Goal: Task Accomplishment & Management: Complete application form

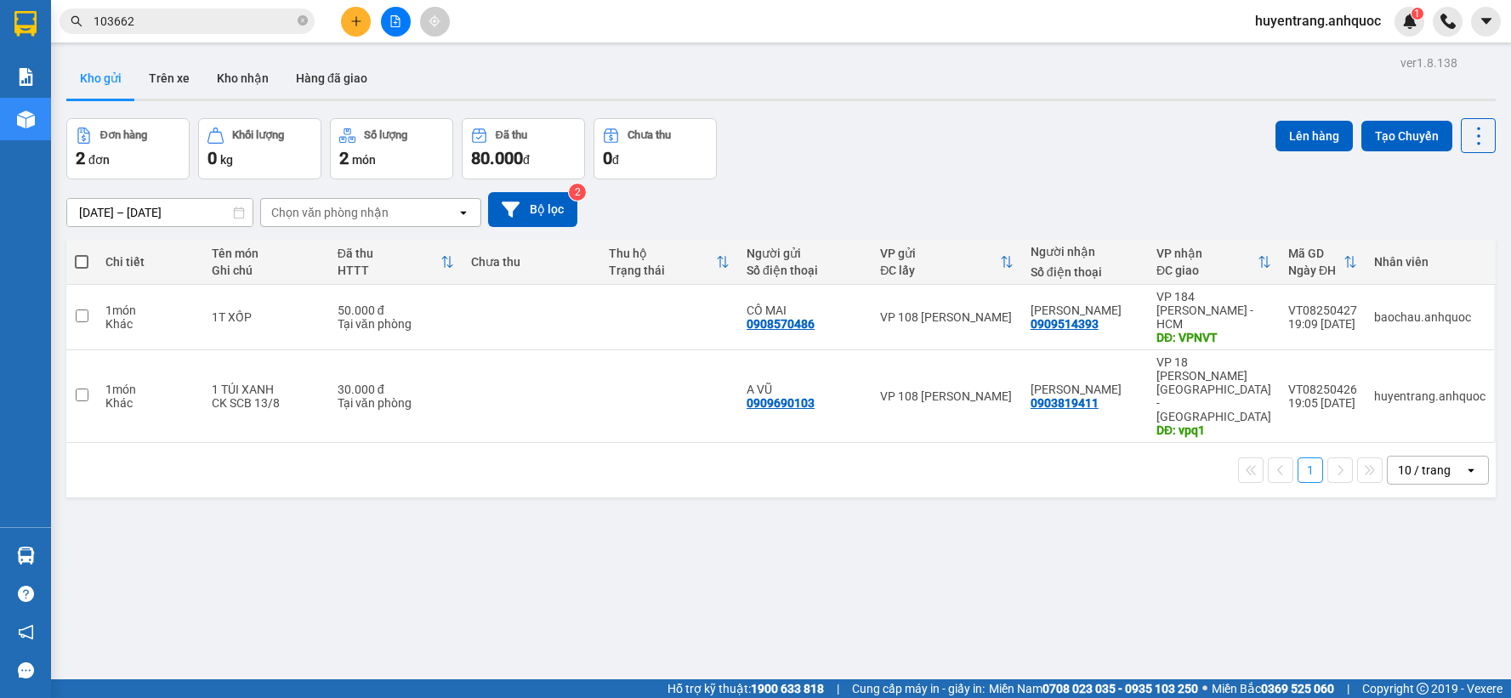
click at [183, 94] on button "Trên xe" at bounding box center [169, 78] width 68 height 41
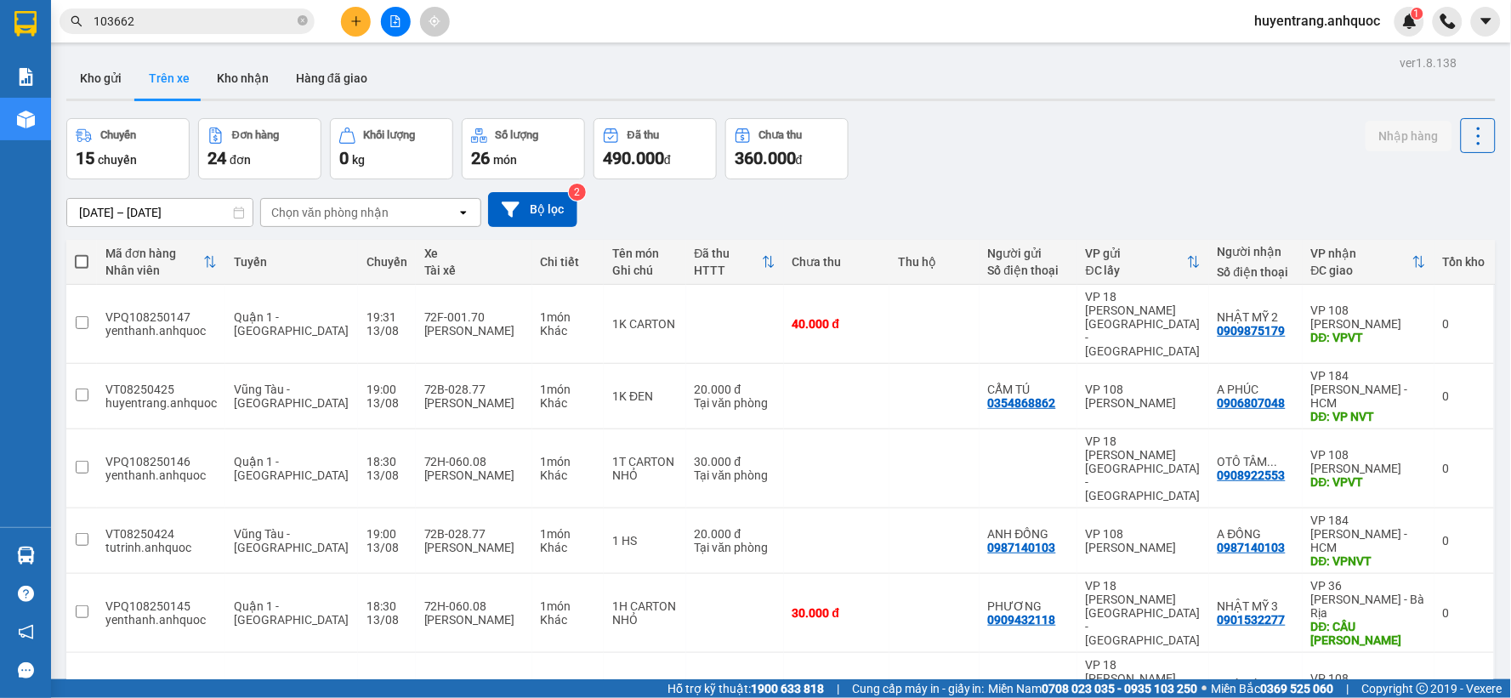
click at [145, 31] on span "103662" at bounding box center [187, 22] width 255 height 26
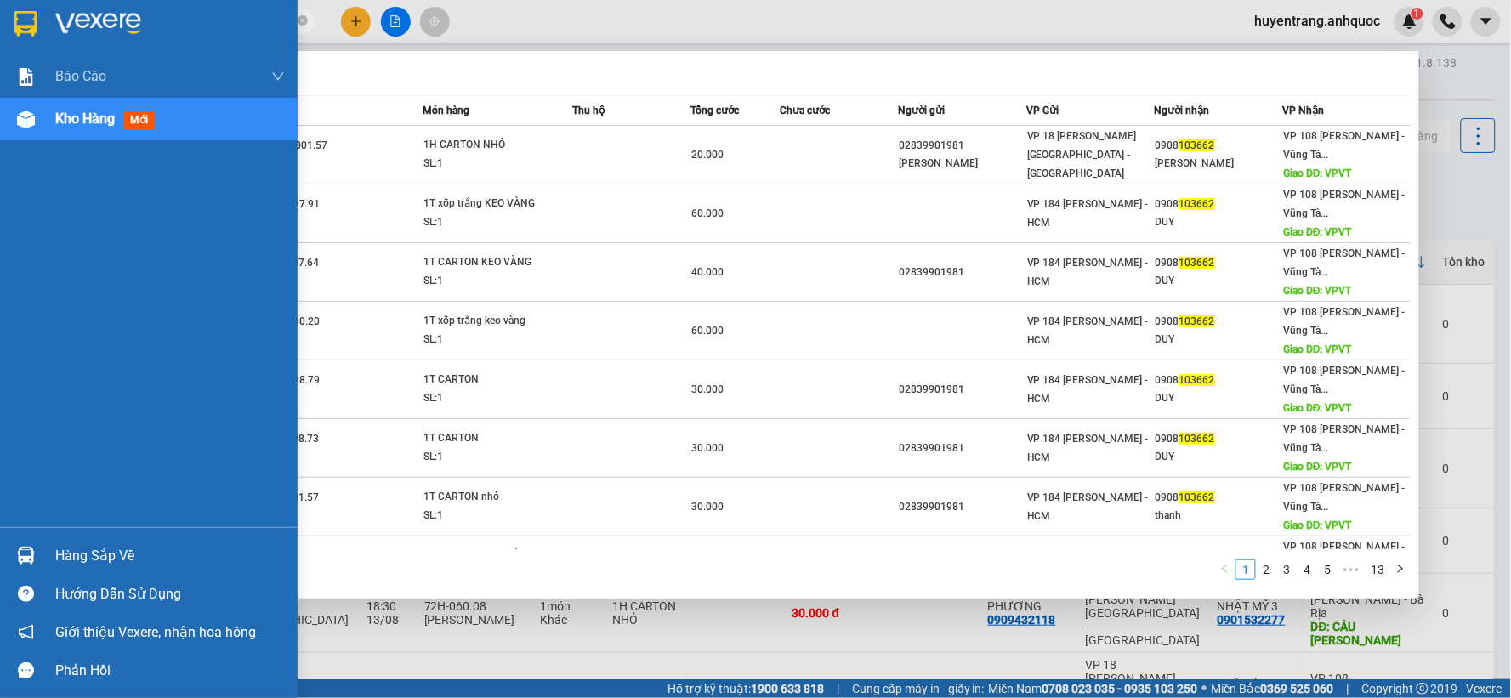
drag, startPoint x: 148, startPoint y: 22, endPoint x: 0, endPoint y: 21, distance: 147.9
click at [0, 21] on section "Kết quả tìm kiếm ( 129 ) Bộ lọc Mã ĐH Trạng thái Món hàng Thu hộ Tổng cước Chưa…" at bounding box center [755, 349] width 1511 height 698
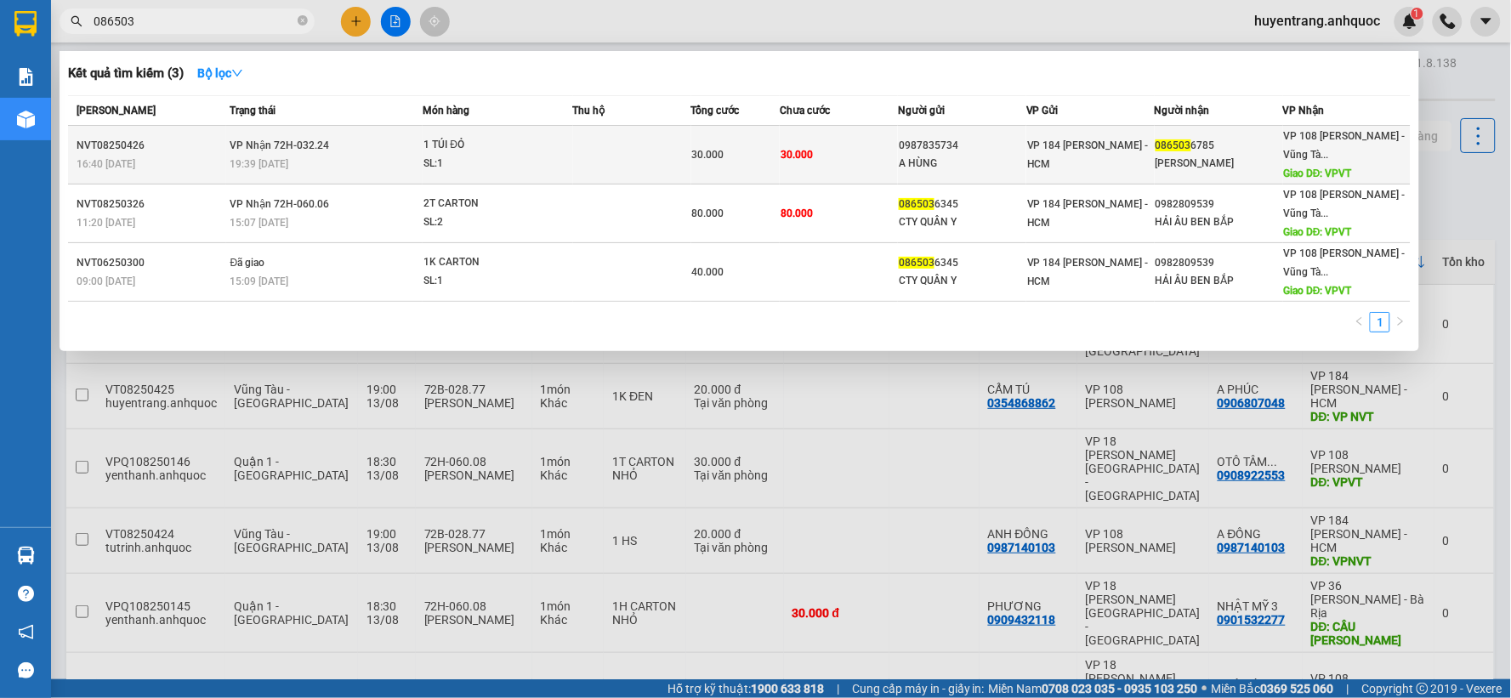
type input "086503"
click at [988, 150] on div "0987835734" at bounding box center [962, 146] width 127 height 18
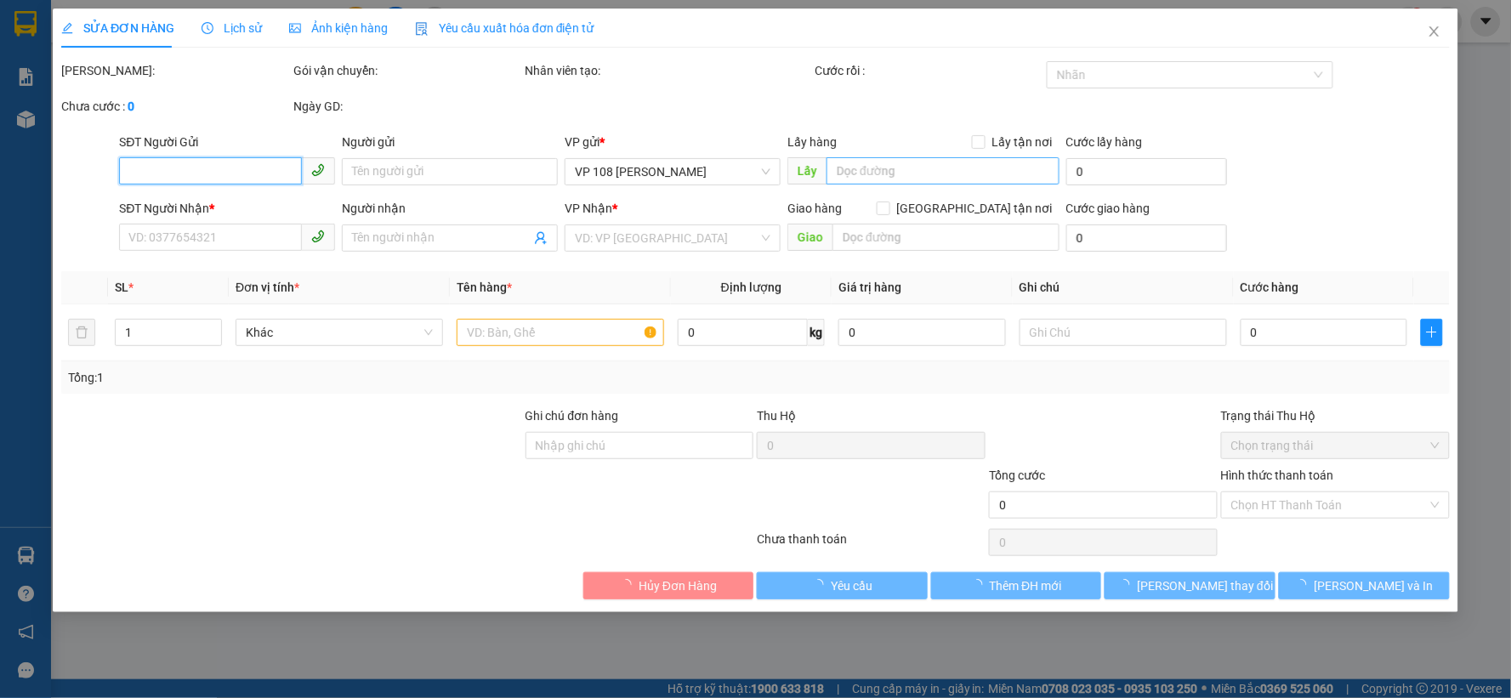
type input "0987835734"
type input "A HÙNG"
type input "0865036785"
type input "[PERSON_NAME]"
type input "VPVT"
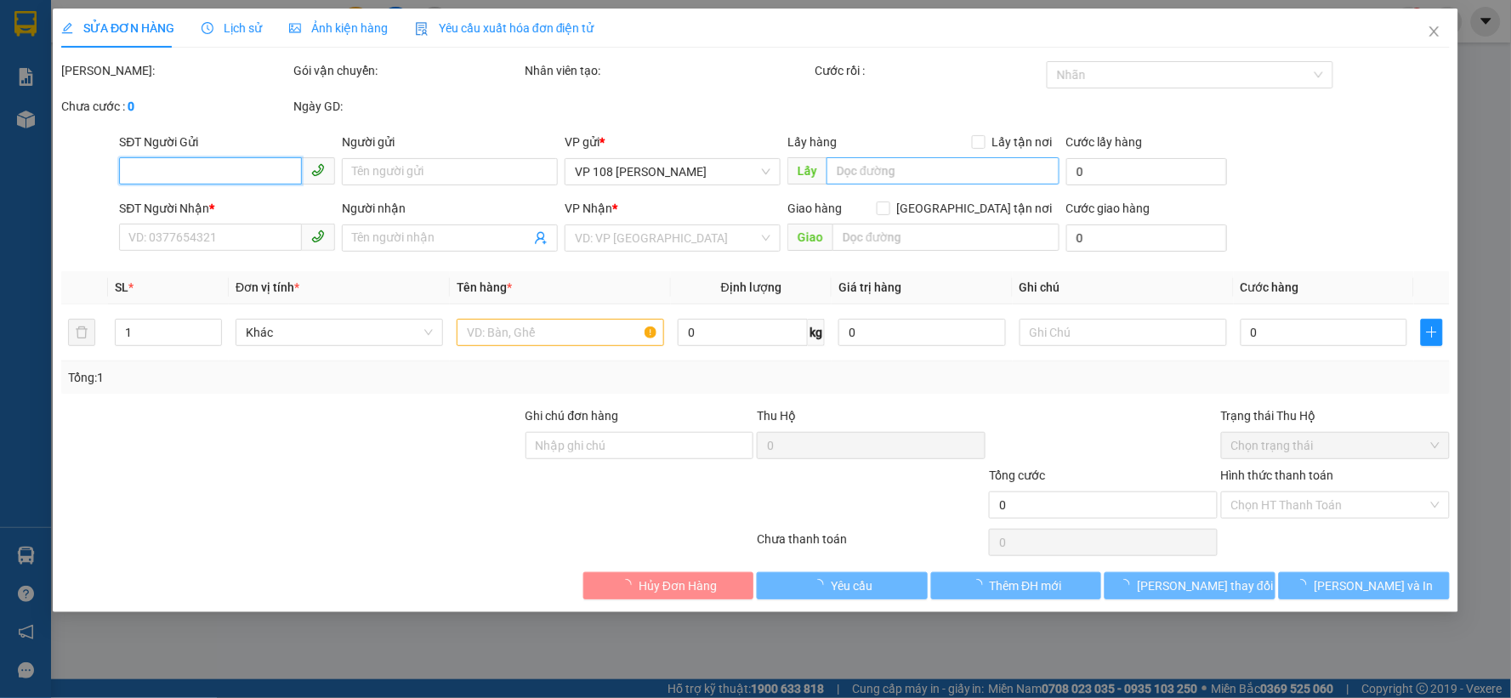
type input "30.000"
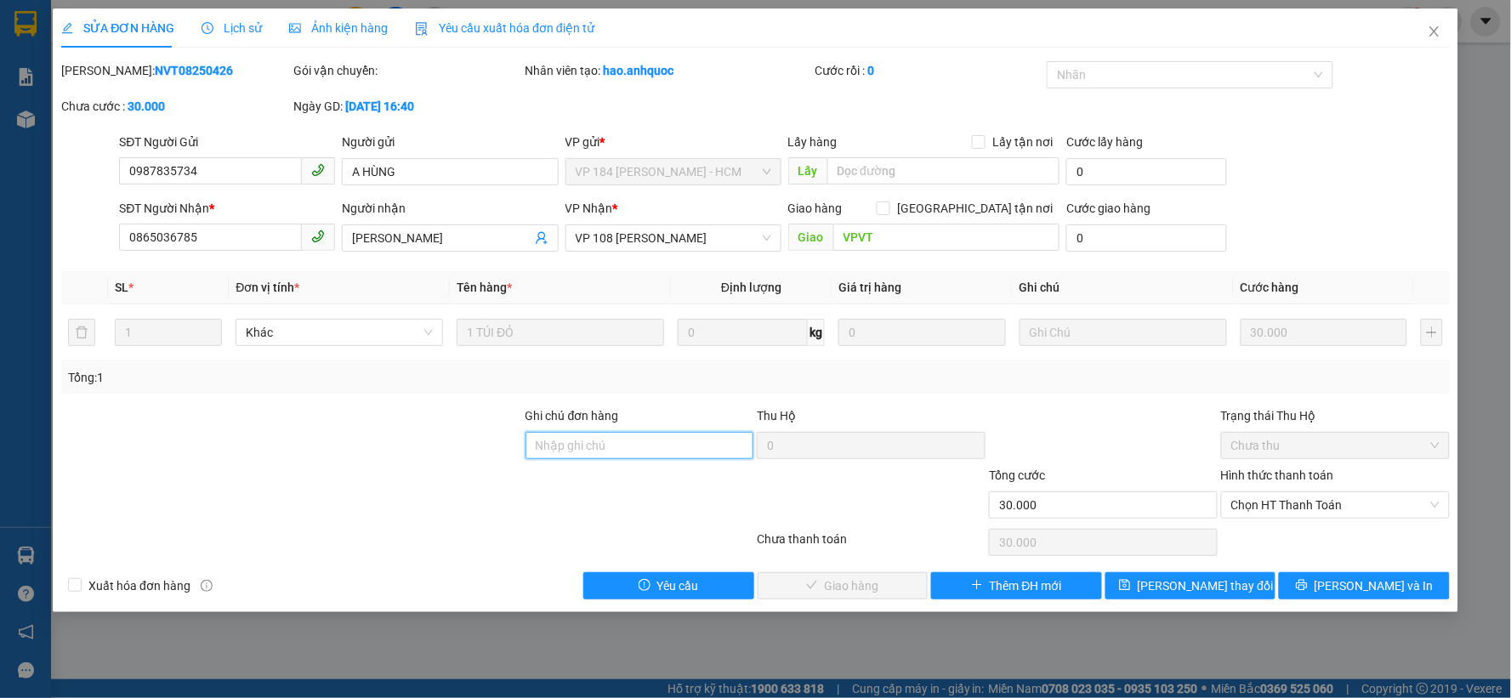
click at [604, 434] on input "Ghi chú đơn hàng" at bounding box center [639, 445] width 229 height 27
click at [1355, 503] on span "Chọn HT Thanh Toán" at bounding box center [1335, 505] width 208 height 26
type input "CK SCB 13/8"
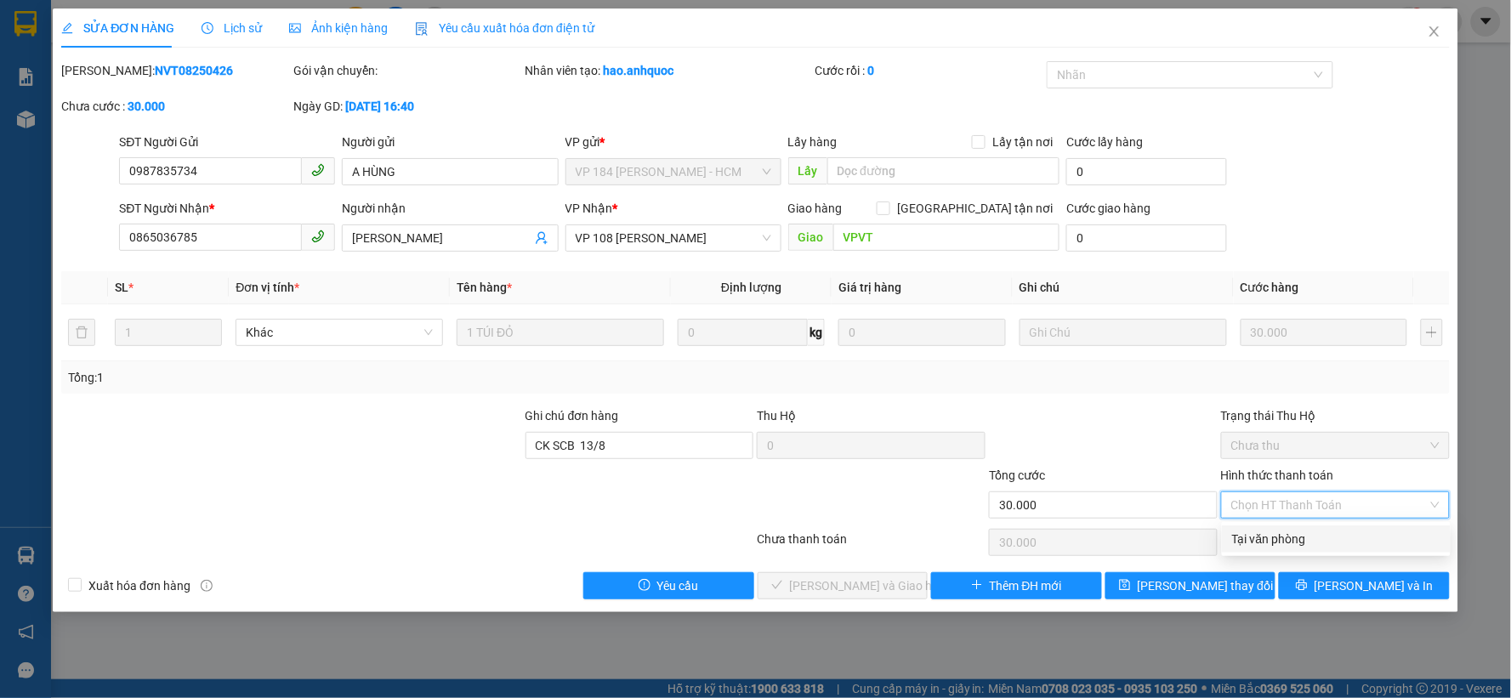
click at [1267, 538] on div "Tại văn phòng" at bounding box center [1336, 539] width 208 height 19
type input "0"
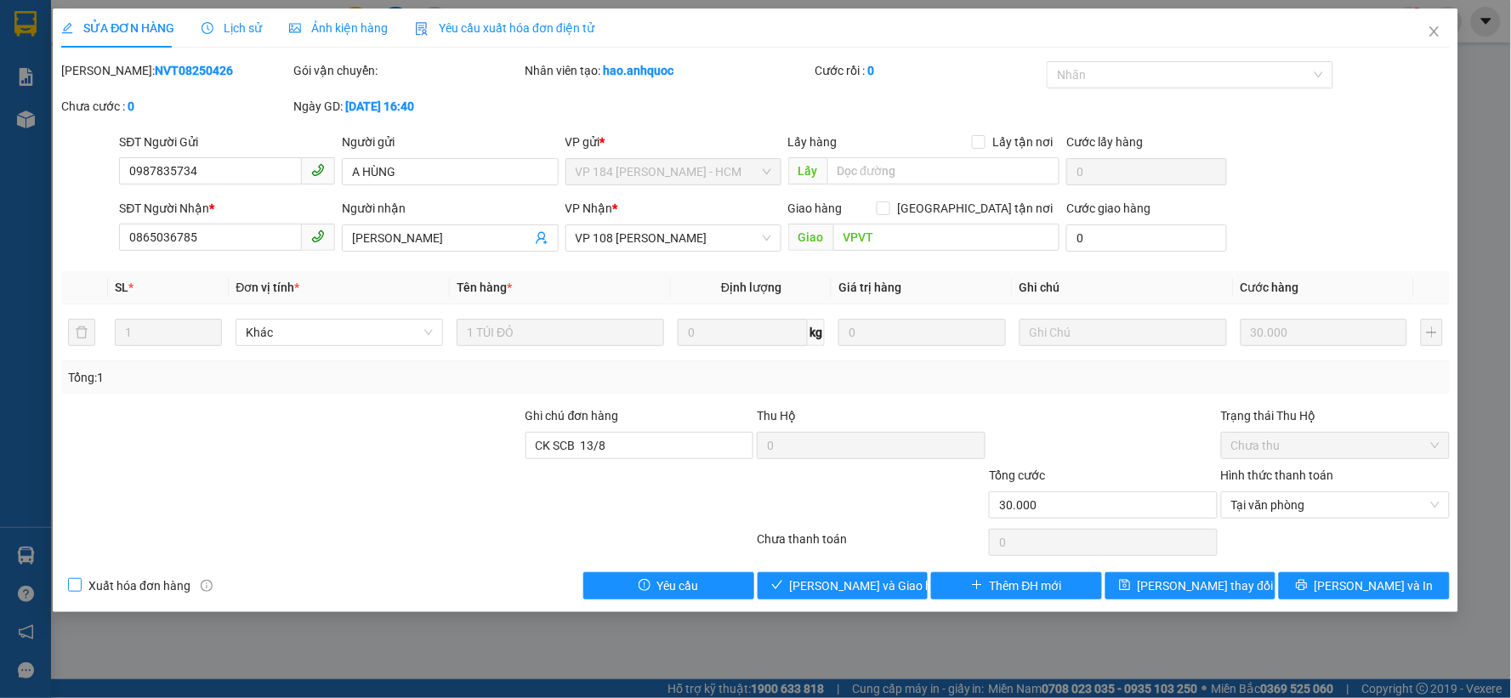
click at [122, 581] on span "Xuất hóa đơn hàng" at bounding box center [140, 585] width 116 height 19
click at [80, 581] on input "Xuất hóa đơn hàng" at bounding box center [74, 584] width 12 height 12
checkbox input "true"
click at [831, 584] on span "[PERSON_NAME] và Giao hàng" at bounding box center [871, 585] width 163 height 19
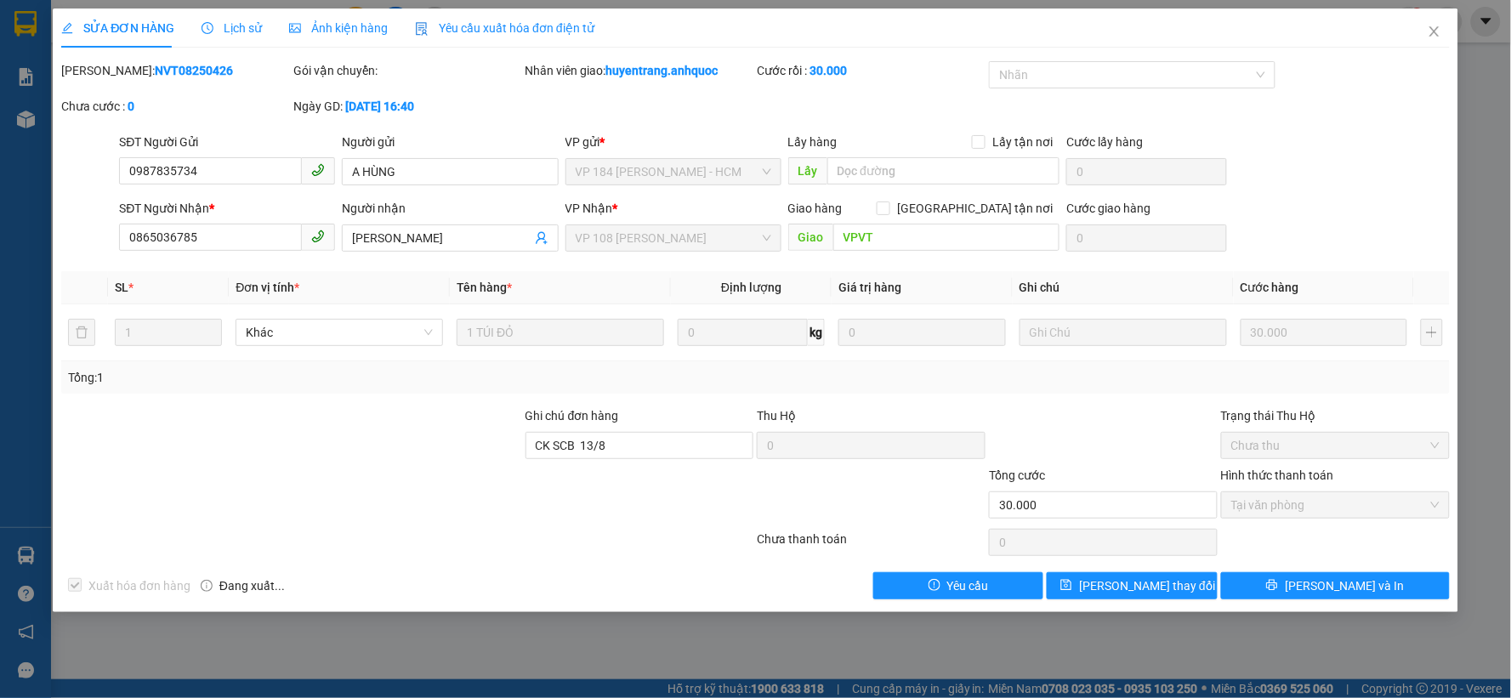
click at [217, 21] on span "Lịch sử" at bounding box center [231, 28] width 60 height 14
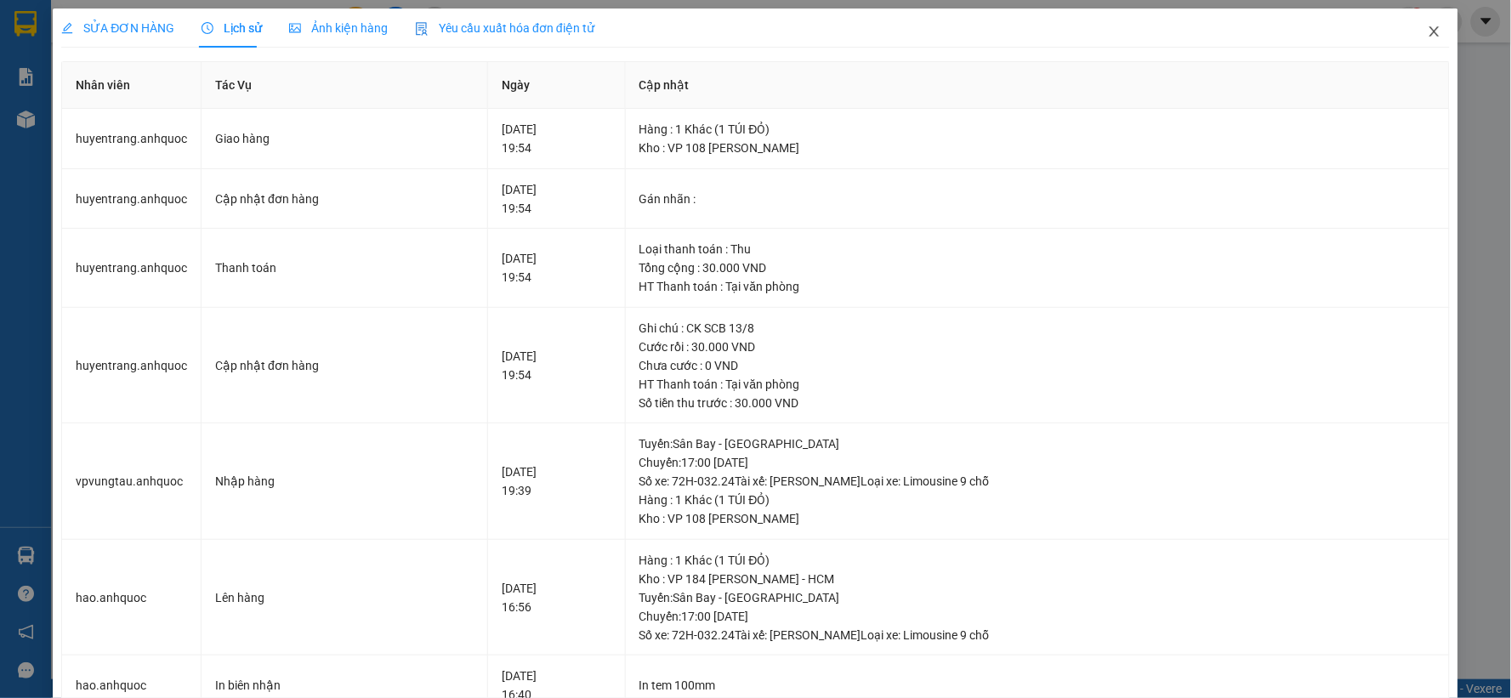
click at [1427, 26] on icon "close" at bounding box center [1434, 32] width 14 height 14
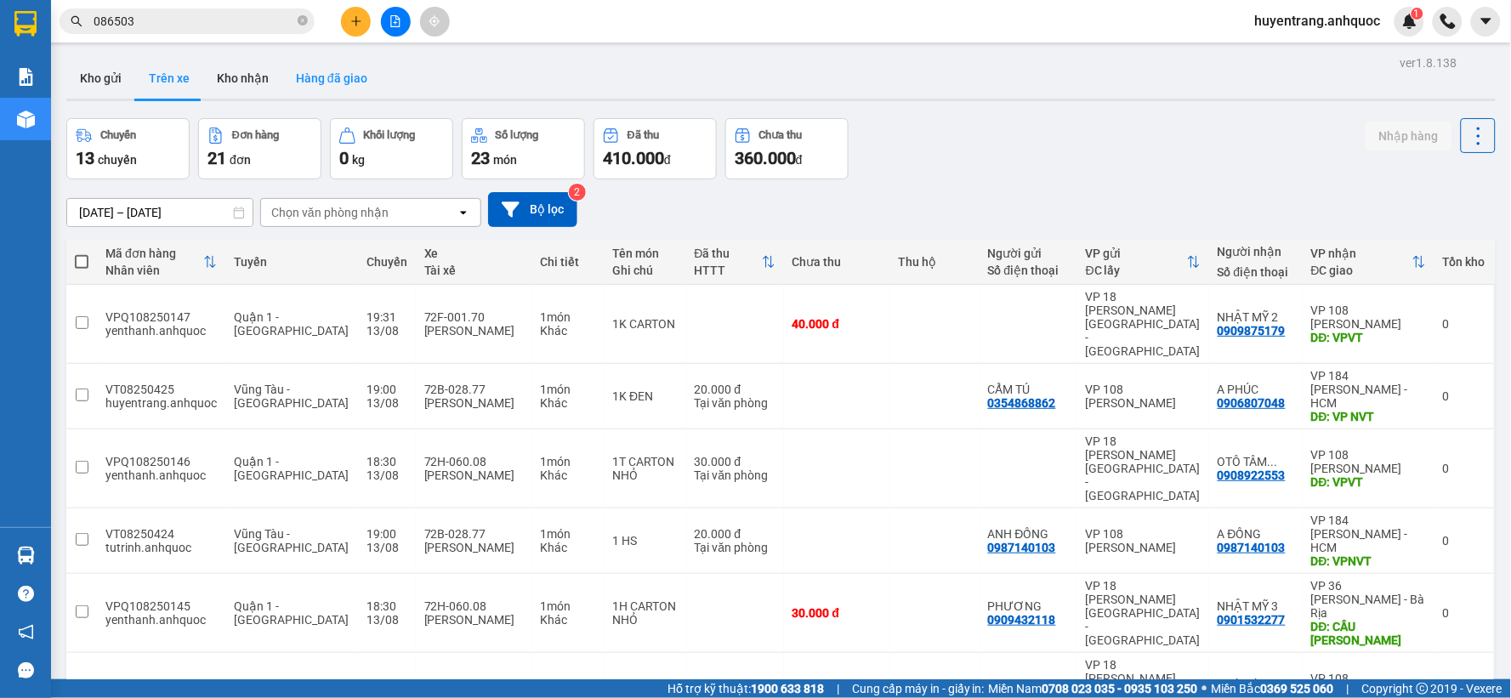
click at [349, 73] on button "Hàng đã giao" at bounding box center [331, 78] width 99 height 41
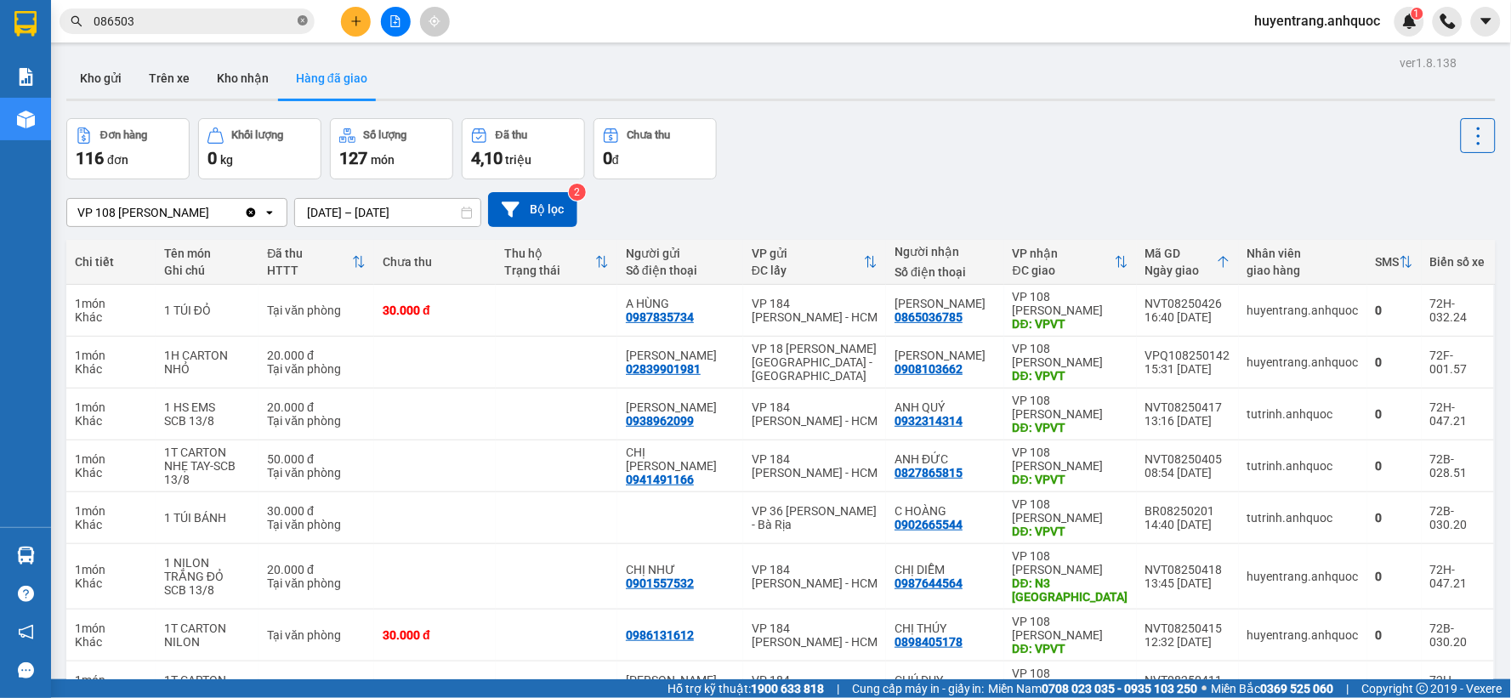
click at [303, 20] on icon "close-circle" at bounding box center [303, 20] width 10 height 10
paste input "0794889555"
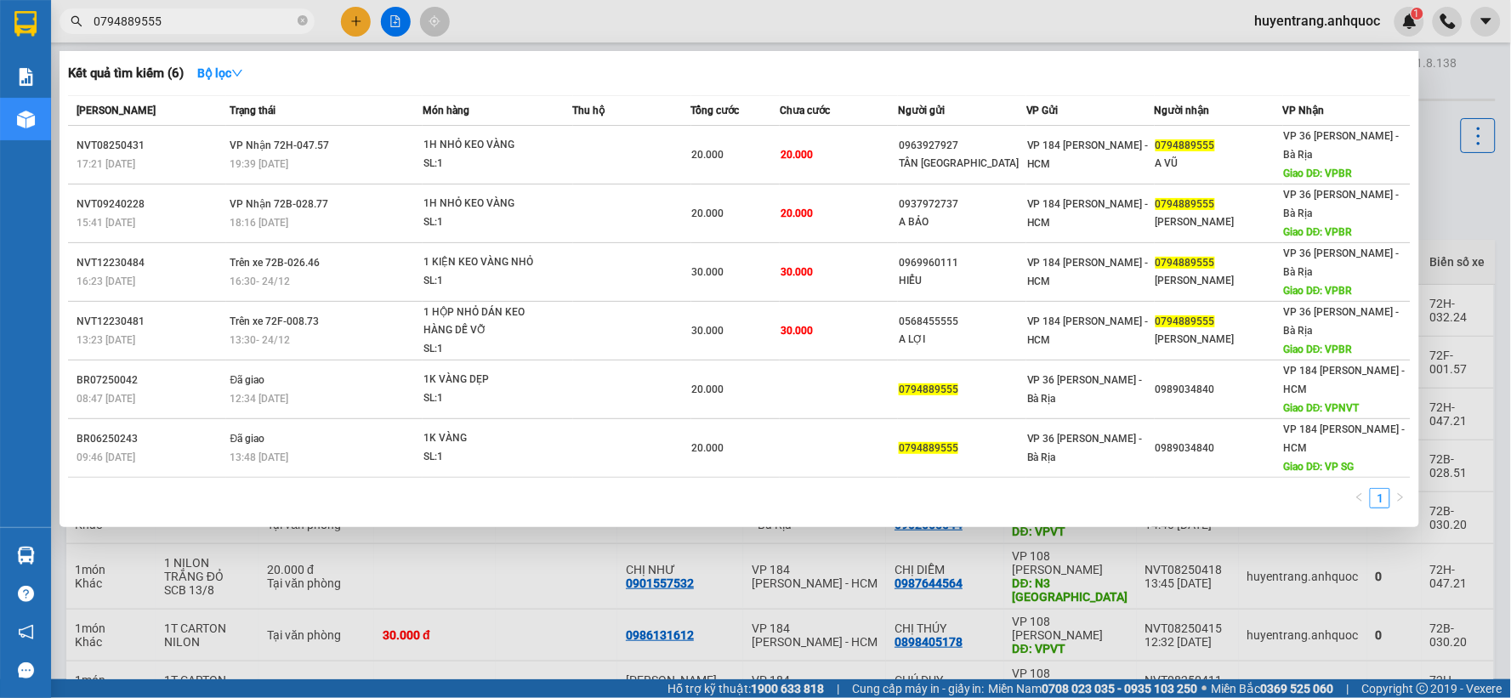
type input "0794889555"
click at [931, 32] on div at bounding box center [755, 349] width 1511 height 698
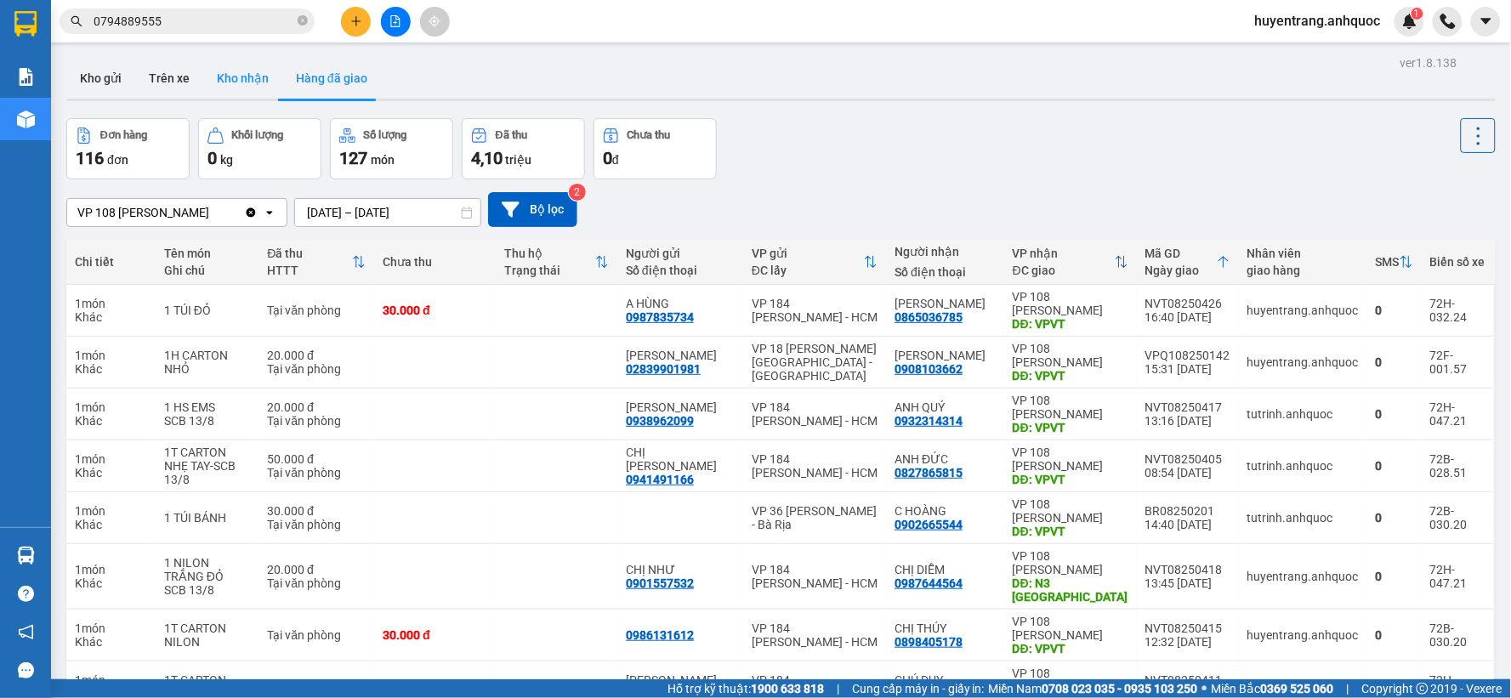
click at [247, 77] on button "Kho nhận" at bounding box center [242, 78] width 79 height 41
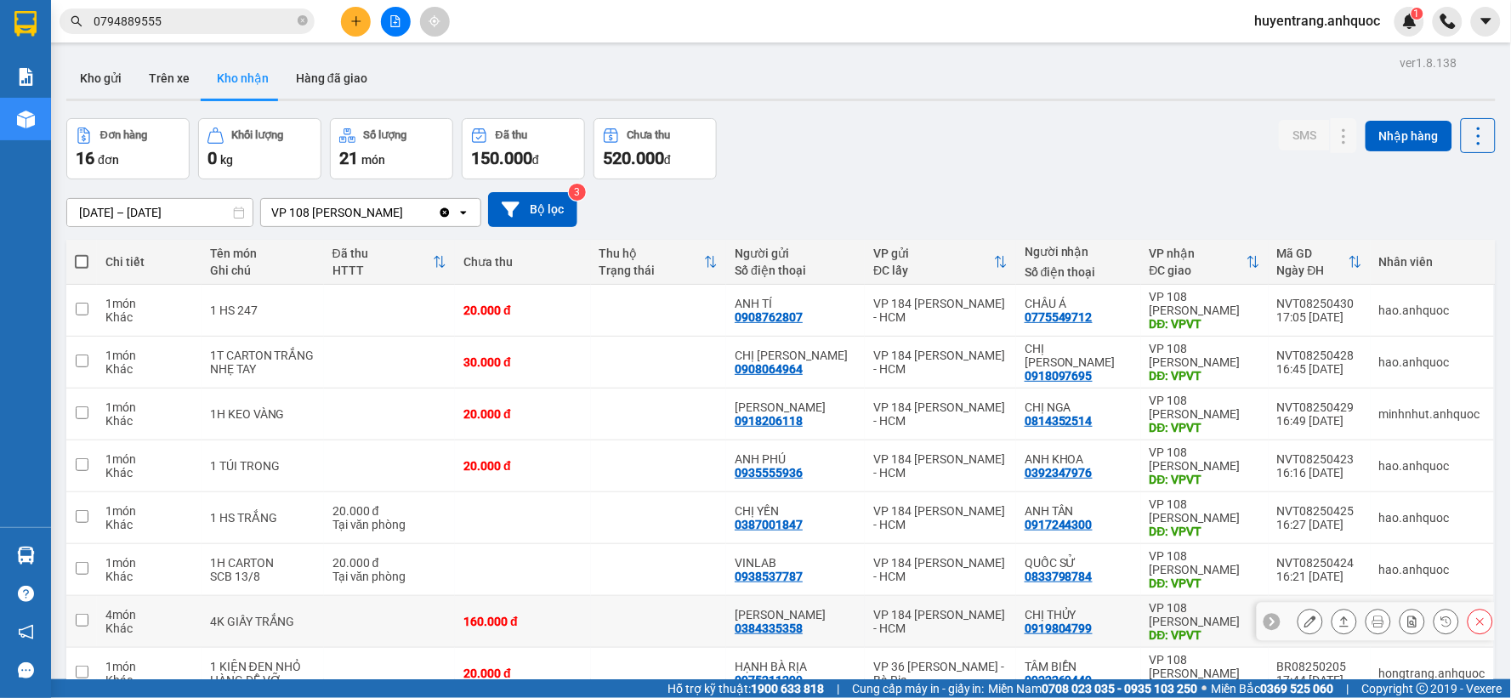
scroll to position [196, 0]
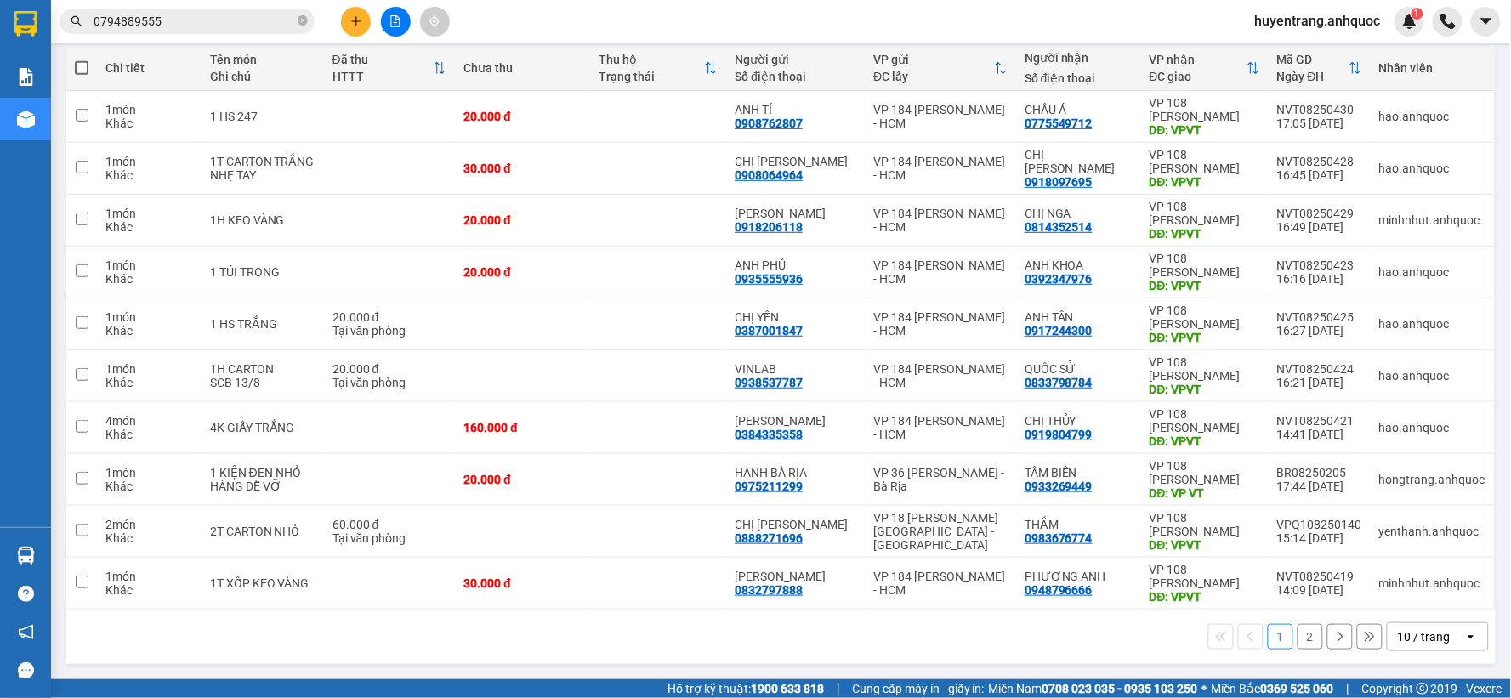
click at [1297, 632] on button "2" at bounding box center [1310, 637] width 26 height 26
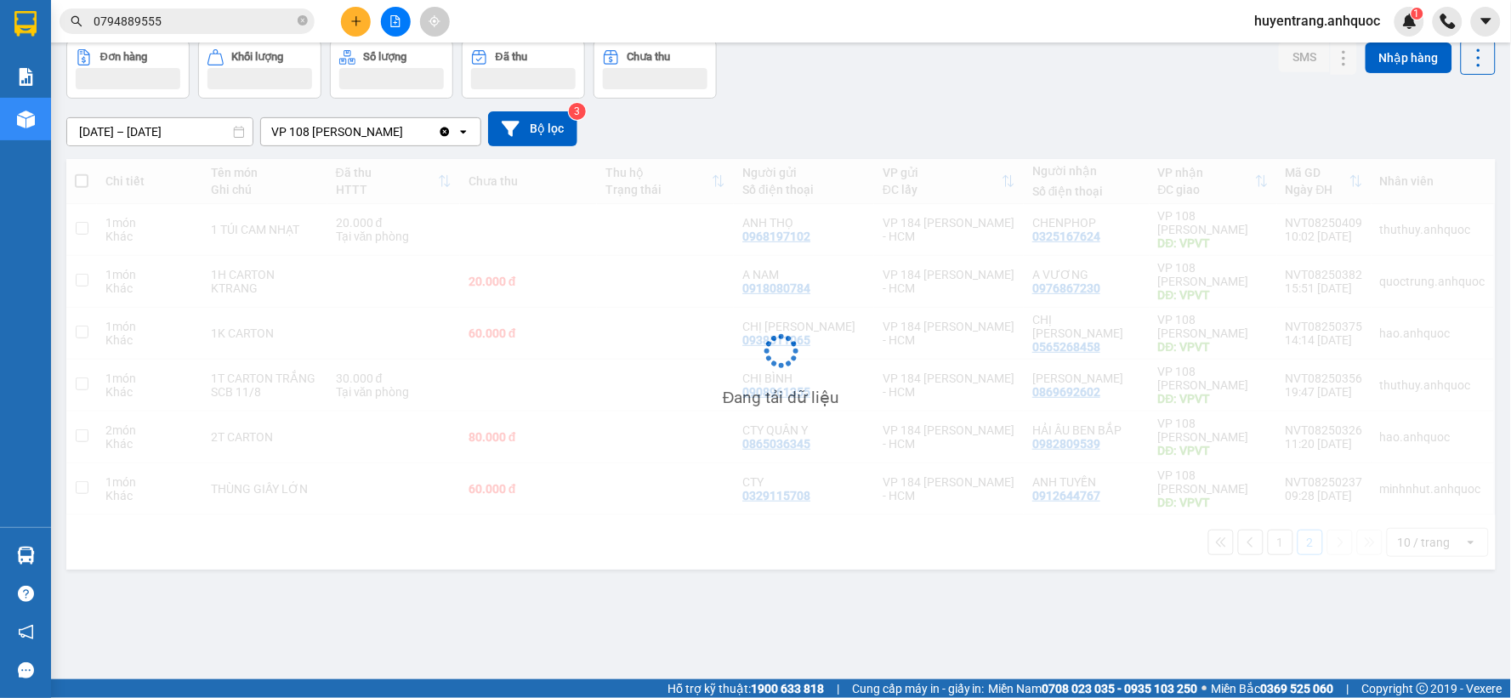
scroll to position [78, 0]
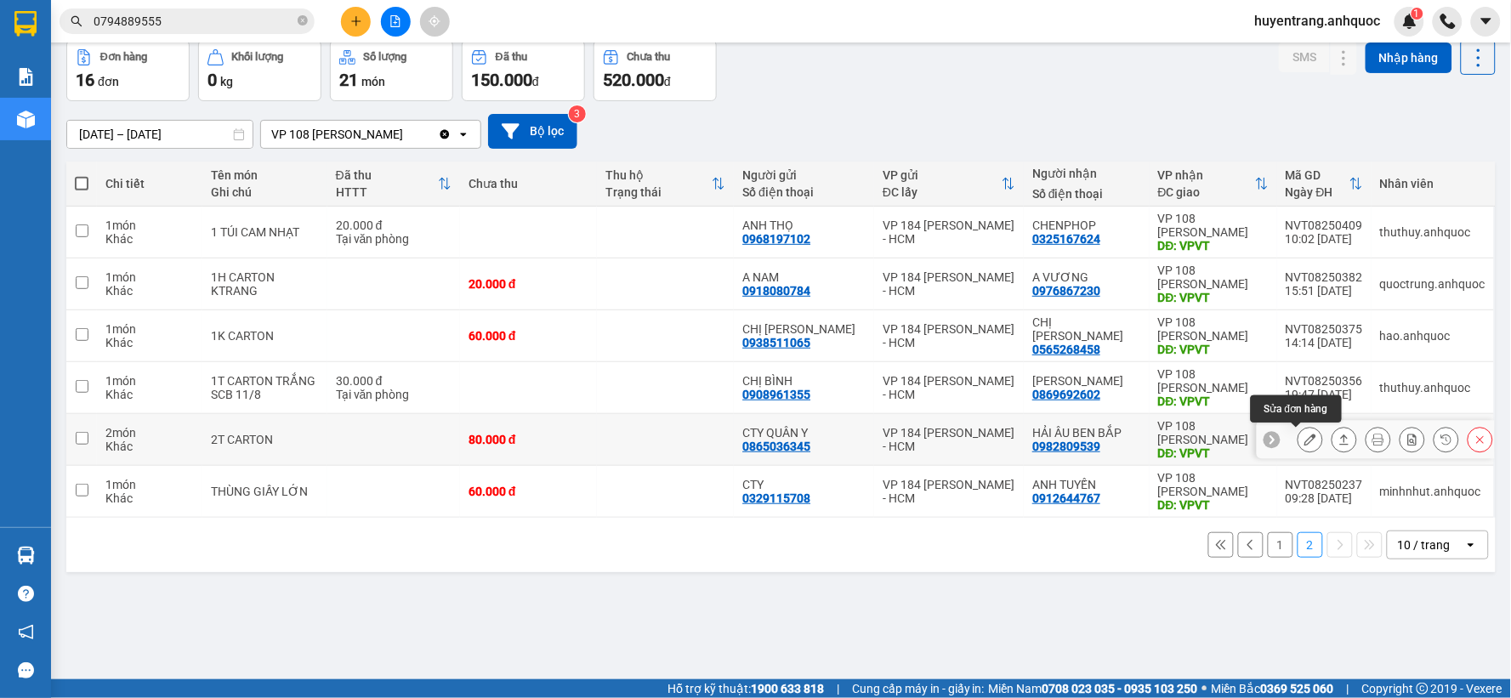
click at [1304, 439] on icon at bounding box center [1310, 440] width 12 height 12
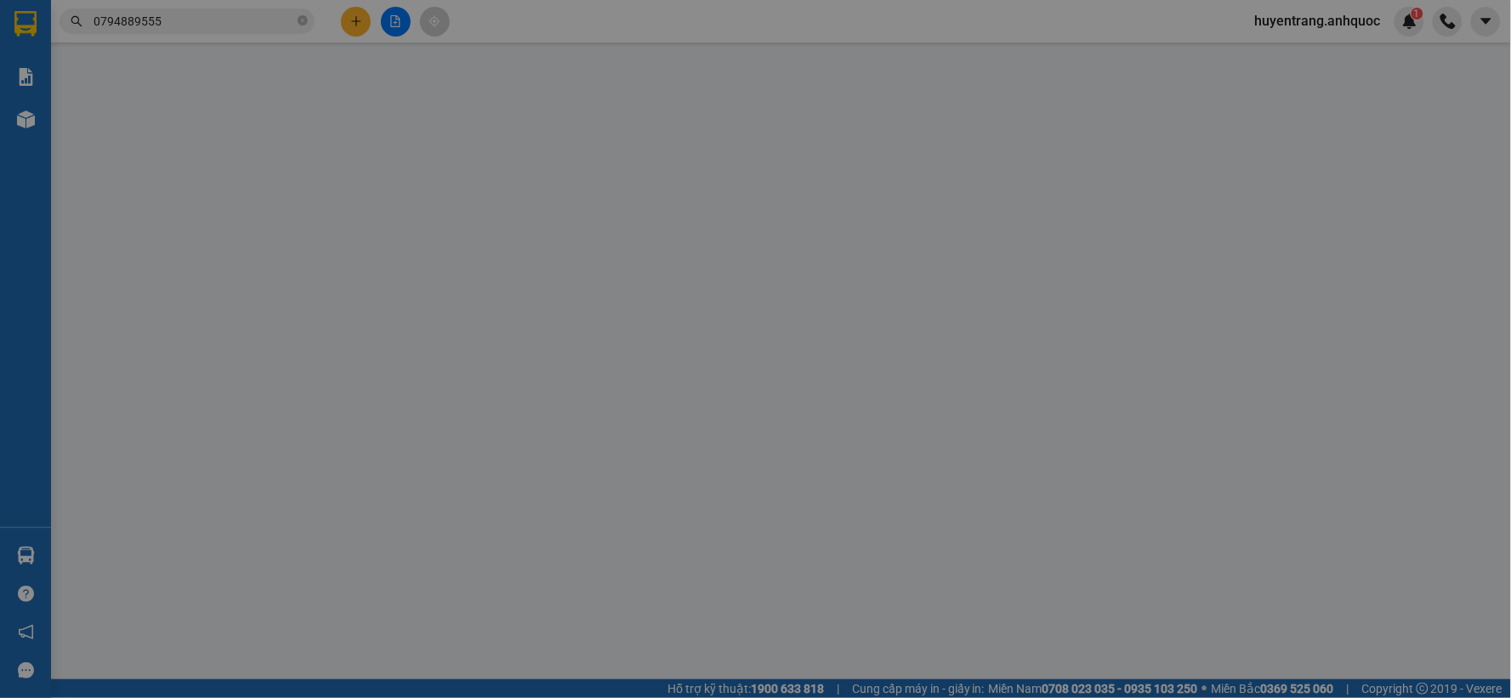
type input "0865036345"
type input "CTY QUÂN Y"
type input "0982809539"
type input "HẢI ÂU BEN BẮP"
type input "VPVT"
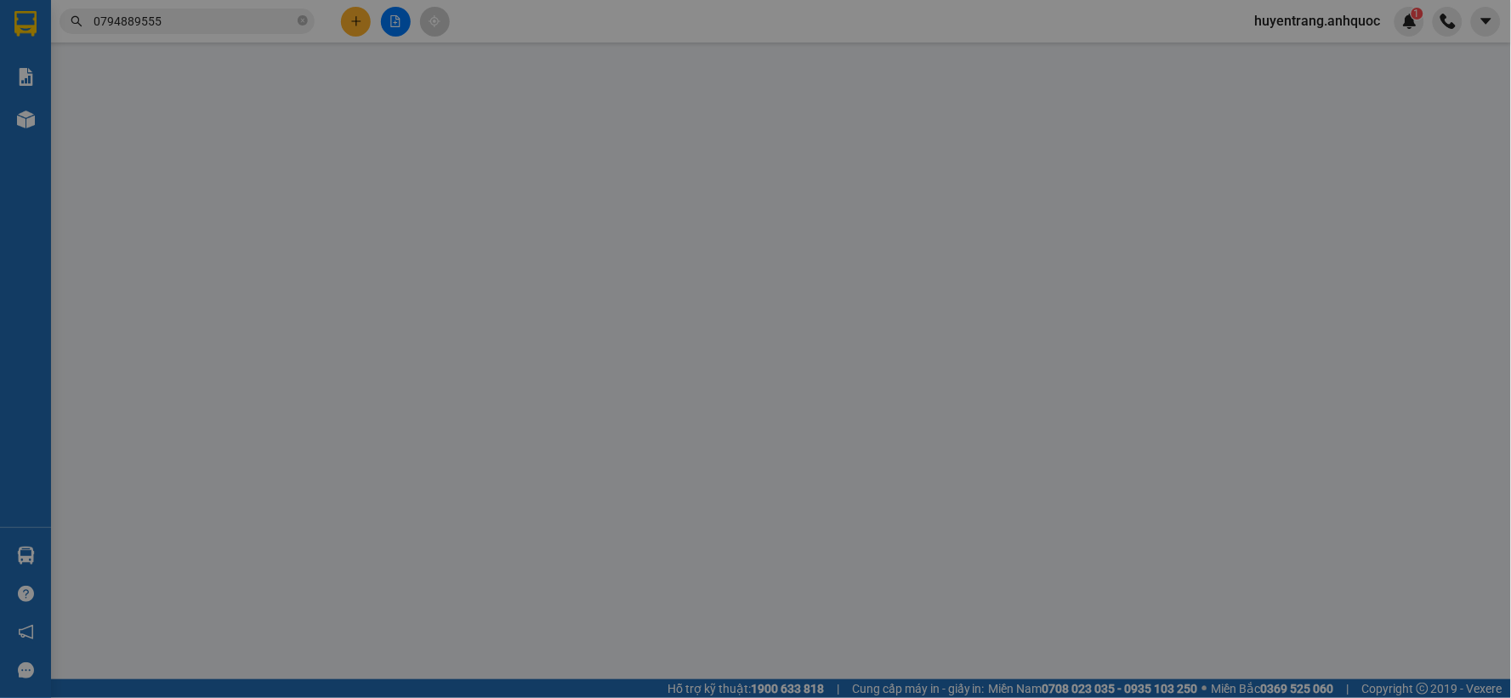
type input "80.000"
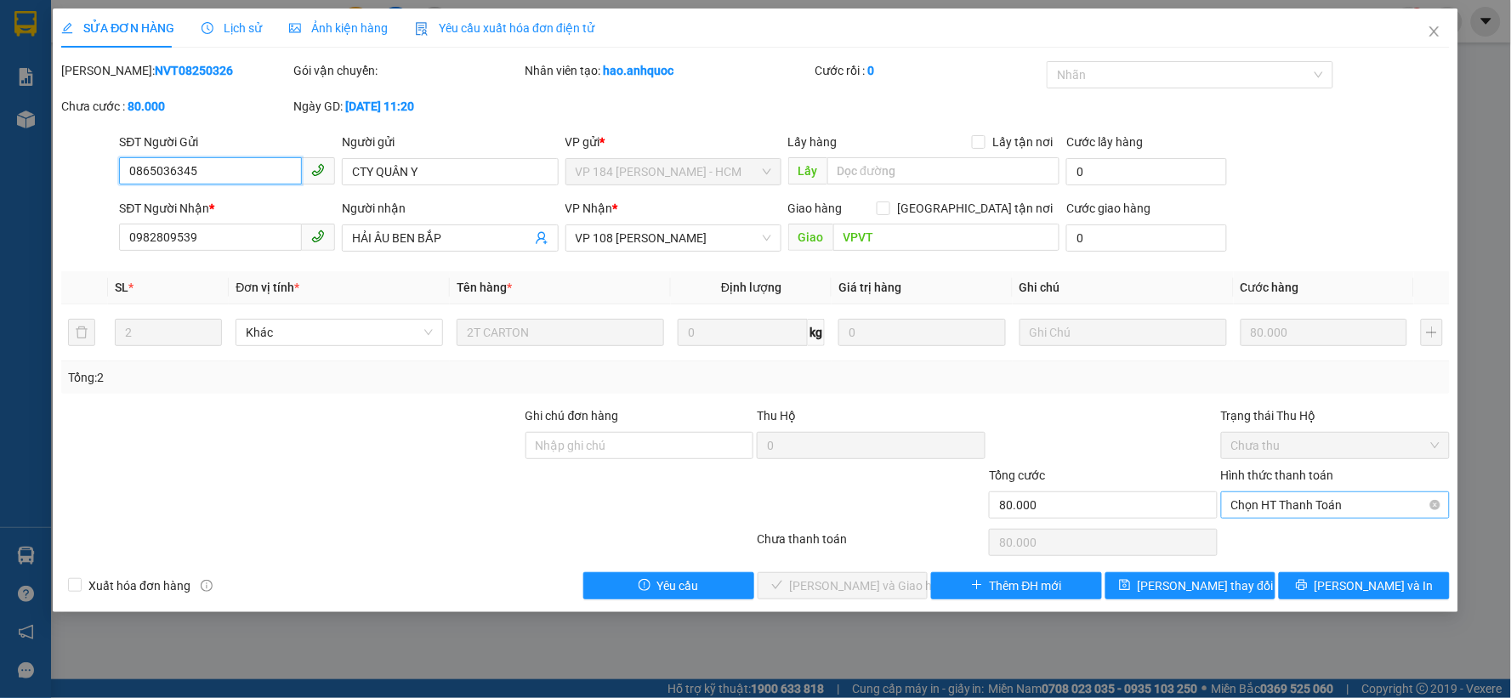
click at [1304, 505] on span "Chọn HT Thanh Toán" at bounding box center [1335, 505] width 208 height 26
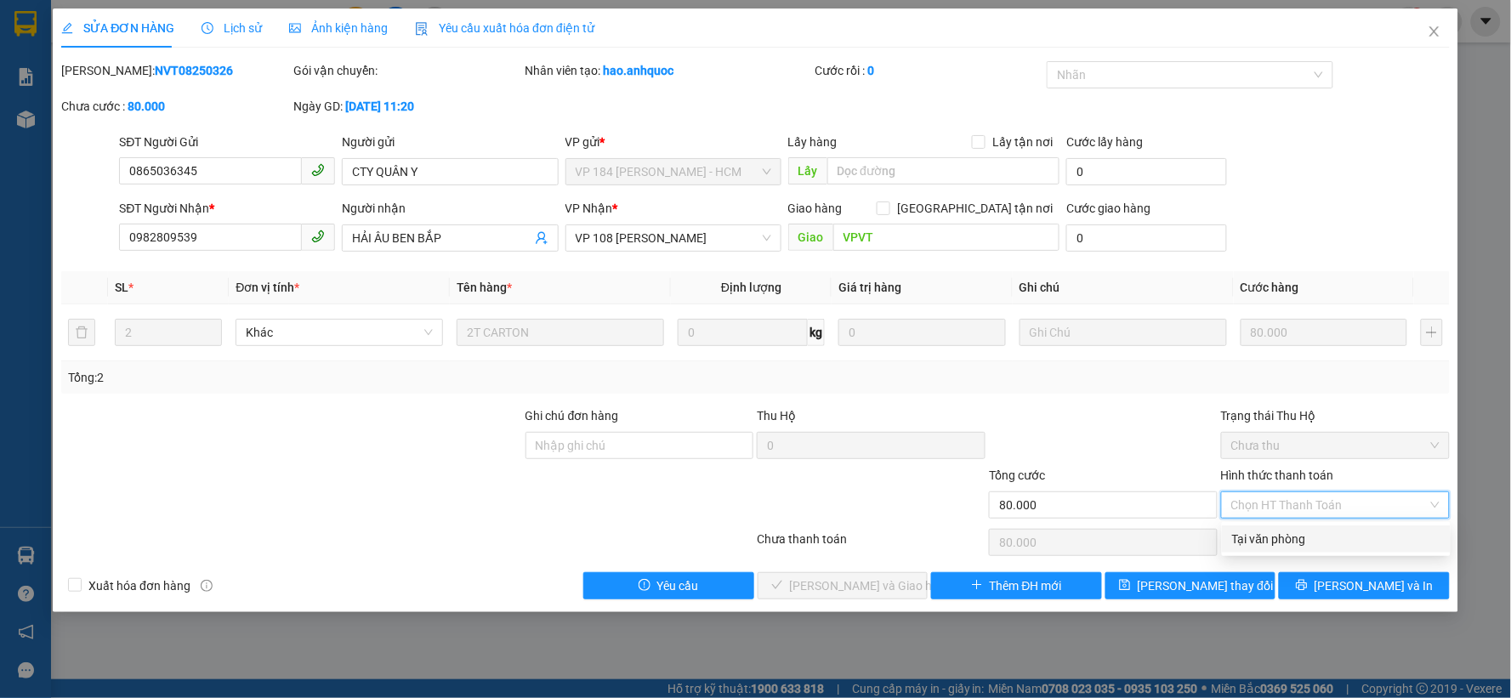
click at [1303, 533] on div "Tại văn phòng" at bounding box center [1336, 539] width 208 height 19
type input "0"
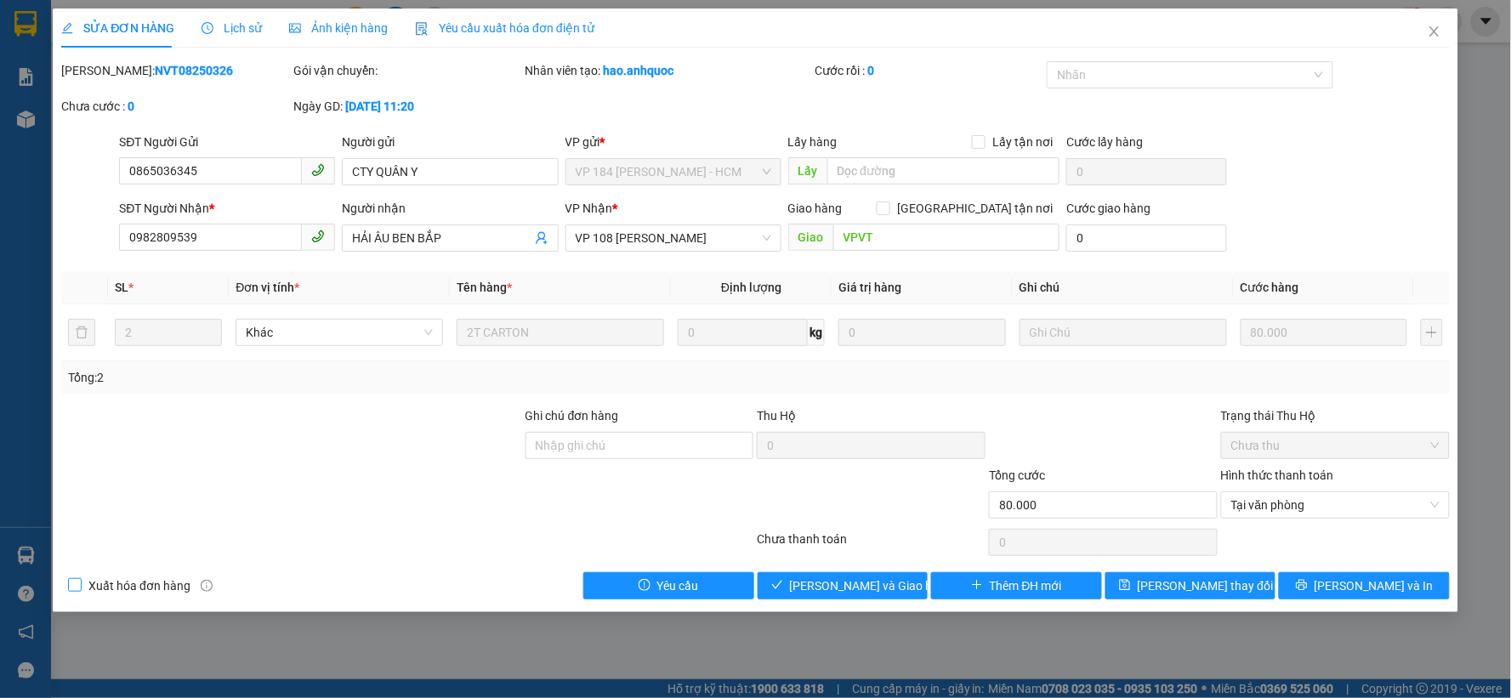
click at [150, 579] on span "Xuất hóa đơn hàng" at bounding box center [140, 585] width 116 height 19
click at [80, 579] on input "Xuất hóa đơn hàng" at bounding box center [74, 584] width 12 height 12
click at [149, 581] on span "Xuất hóa đơn hàng" at bounding box center [140, 585] width 116 height 19
click at [80, 581] on input "Xuất hóa đơn hàng" at bounding box center [74, 584] width 12 height 12
checkbox input "false"
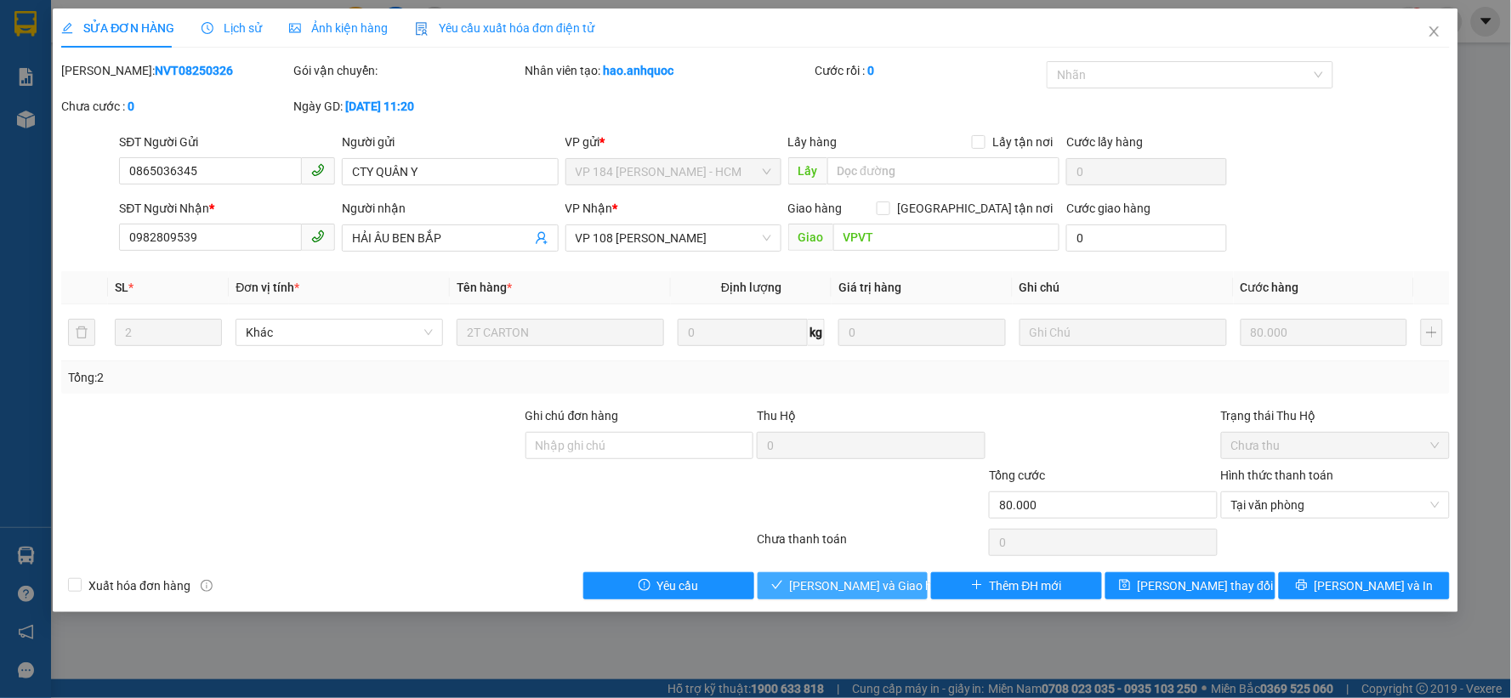
click at [870, 584] on span "[PERSON_NAME] và Giao hàng" at bounding box center [871, 585] width 163 height 19
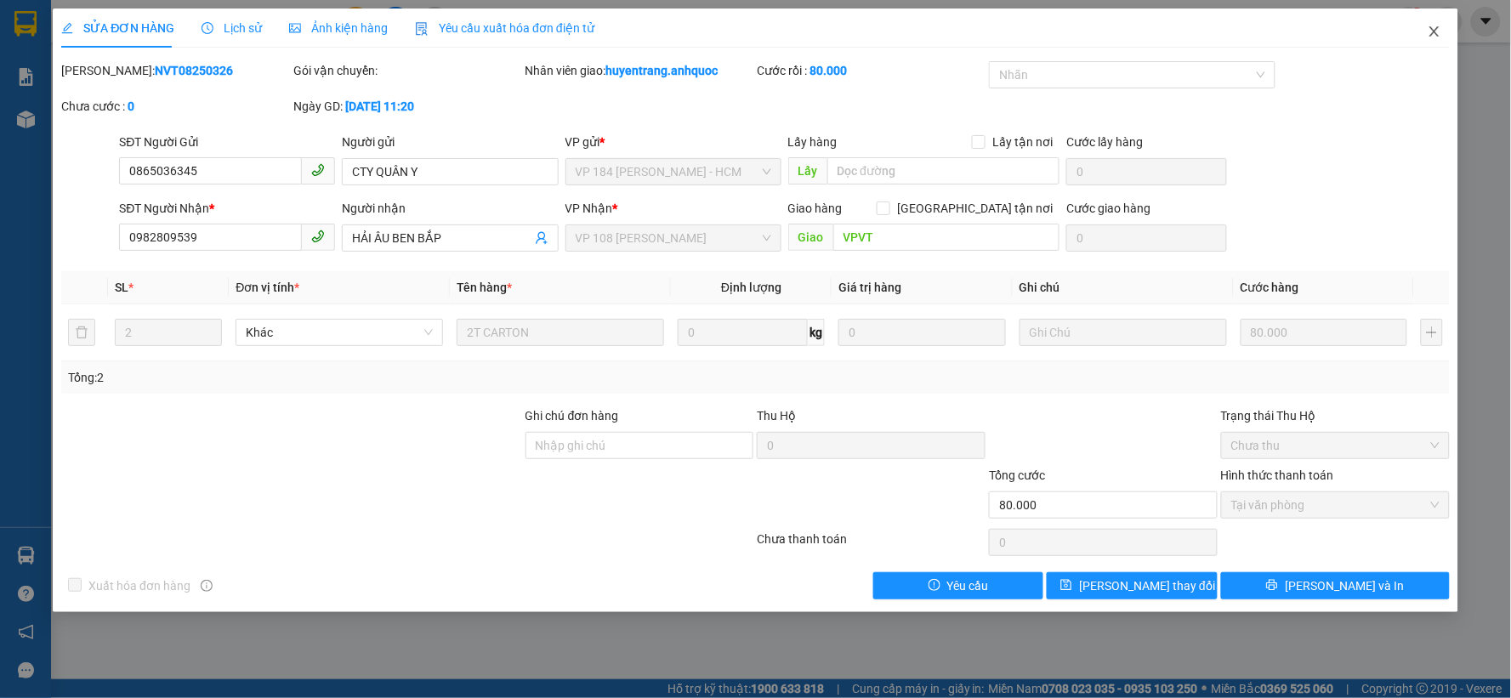
click at [1439, 34] on icon "close" at bounding box center [1434, 32] width 14 height 14
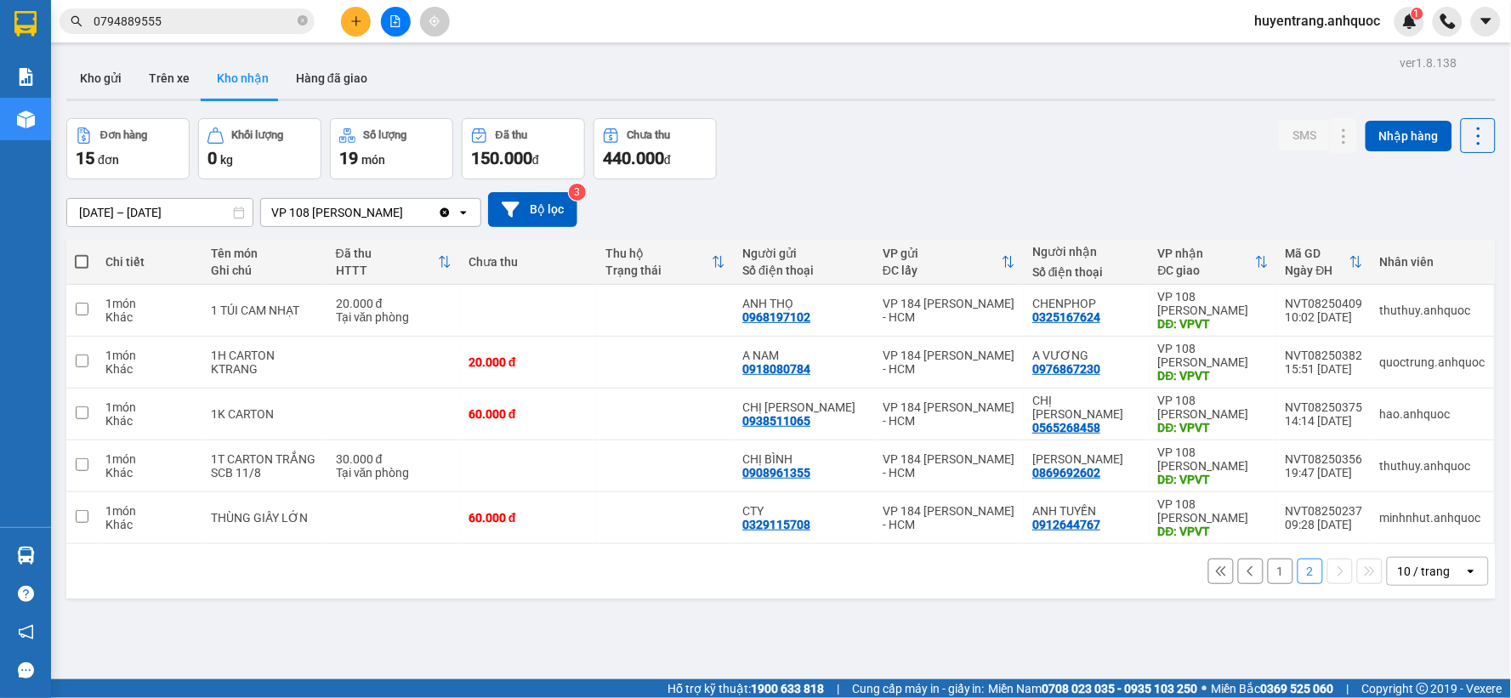
click at [1268, 576] on button "1" at bounding box center [1281, 572] width 26 height 26
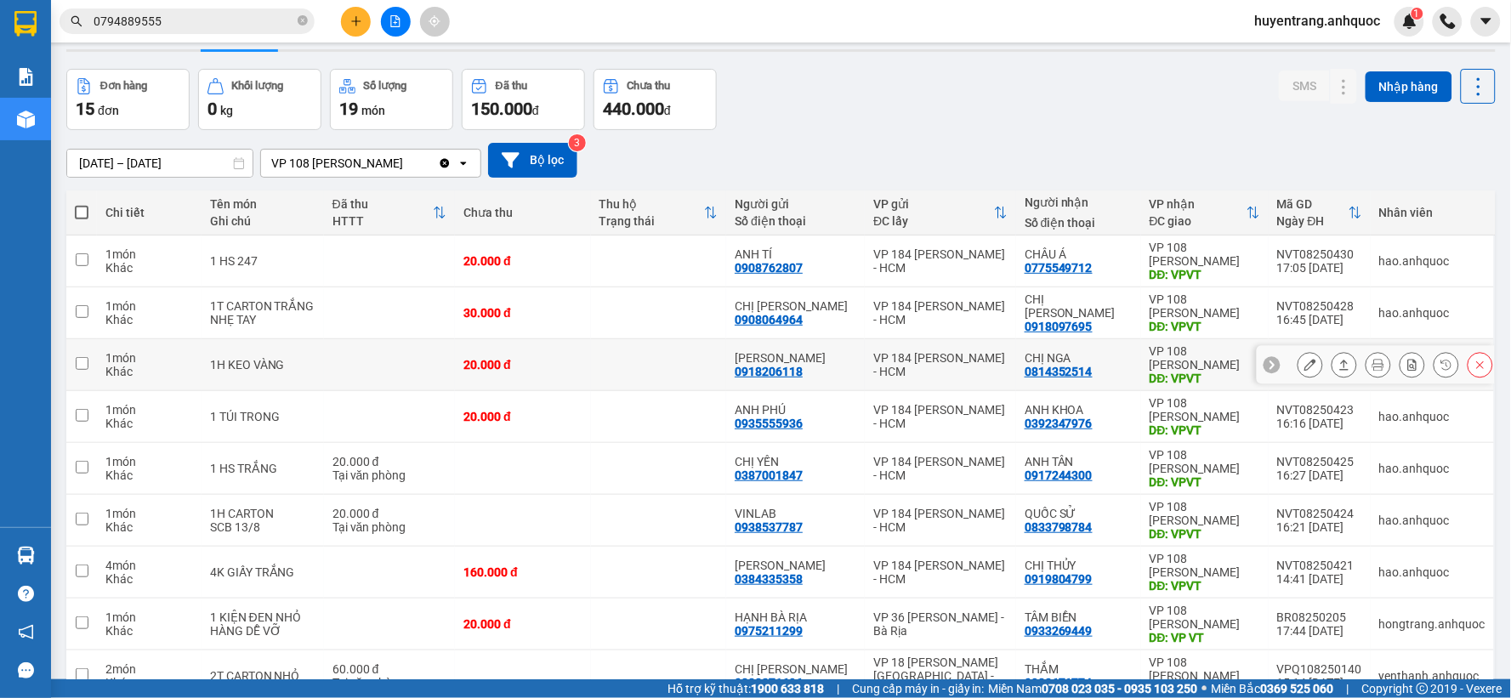
scroll to position [94, 0]
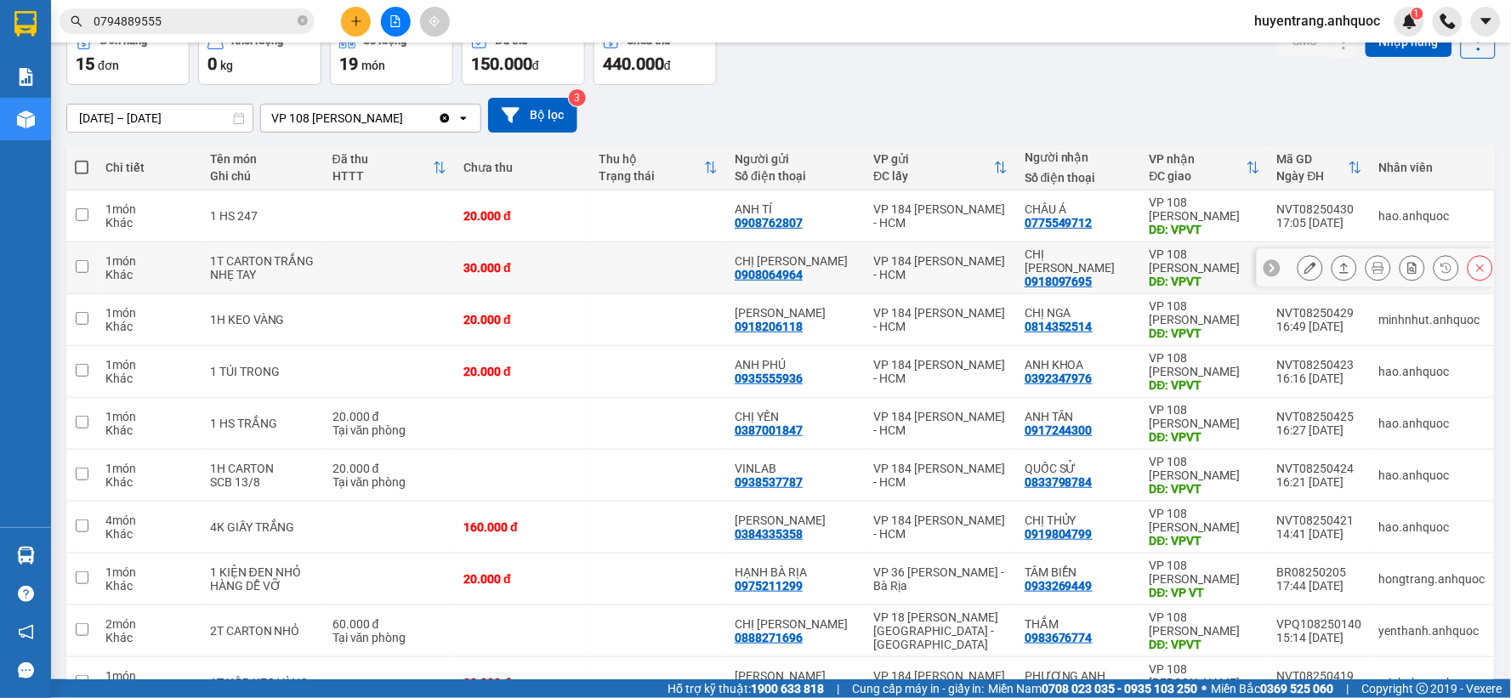
click at [1304, 269] on icon at bounding box center [1310, 268] width 12 height 12
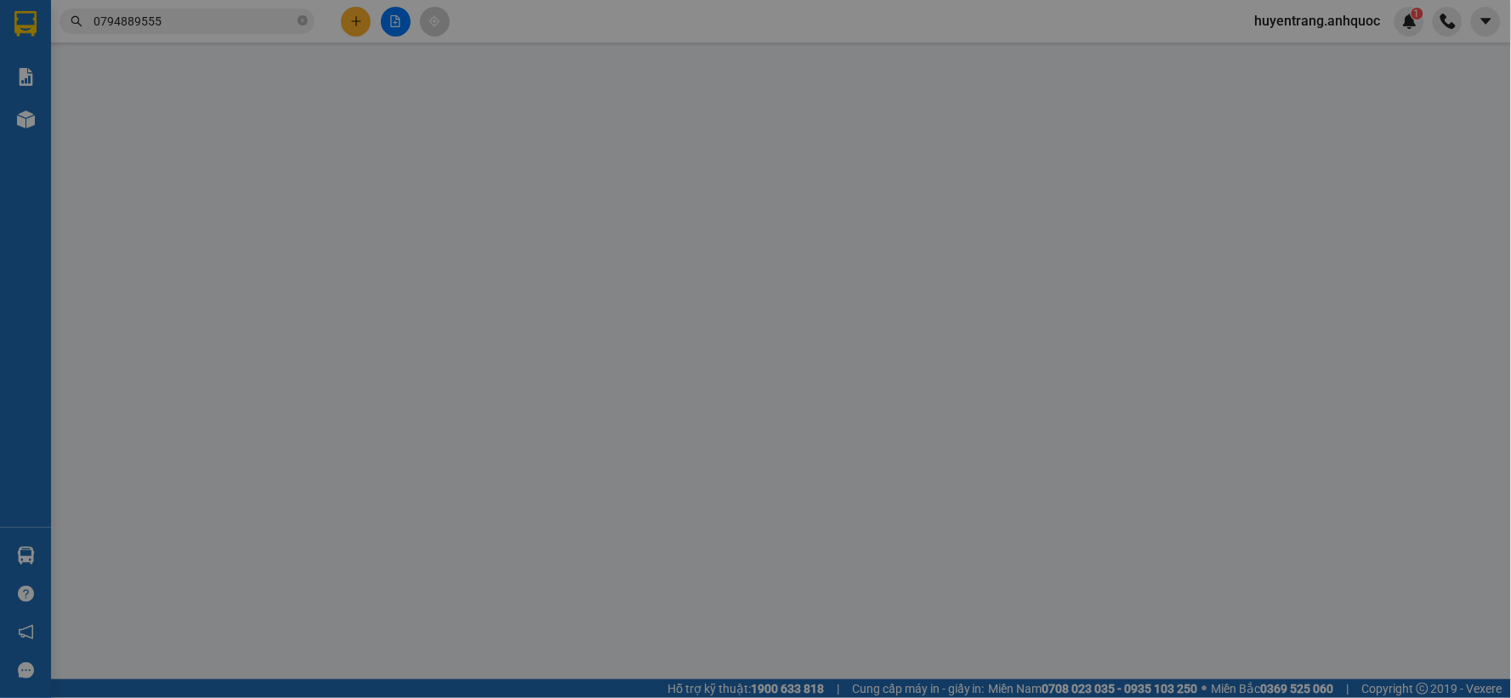
type input "0908064964"
type input "CHỊ [PERSON_NAME]"
type input "0918097695"
type input "CHỊ [PERSON_NAME]"
type input "VPVT"
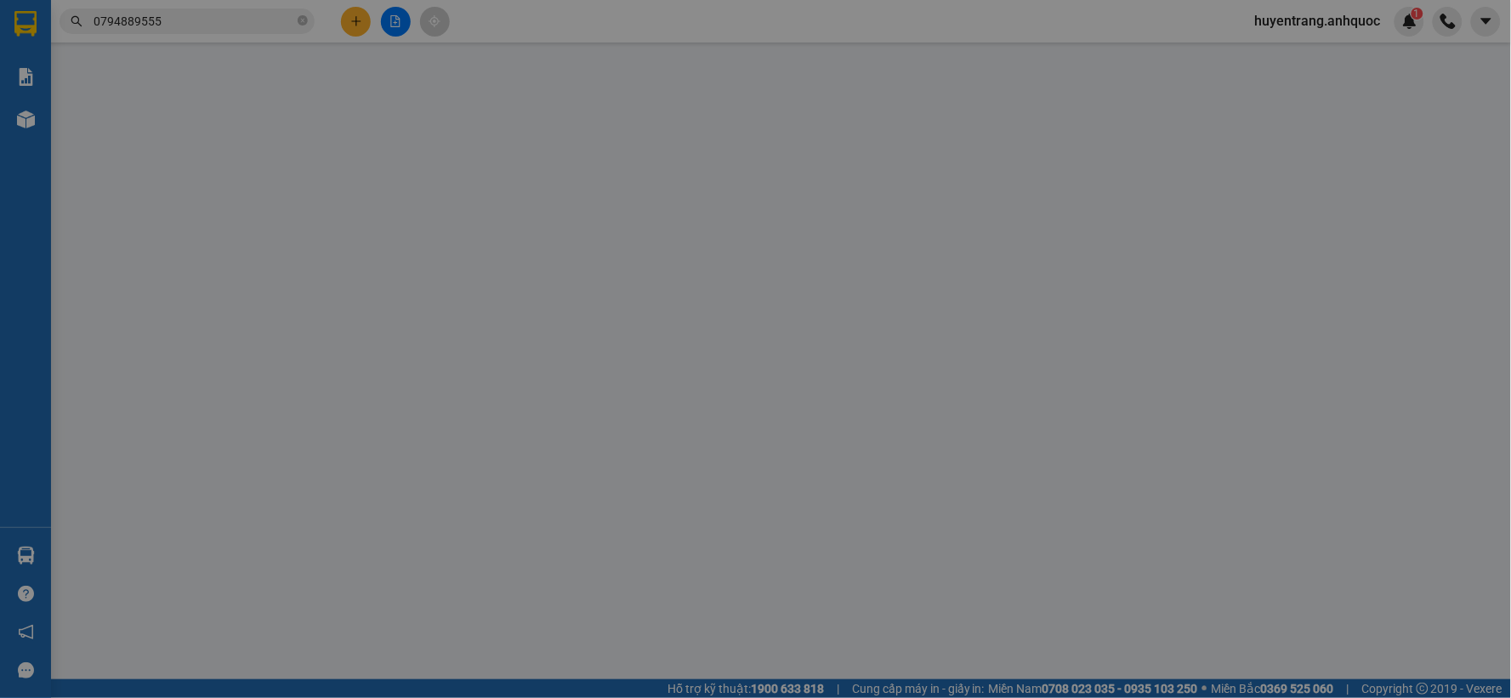
type input "30.000"
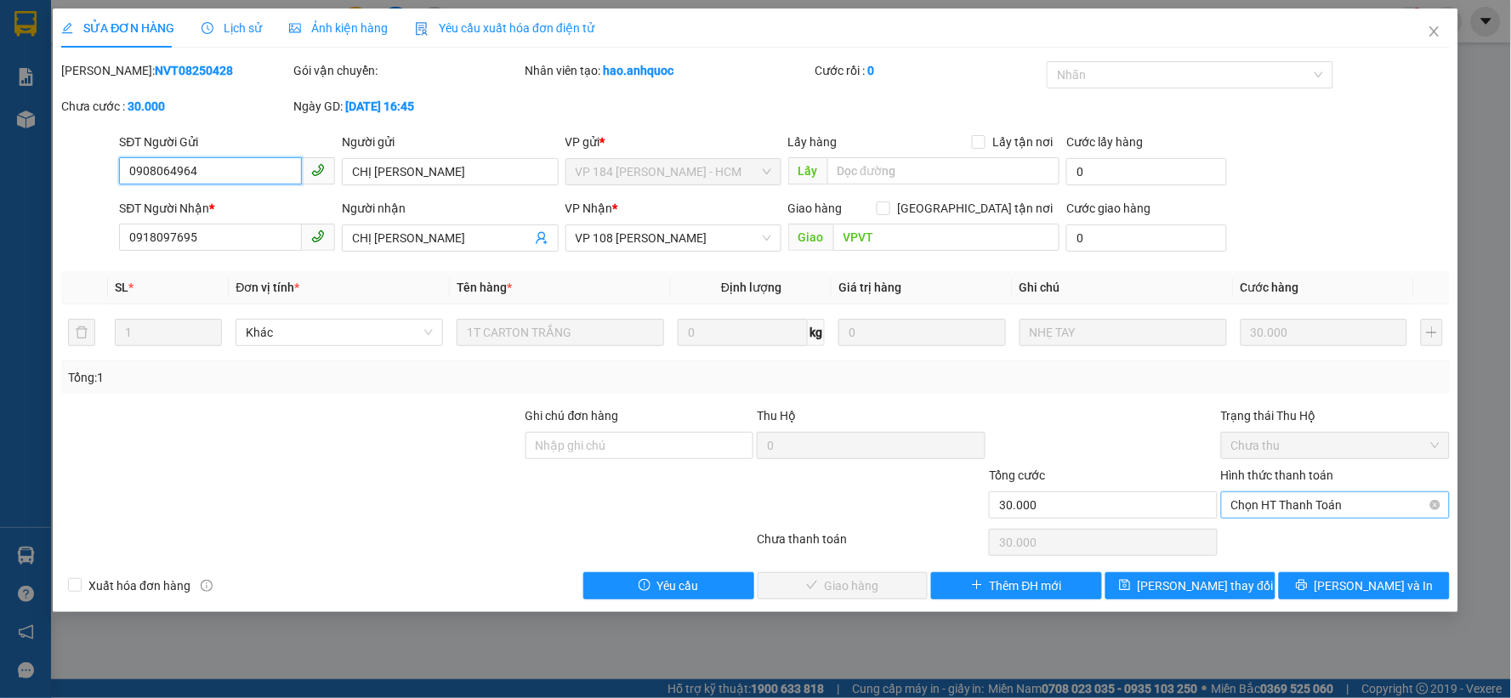
click at [1264, 514] on span "Chọn HT Thanh Toán" at bounding box center [1335, 505] width 208 height 26
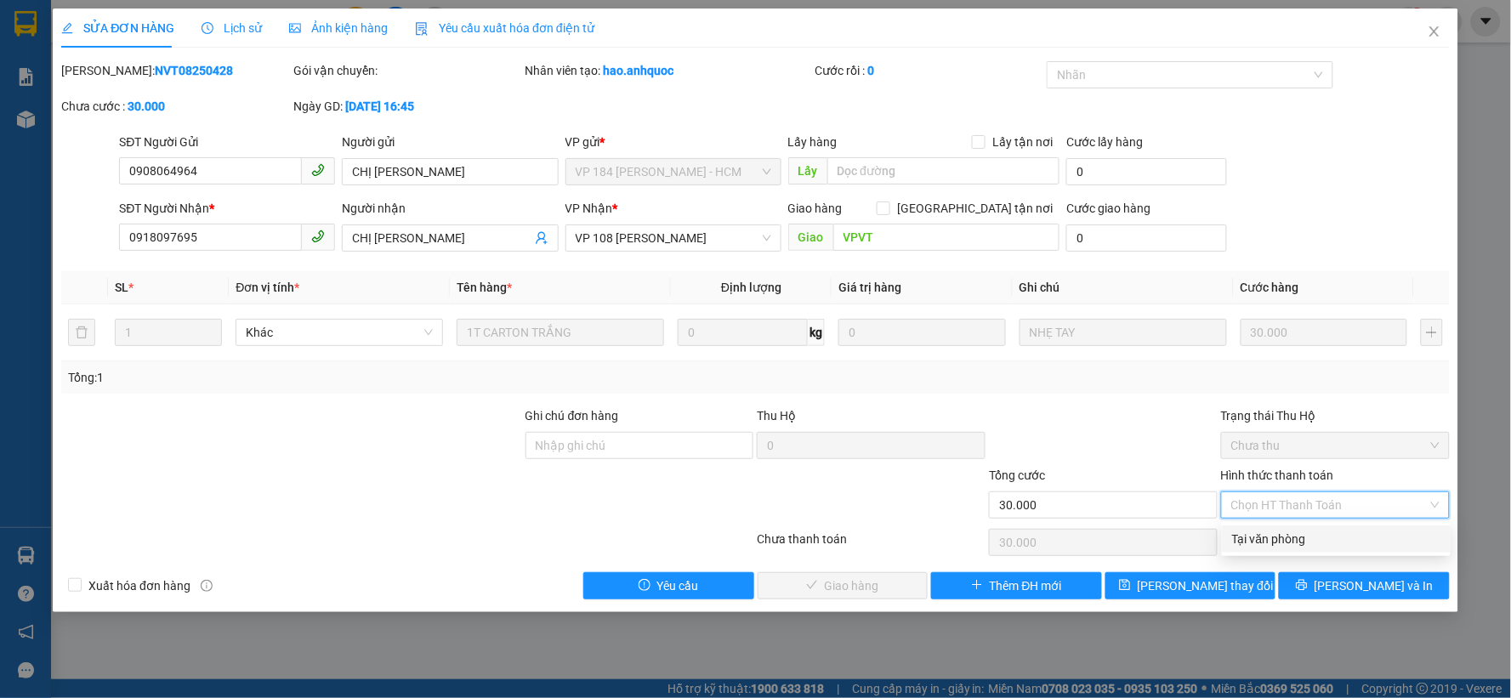
click at [1268, 537] on div "Tại văn phòng" at bounding box center [1336, 539] width 208 height 19
type input "0"
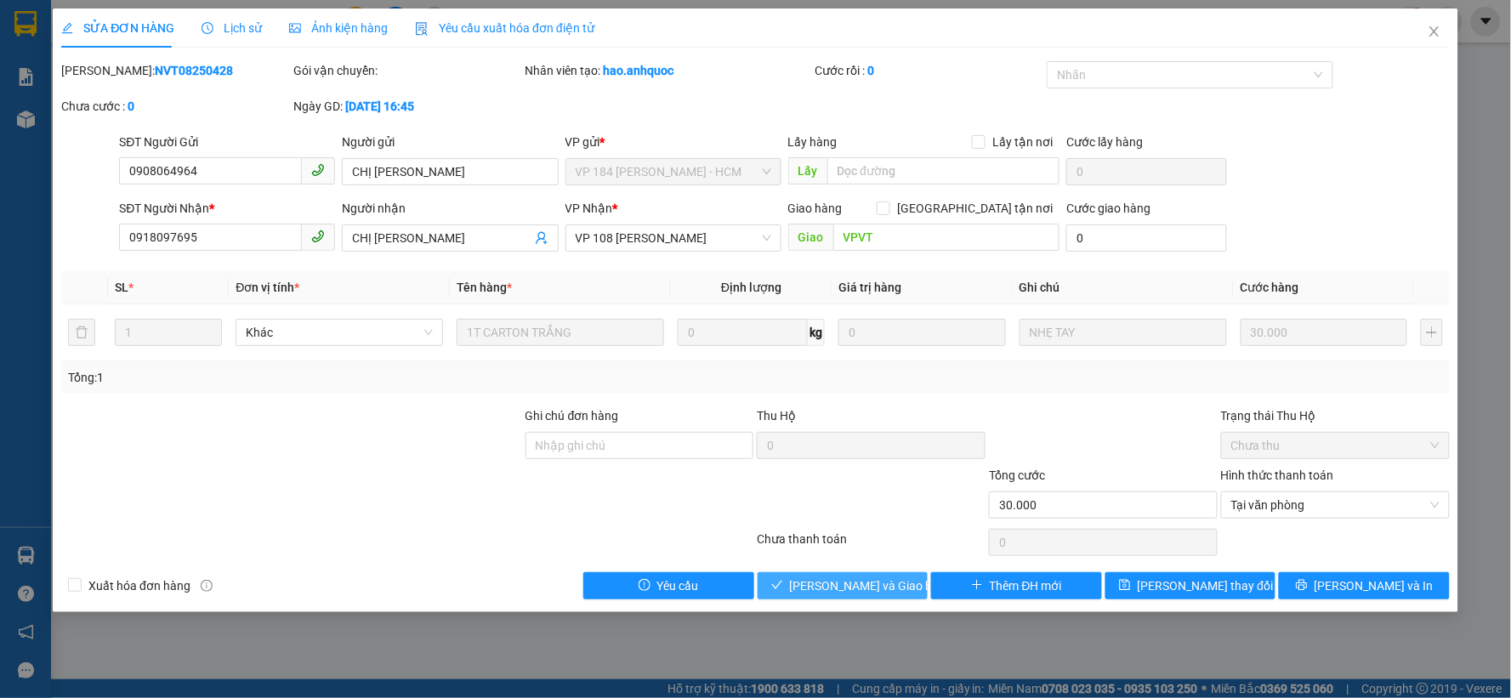
click at [902, 585] on button "[PERSON_NAME] và Giao hàng" at bounding box center [842, 585] width 171 height 27
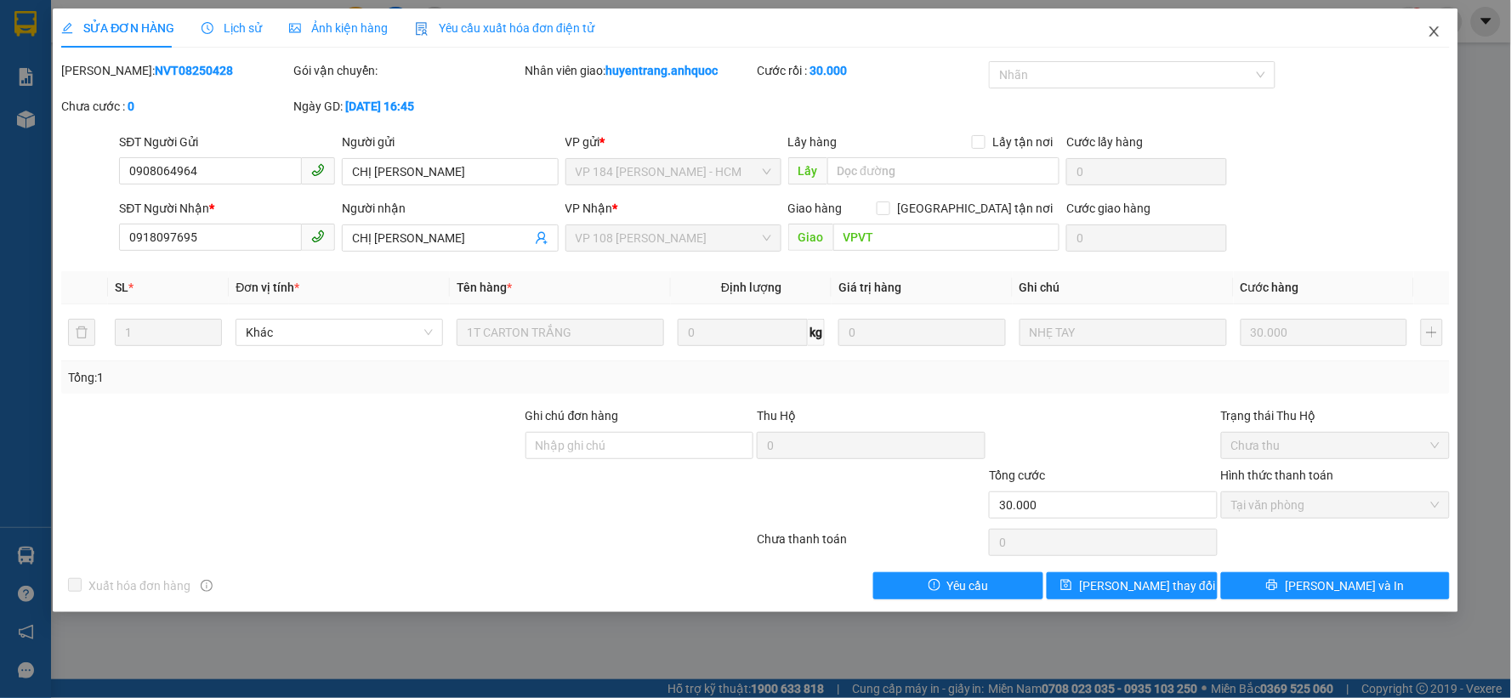
click at [1438, 38] on icon "close" at bounding box center [1434, 32] width 14 height 14
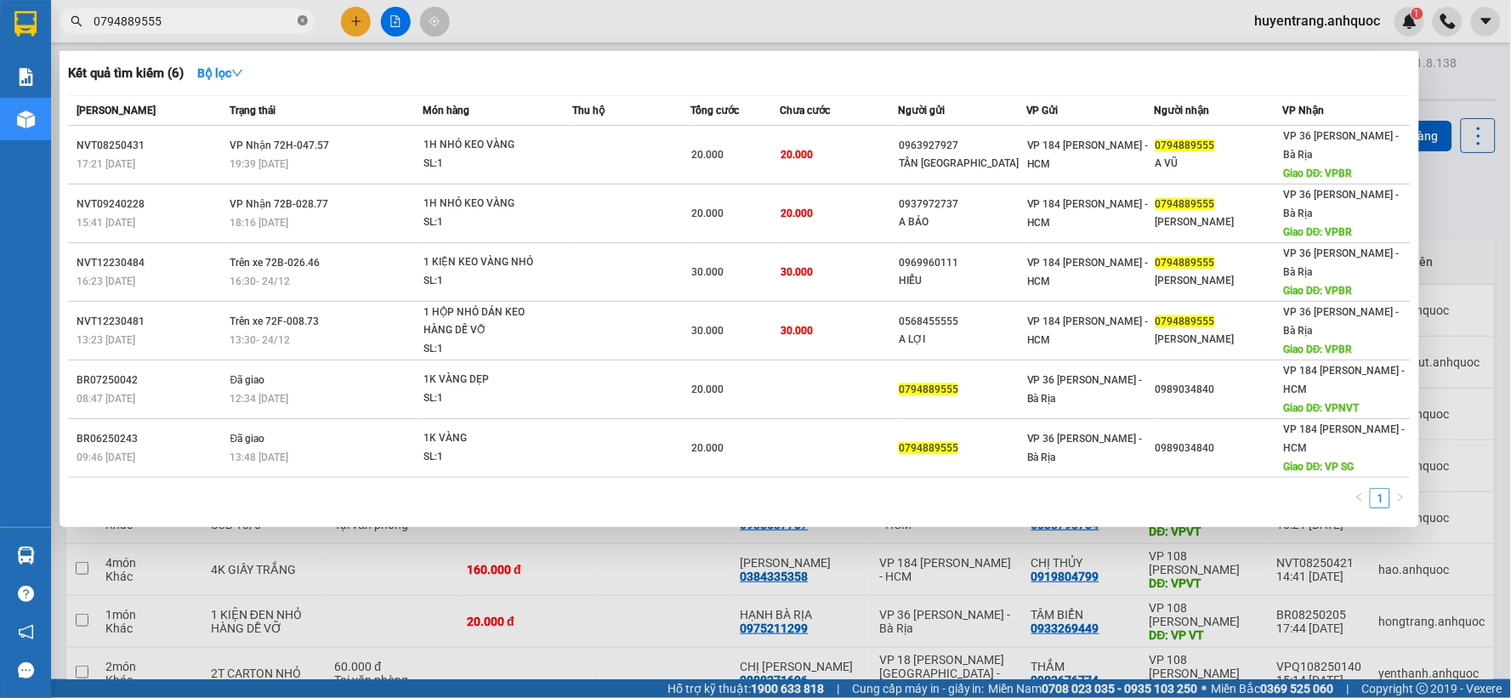
click at [300, 19] on icon "close-circle" at bounding box center [303, 20] width 10 height 10
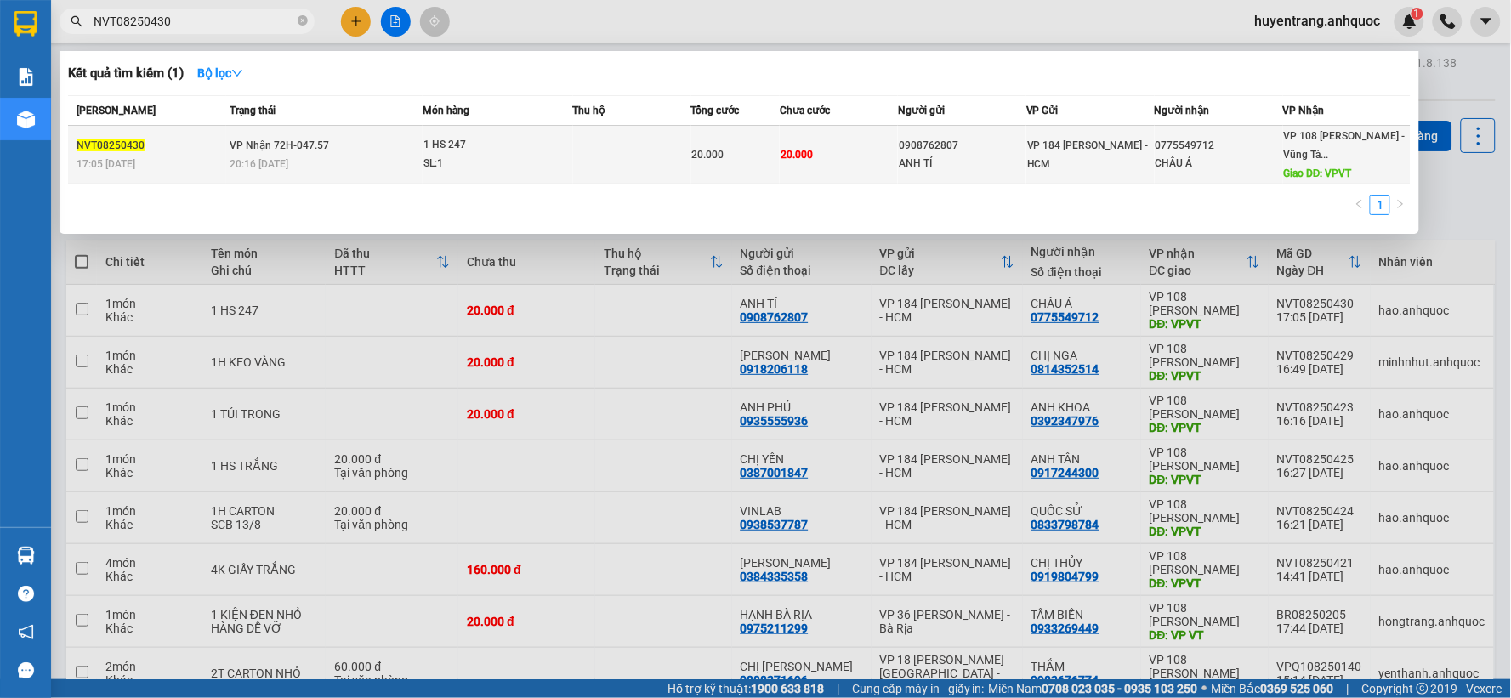
type input "NVT08250430"
click at [523, 168] on div "SL: 1" at bounding box center [487, 164] width 128 height 19
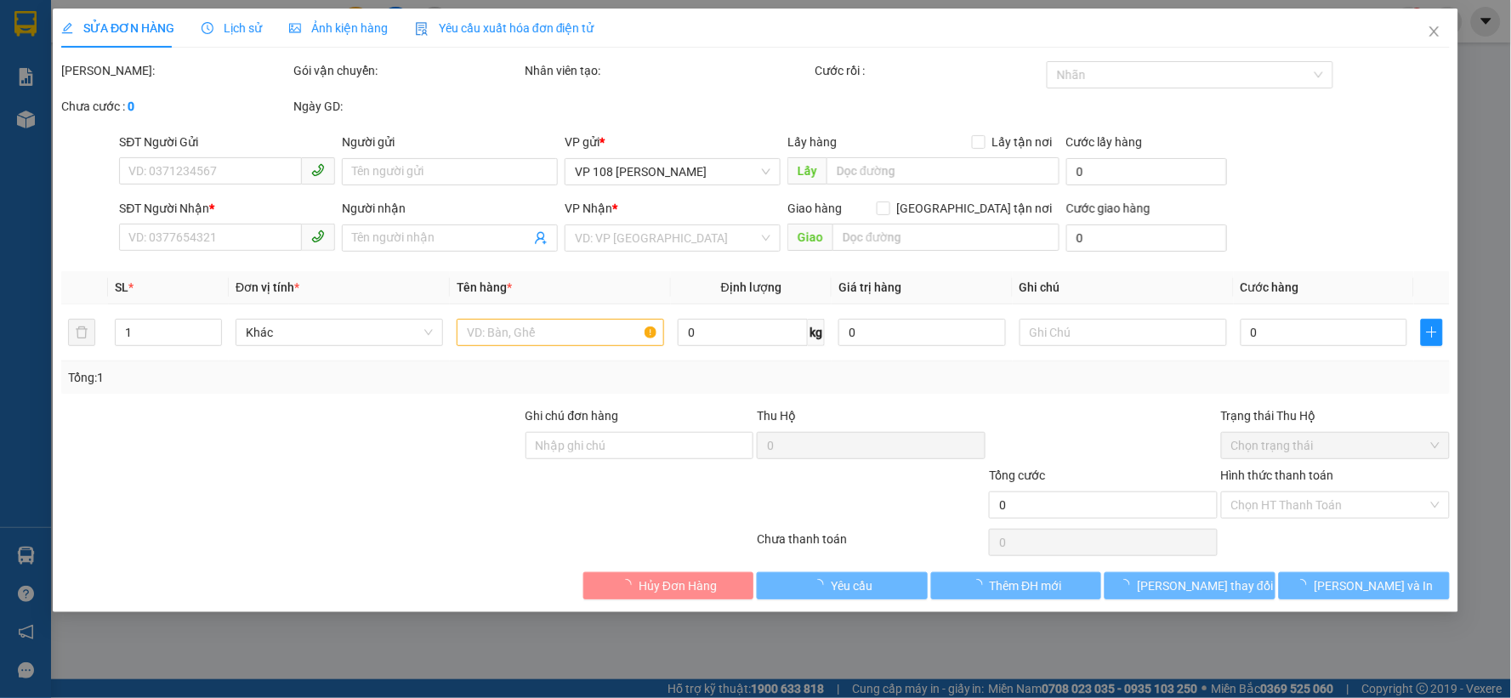
type input "0908762807"
type input "ANH TÍ"
type input "0775549712"
type input "CHÂU Á"
type input "VPVT"
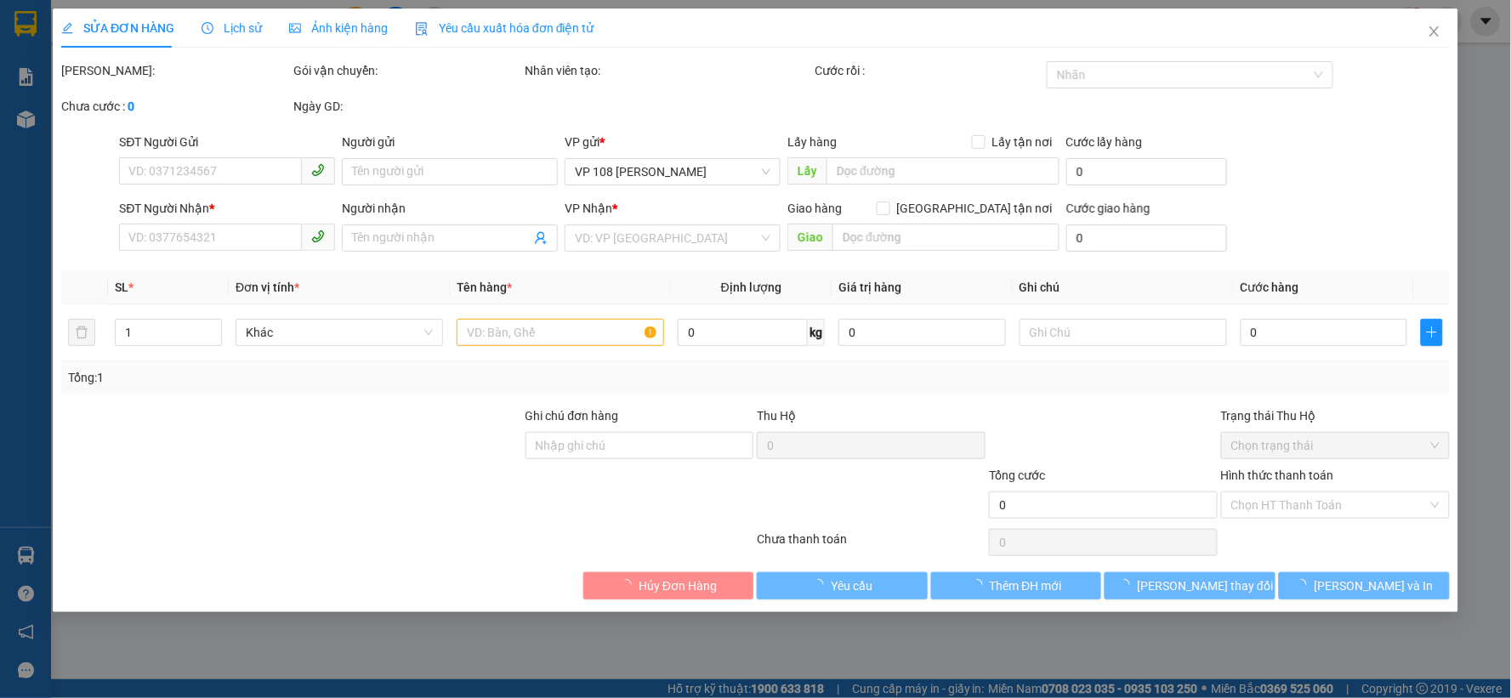
type input "20.000"
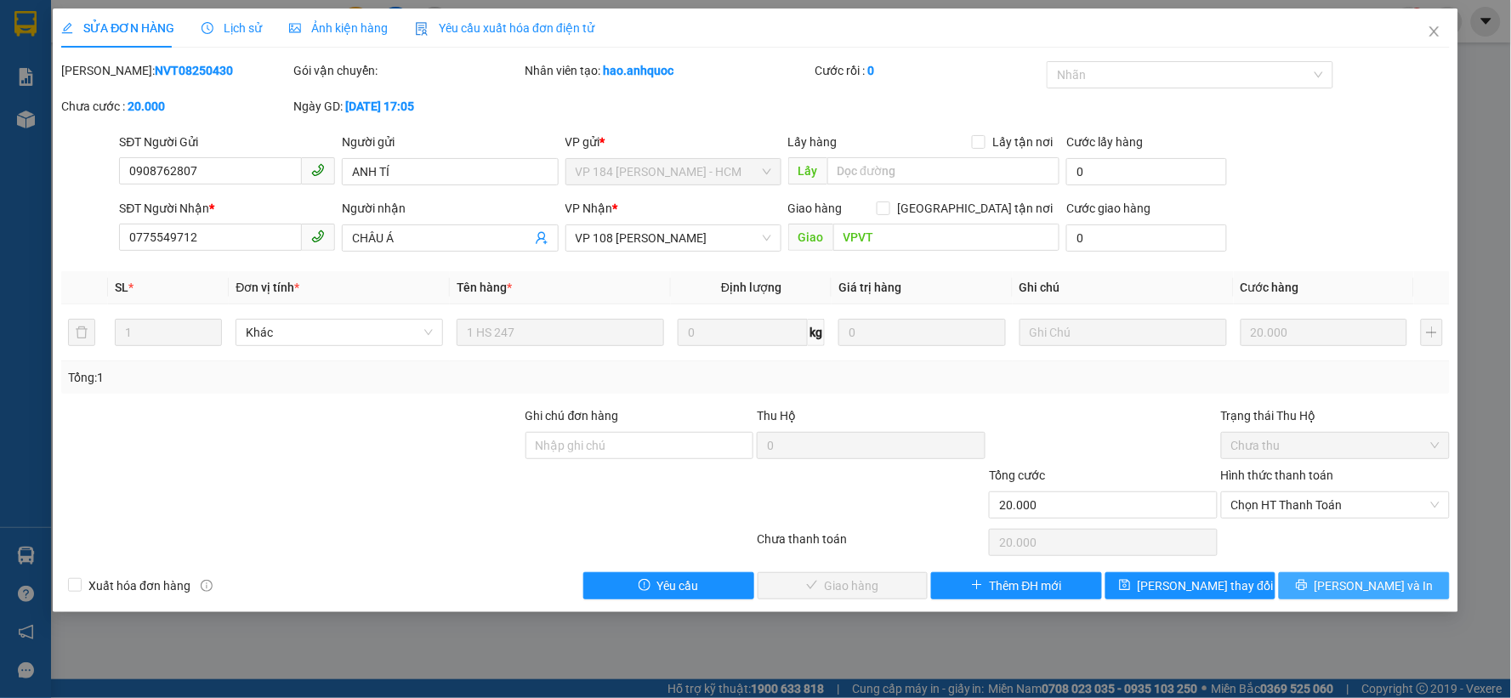
click at [1348, 579] on button "[PERSON_NAME] và In" at bounding box center [1364, 585] width 171 height 27
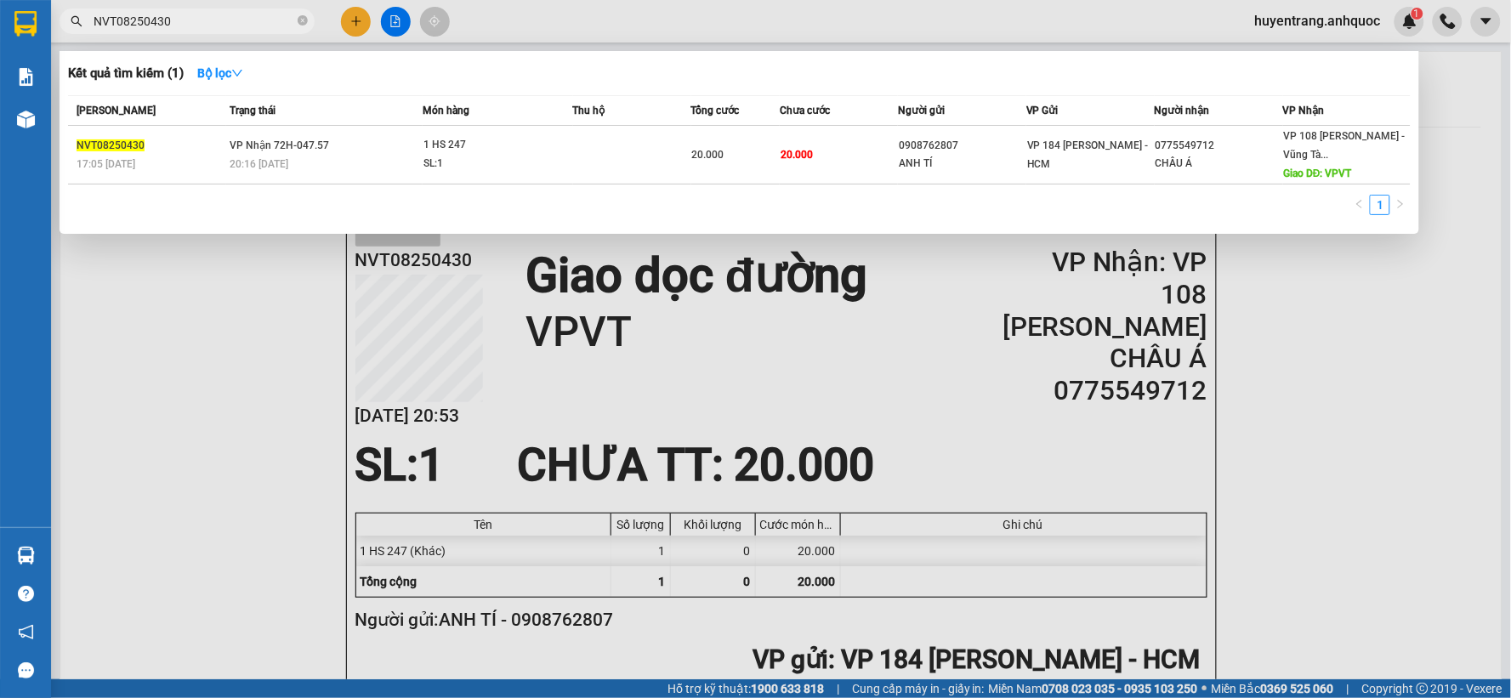
click at [213, 20] on input "NVT08250430" at bounding box center [194, 21] width 201 height 19
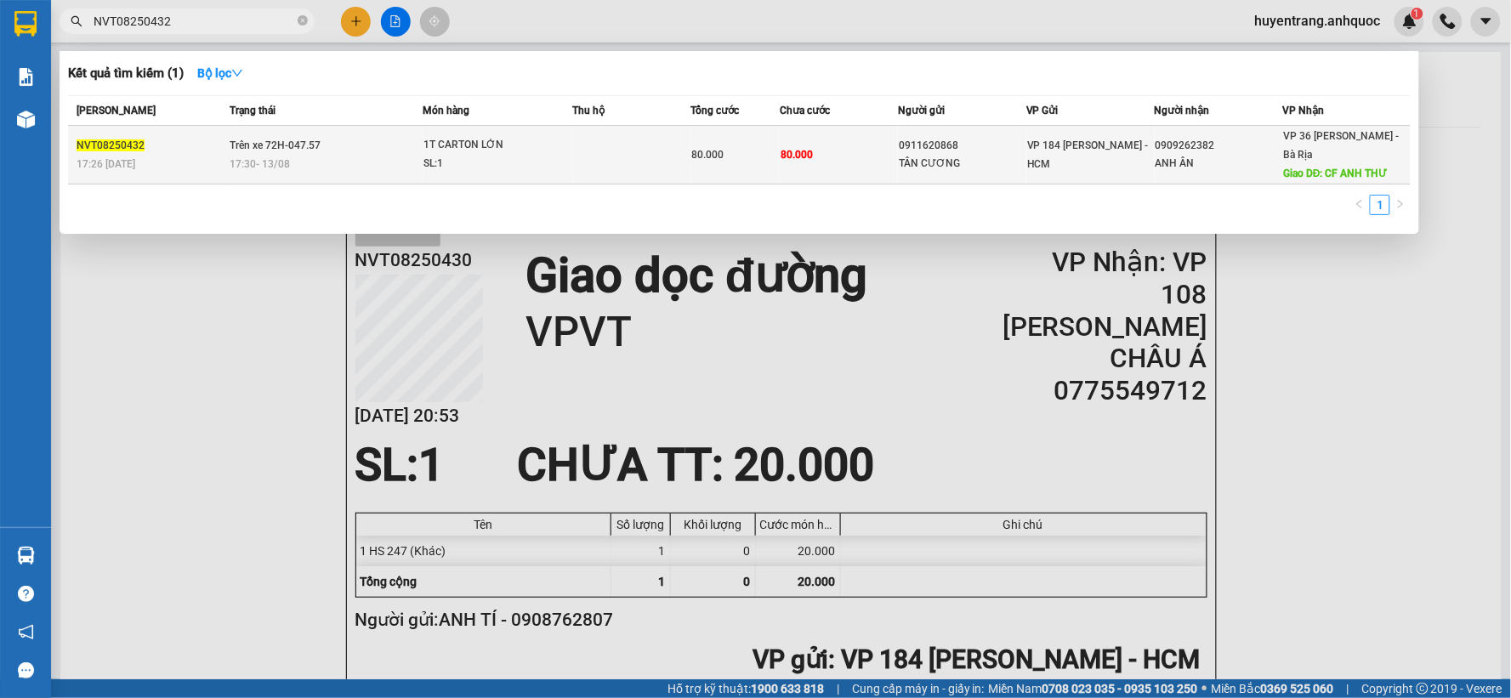
type input "NVT08250432"
click at [284, 166] on span "17:30 [DATE]" at bounding box center [260, 164] width 60 height 12
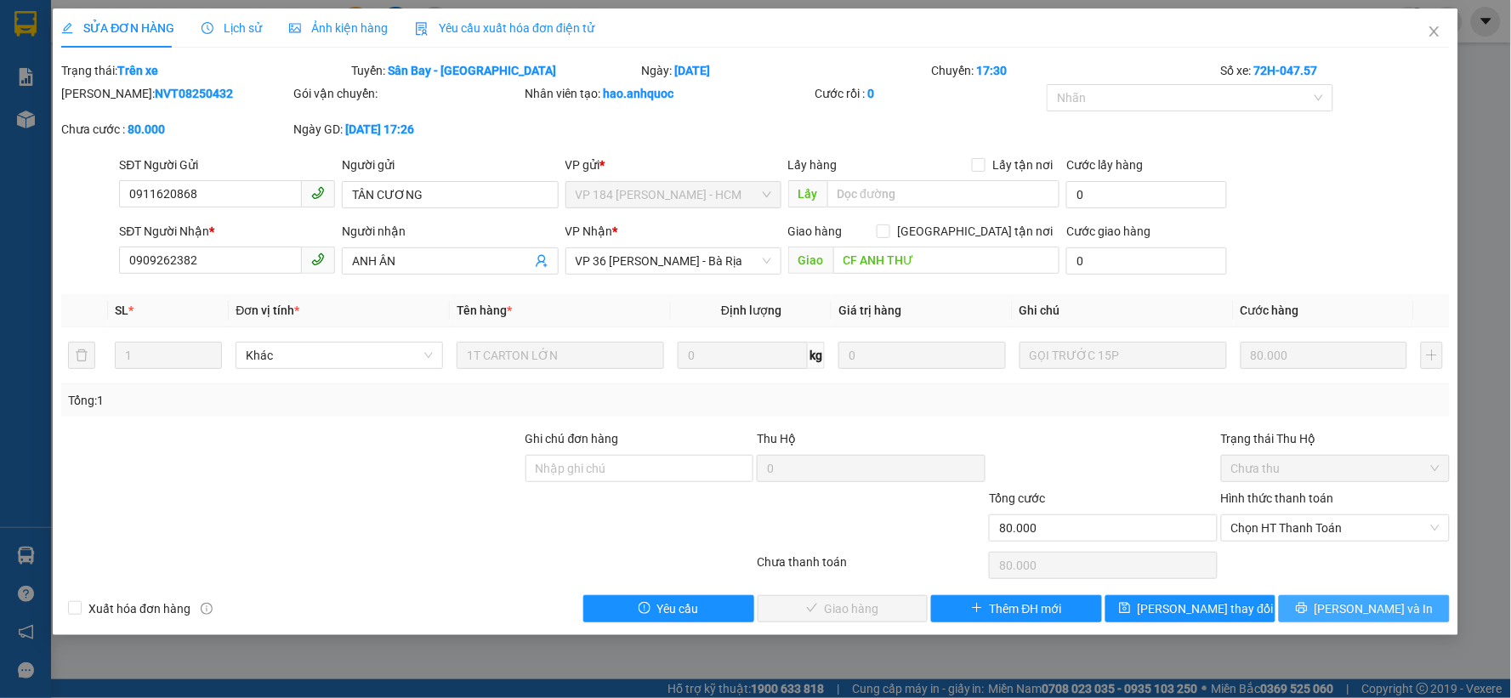
click at [1378, 610] on span "[PERSON_NAME] và In" at bounding box center [1373, 608] width 119 height 19
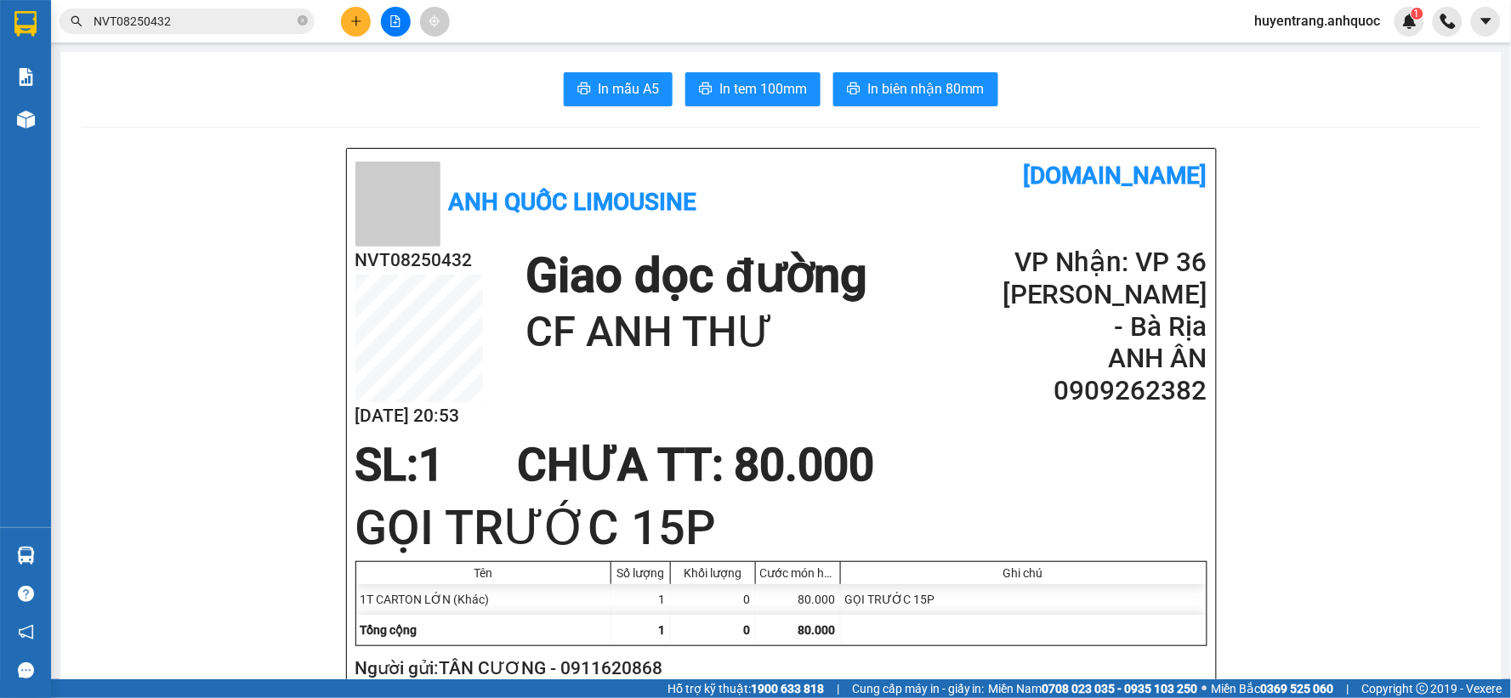
click at [196, 27] on input "NVT08250432" at bounding box center [194, 21] width 201 height 19
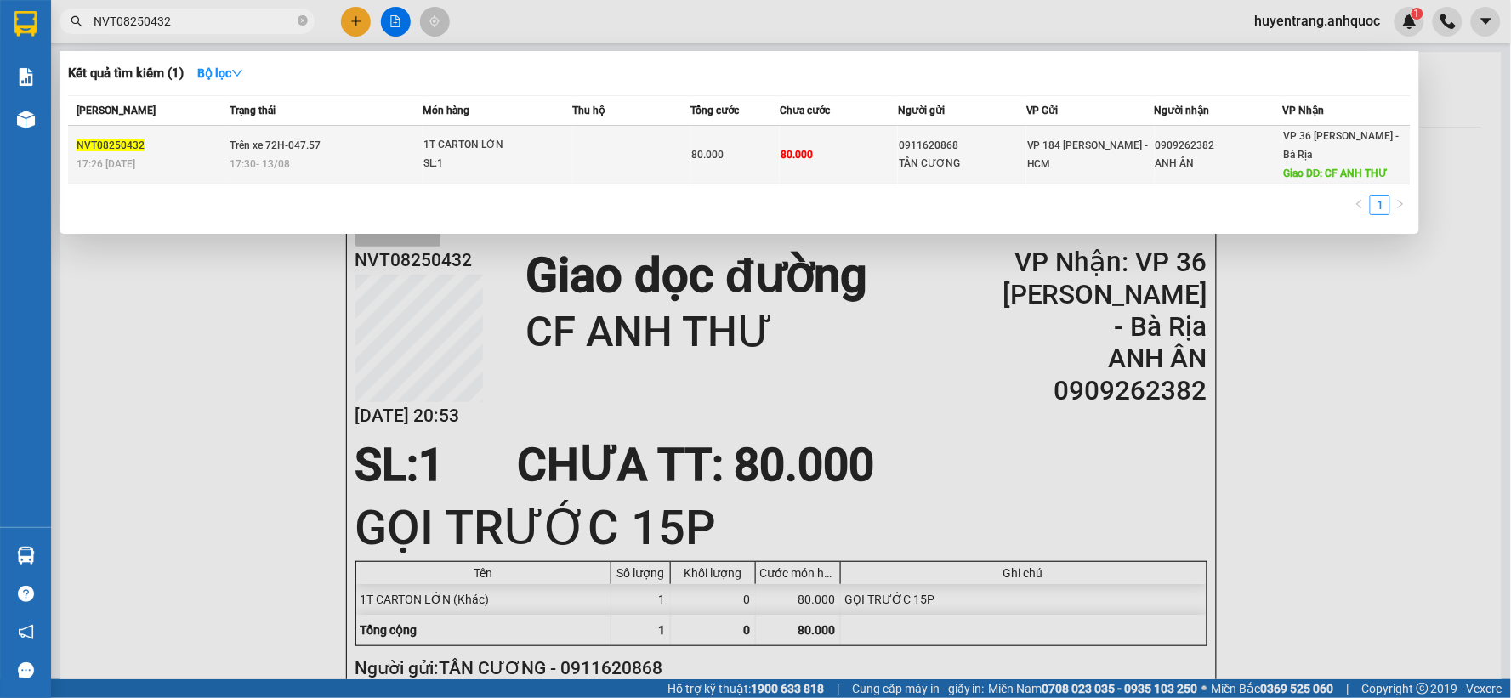
click at [571, 165] on span "1T CARTON LỚN SL: 1" at bounding box center [497, 154] width 148 height 37
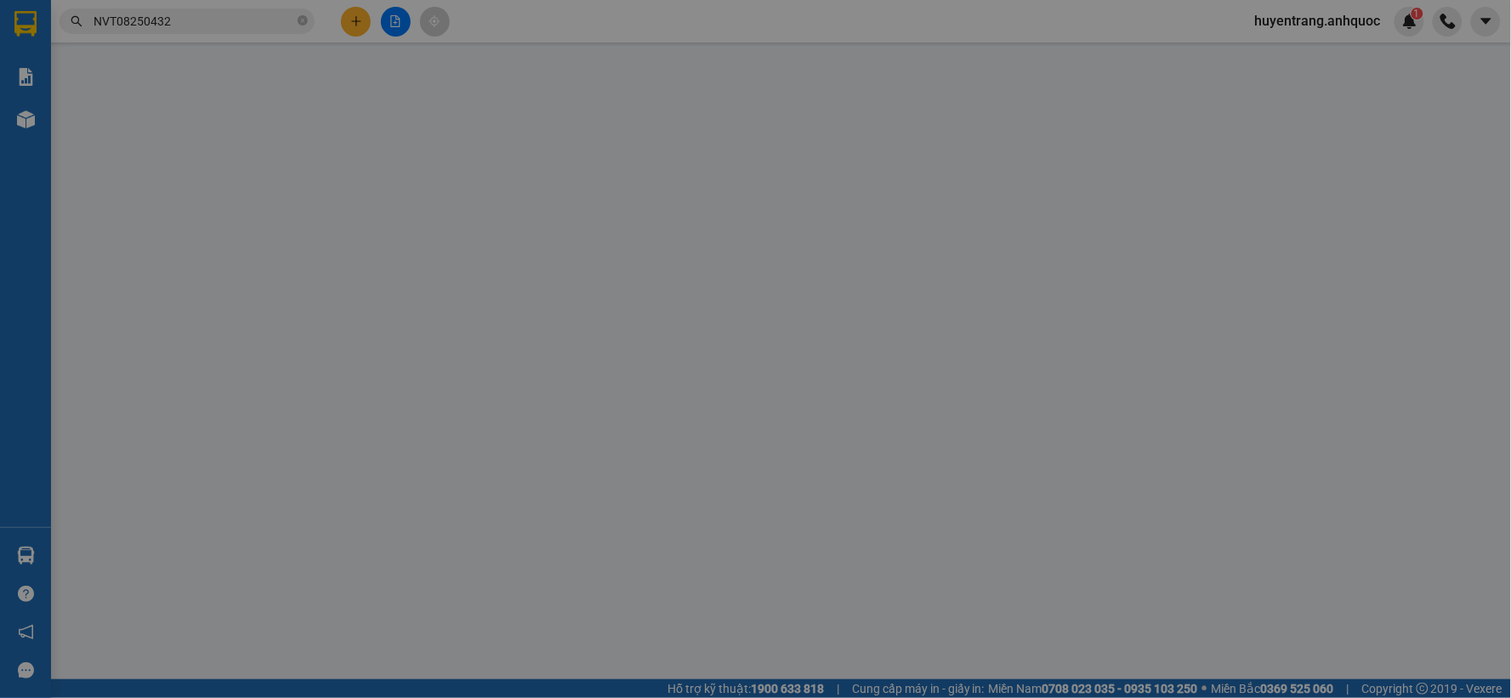
type input "0911620868"
type input "TÂN CƯƠNG"
type input "0909262382"
type input "ANH ÂN"
type input "CF ANH THƯ"
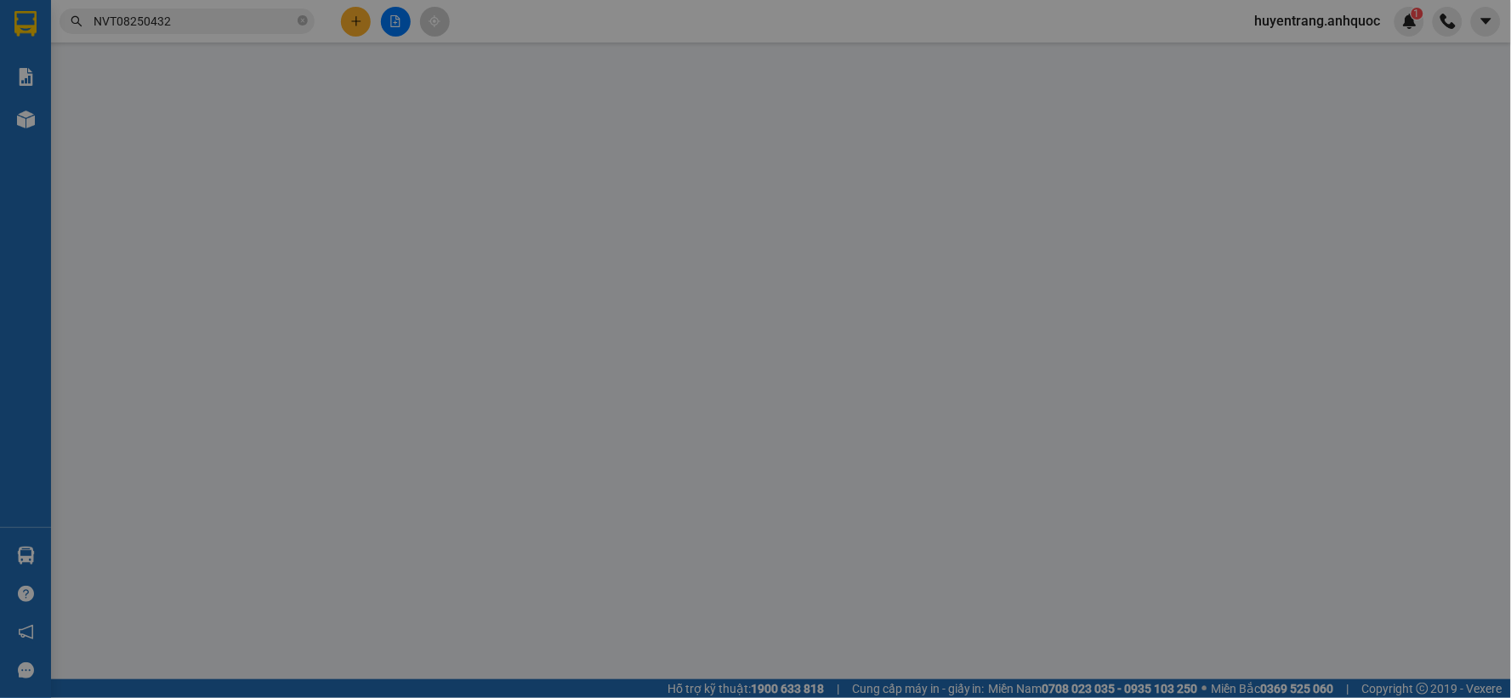
type input "80.000"
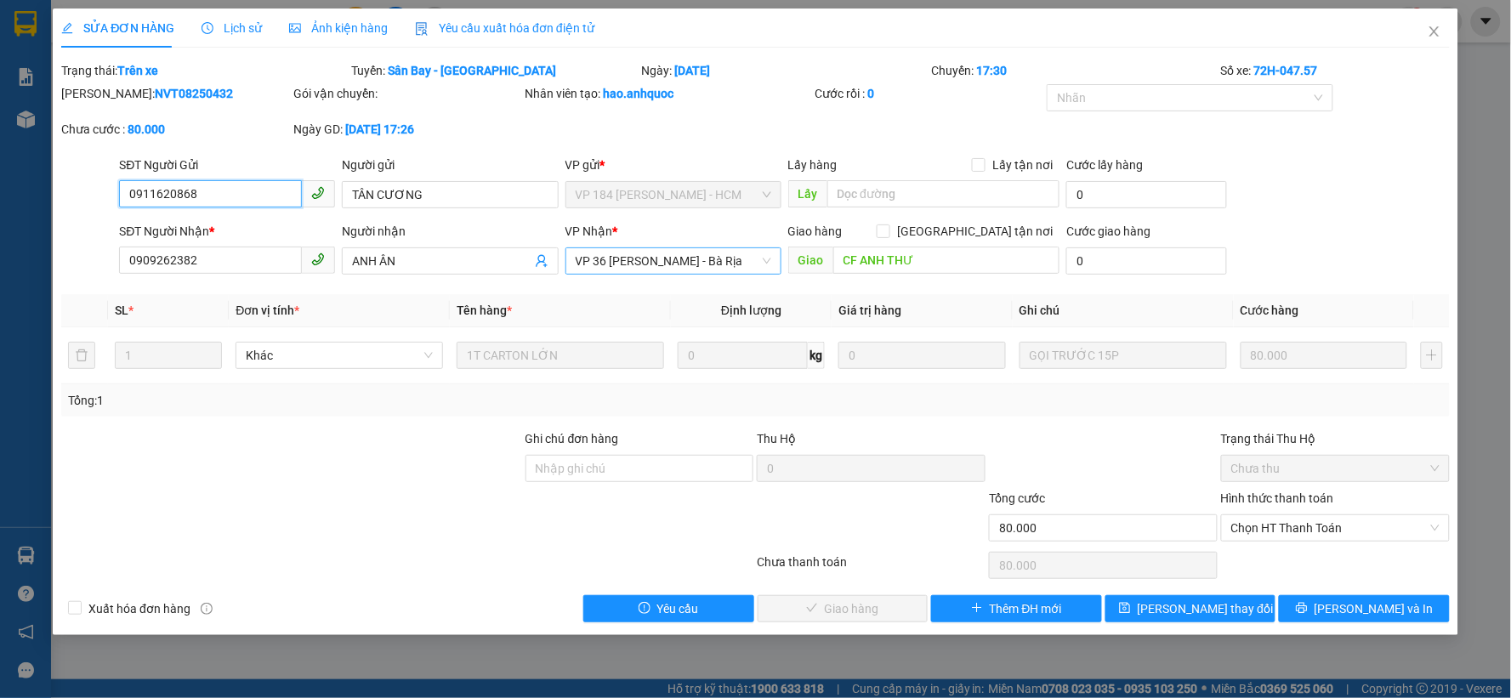
click at [689, 264] on span "VP 36 [PERSON_NAME] - Bà Rịa" at bounding box center [674, 261] width 196 height 26
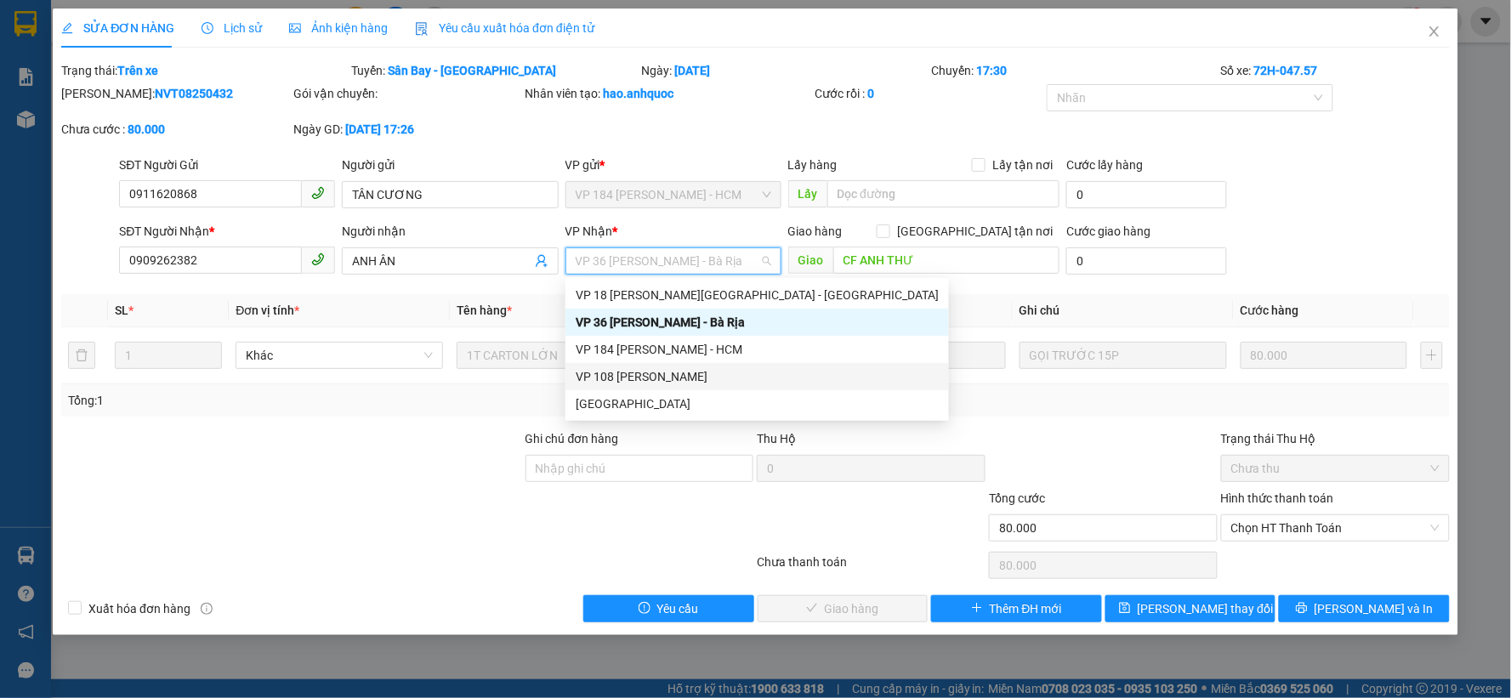
click at [659, 374] on div "VP 108 [PERSON_NAME]" at bounding box center [757, 376] width 363 height 19
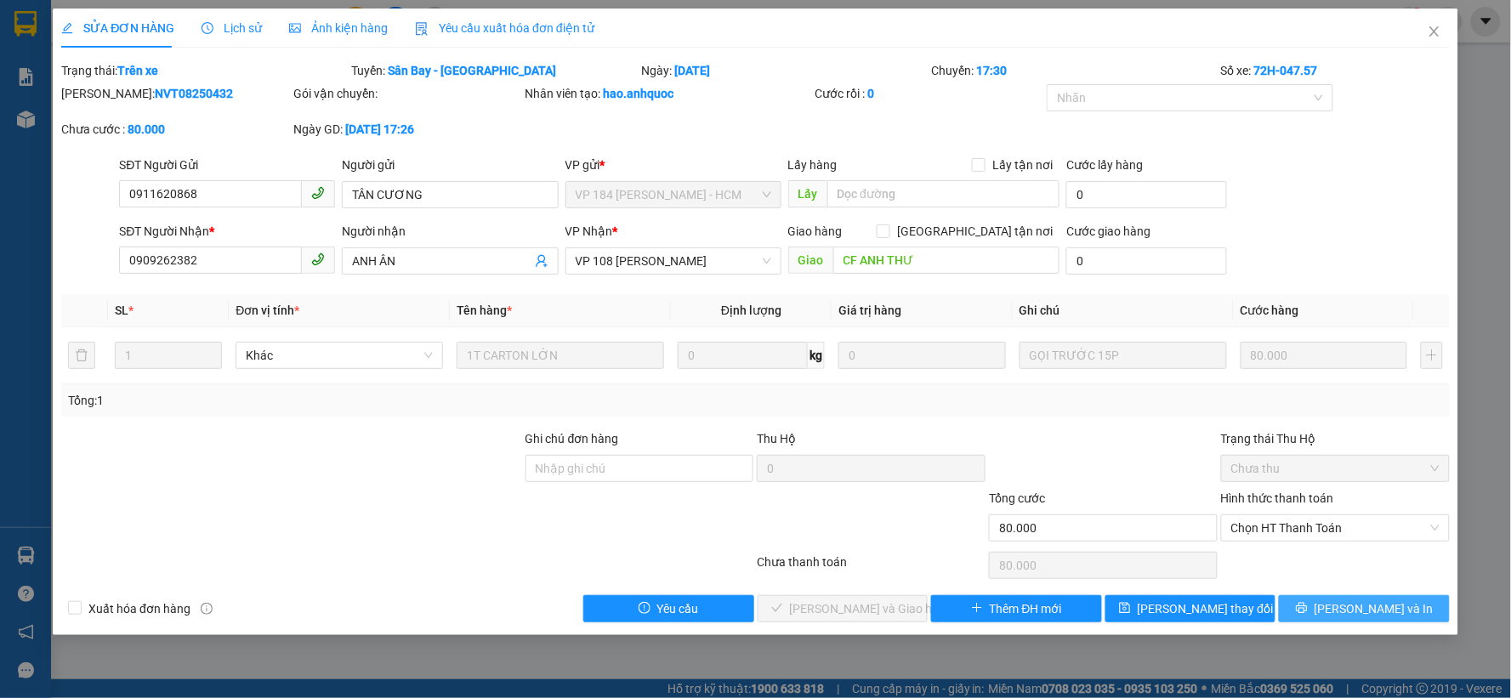
click at [1411, 613] on button "[PERSON_NAME] và In" at bounding box center [1364, 608] width 171 height 27
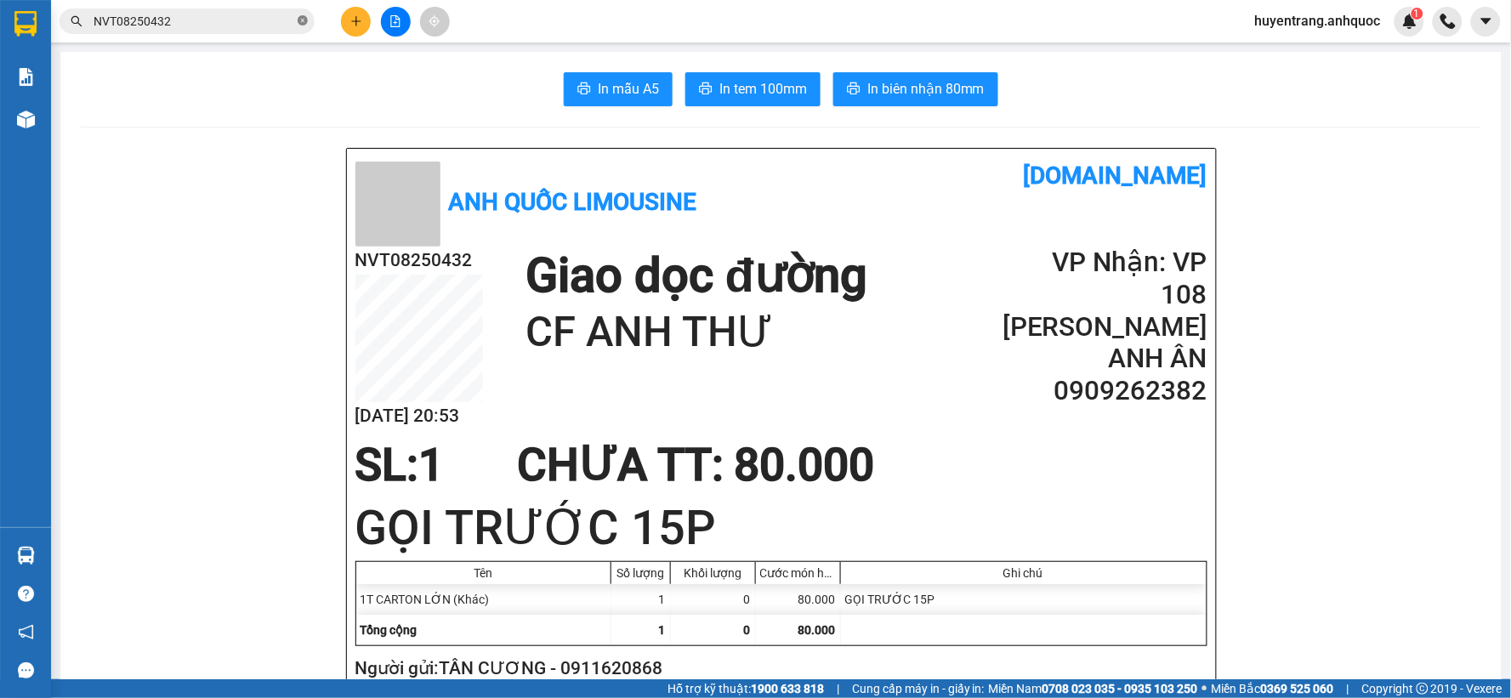
click at [306, 14] on span at bounding box center [303, 22] width 10 height 16
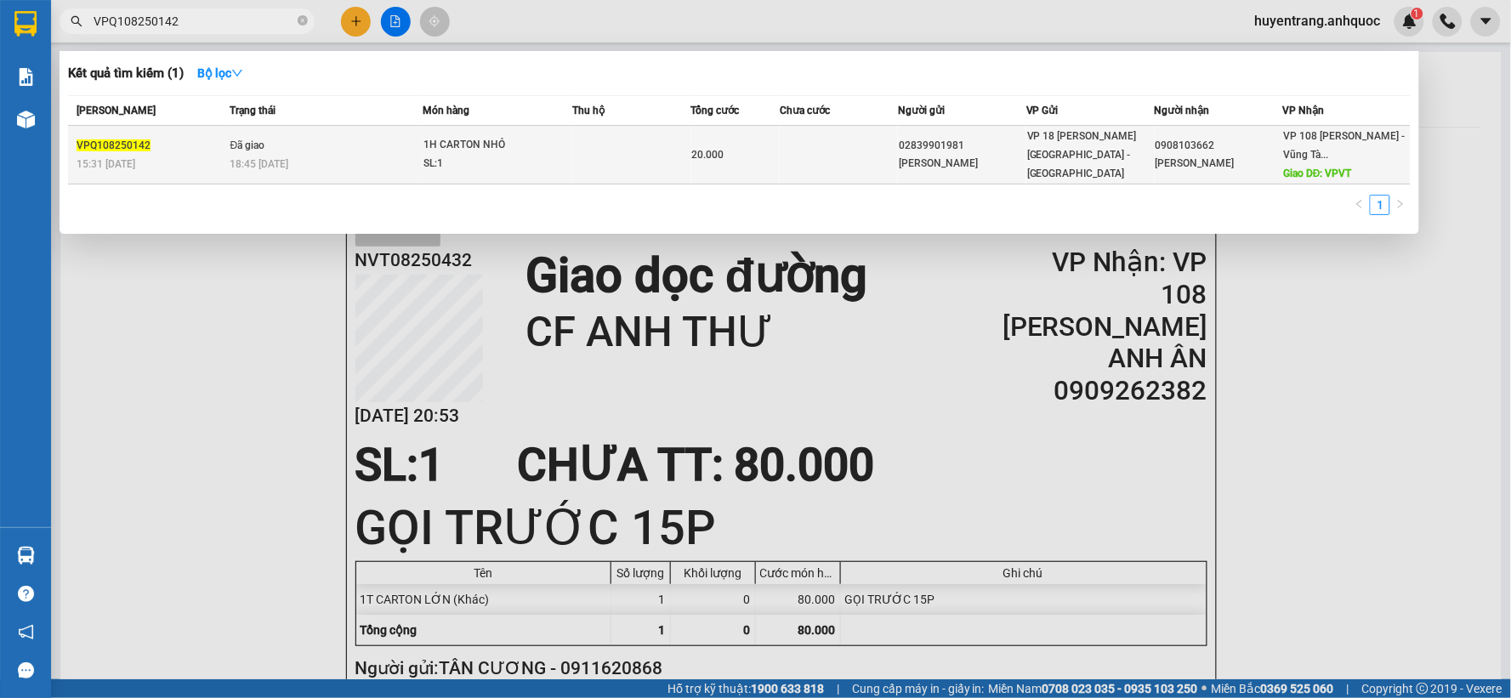
type input "VPQ108250142"
click at [699, 162] on div "20.000" at bounding box center [735, 154] width 87 height 19
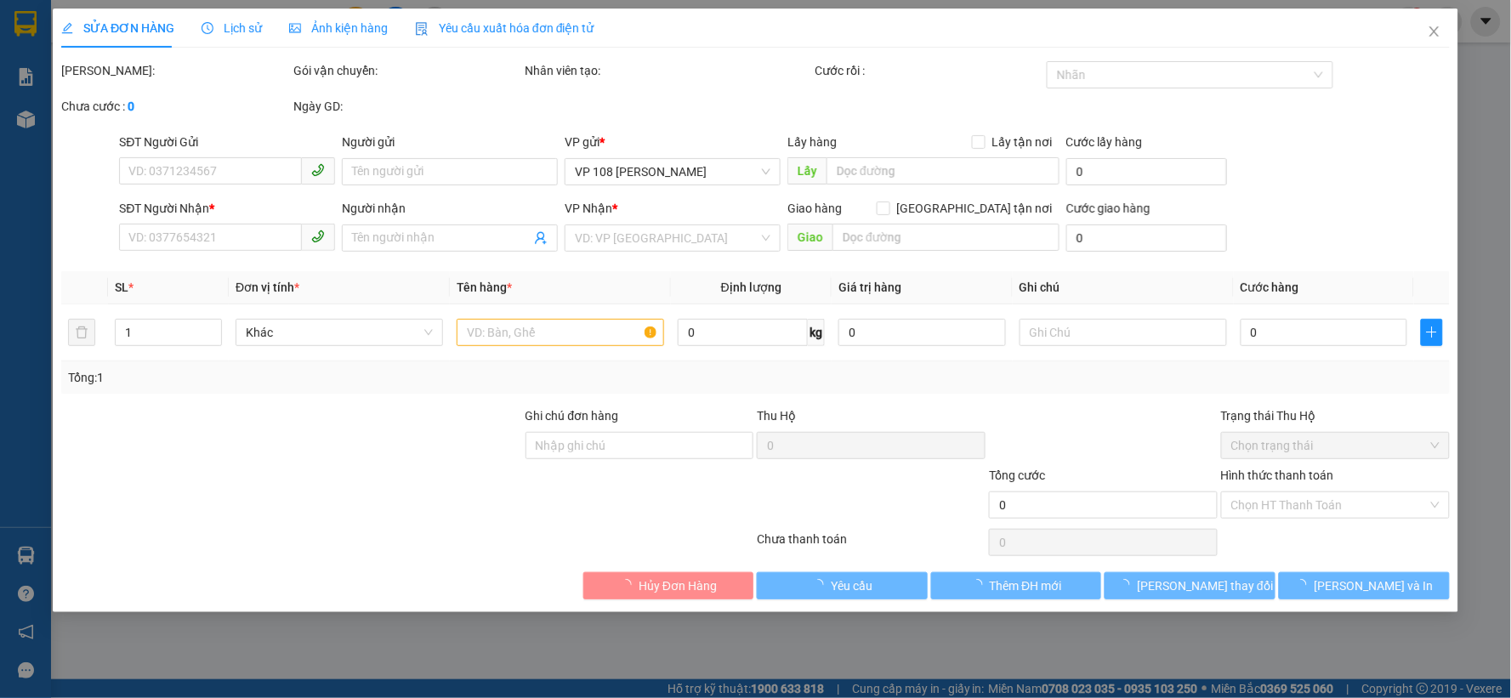
type input "02839901981"
type input "[PERSON_NAME]"
type input "0908103662"
type input "[PERSON_NAME]"
type input "VPVT"
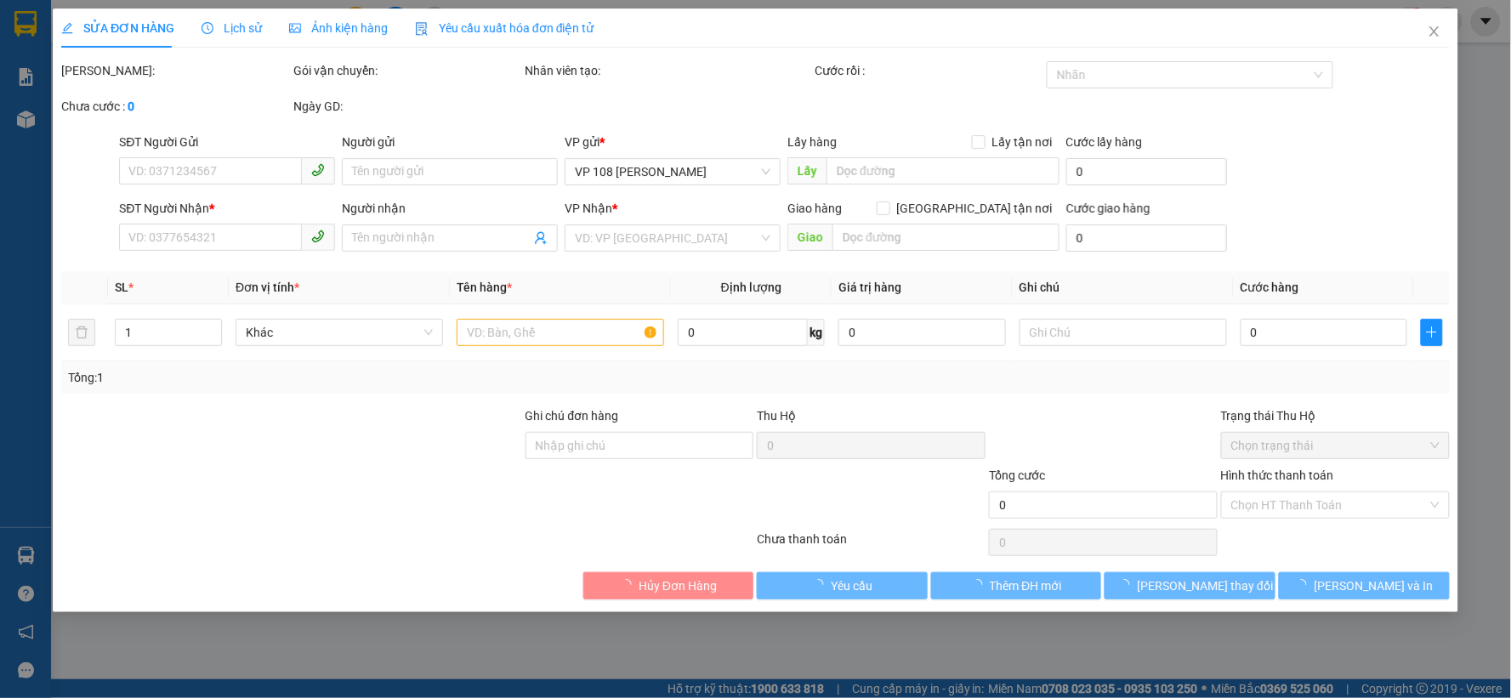
type input "TM 13/8 THANH"
type input "20.000"
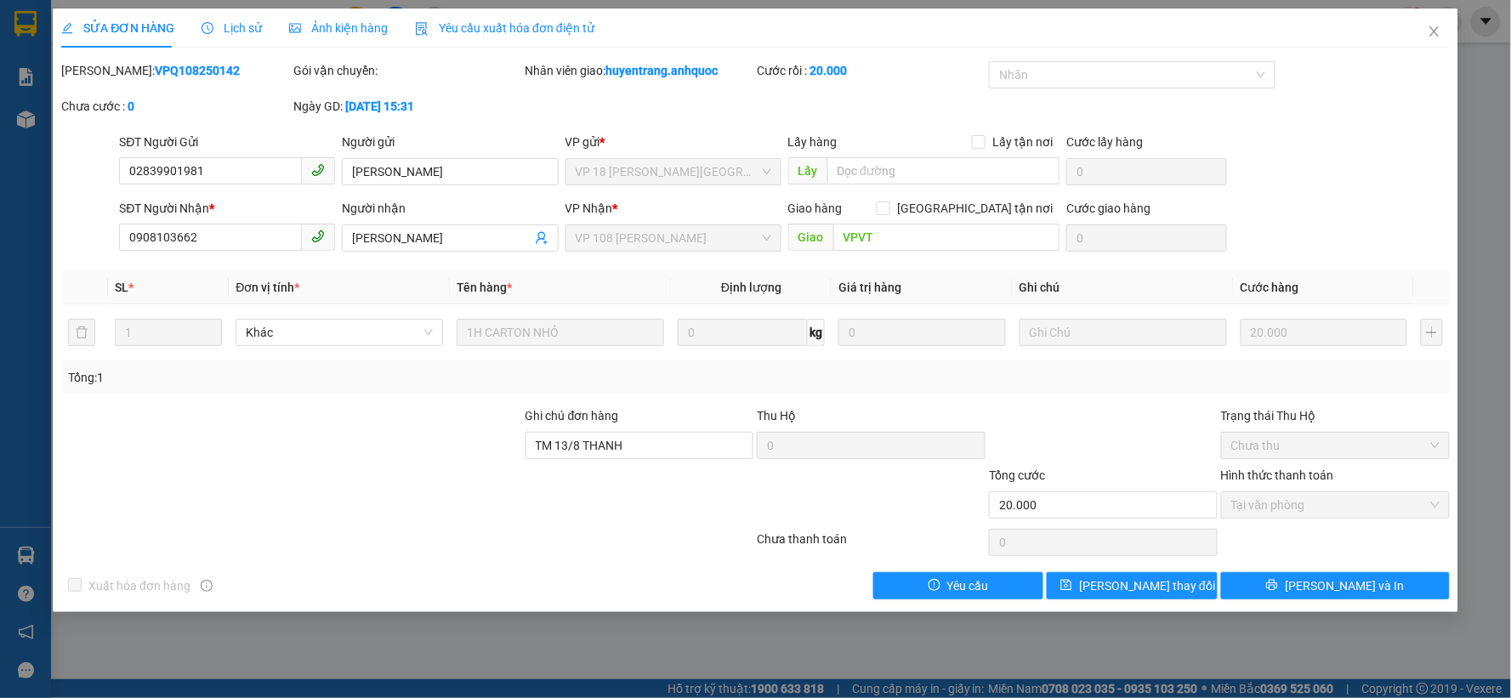
click at [238, 31] on span "Lịch sử" at bounding box center [231, 28] width 60 height 14
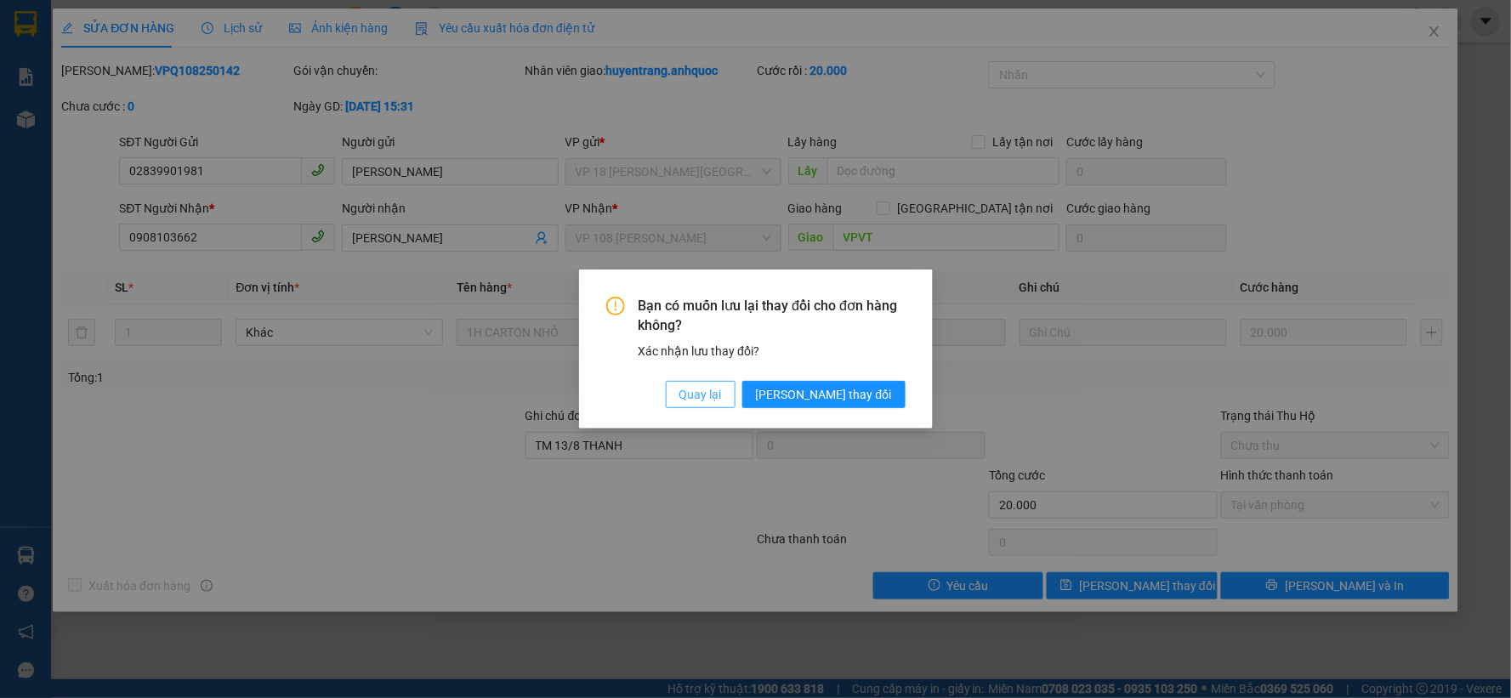
click at [722, 393] on span "Quay lại" at bounding box center [700, 394] width 43 height 19
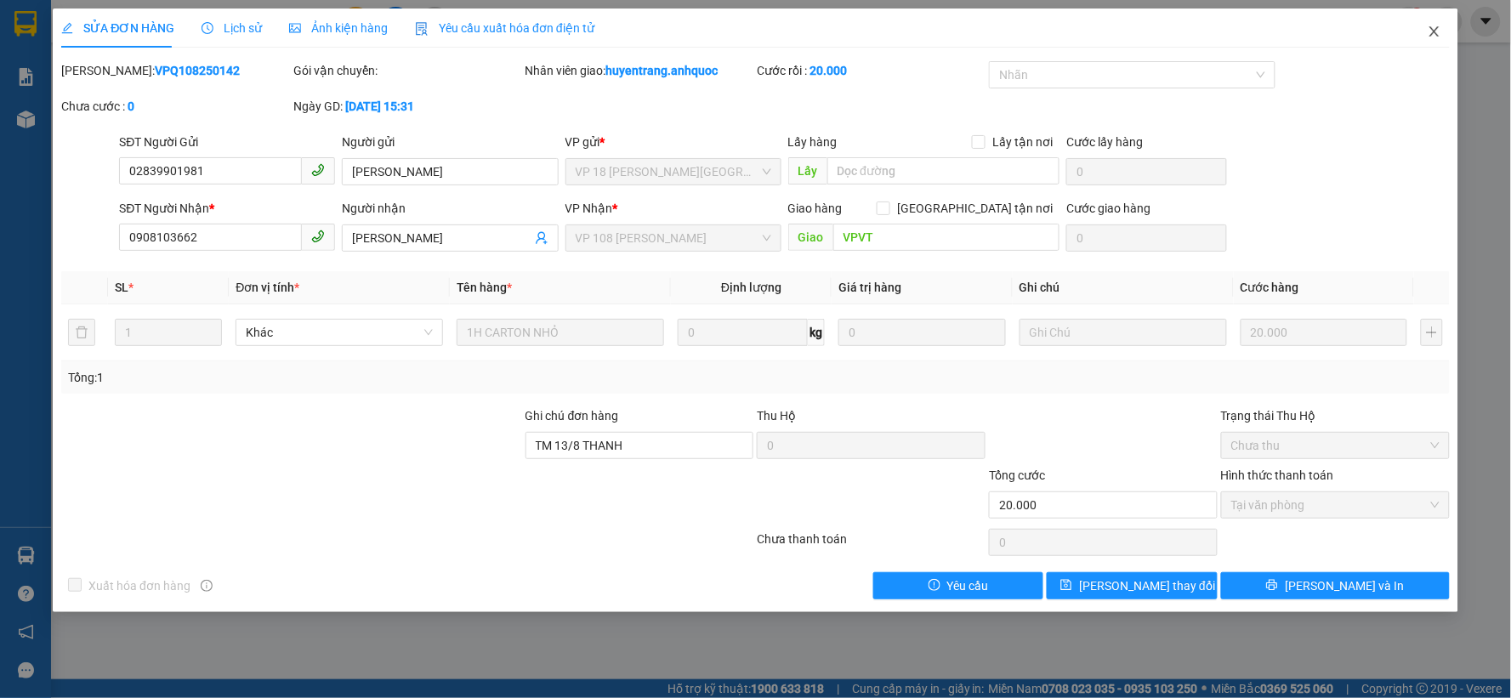
click at [1432, 41] on span "Close" at bounding box center [1434, 33] width 48 height 48
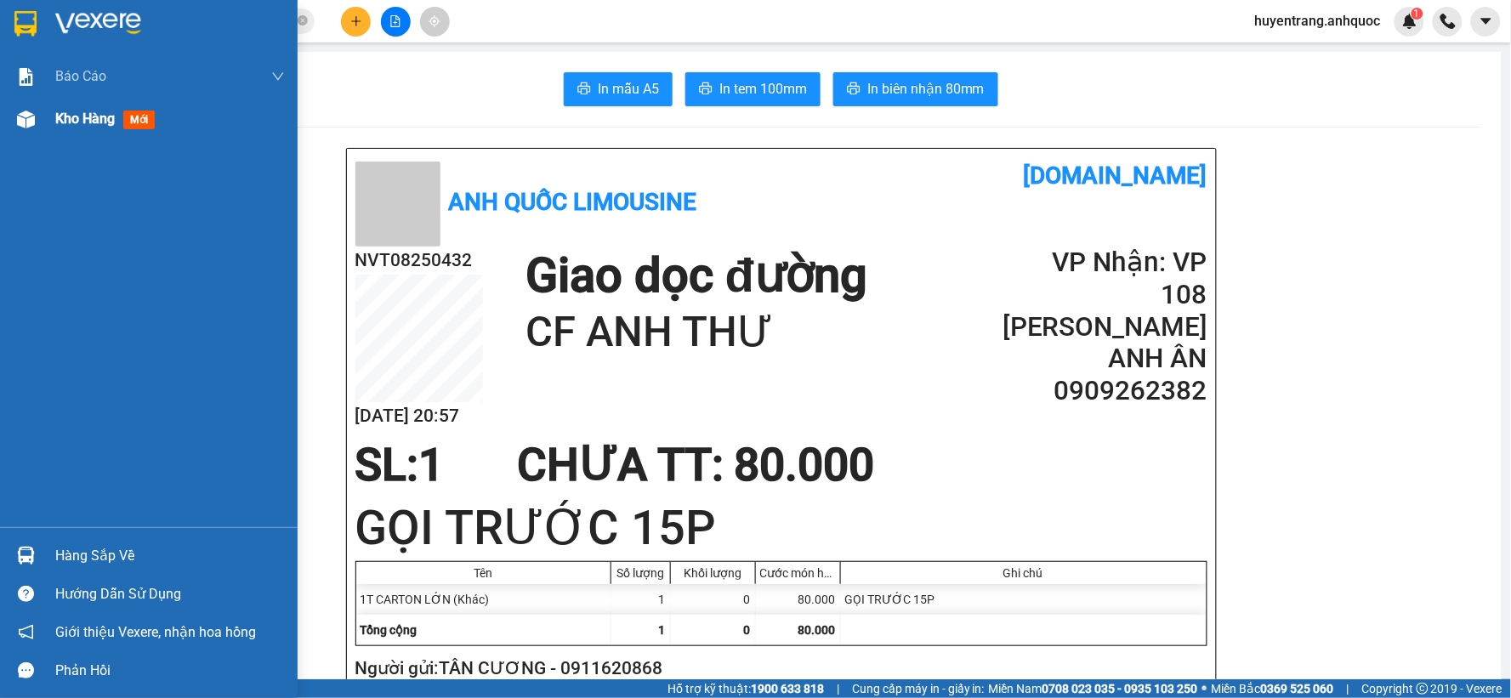
click at [94, 125] on span "Kho hàng" at bounding box center [85, 119] width 60 height 16
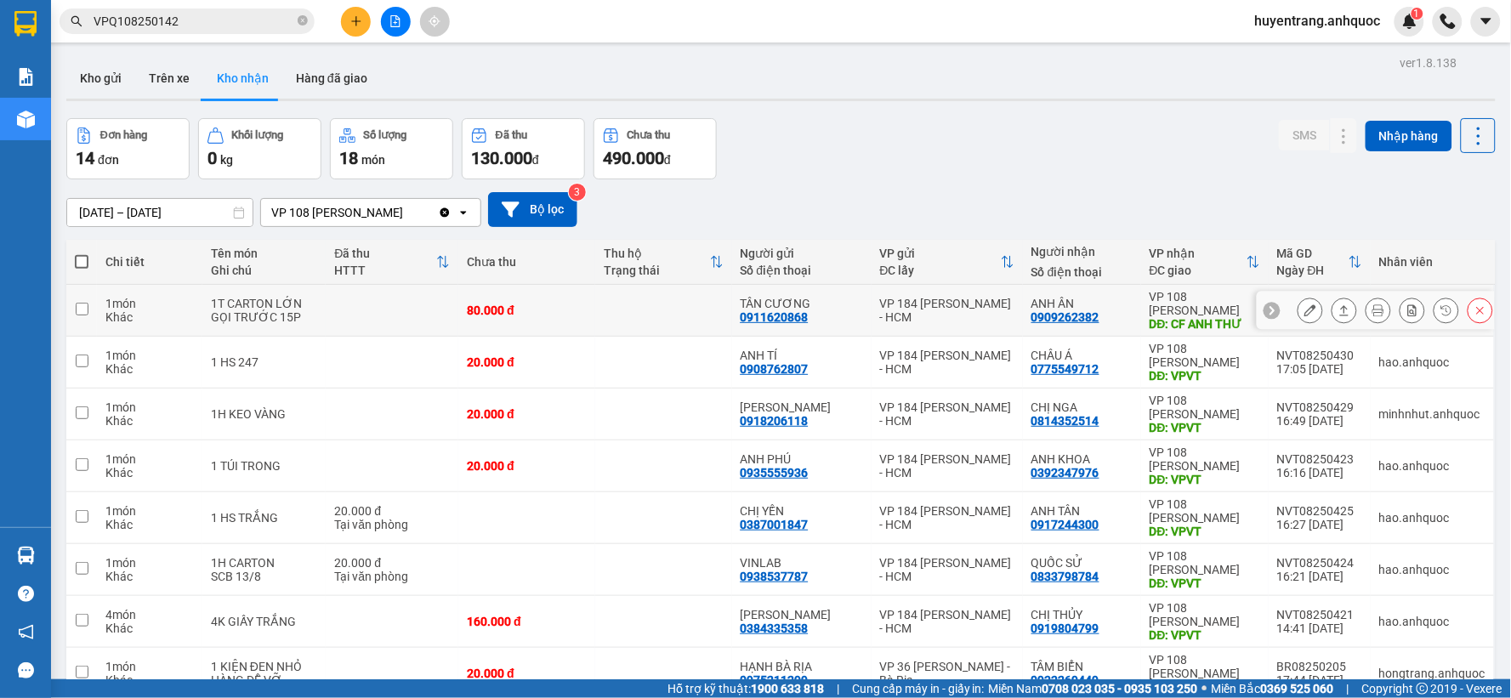
click at [338, 310] on td at bounding box center [392, 311] width 133 height 52
checkbox input "true"
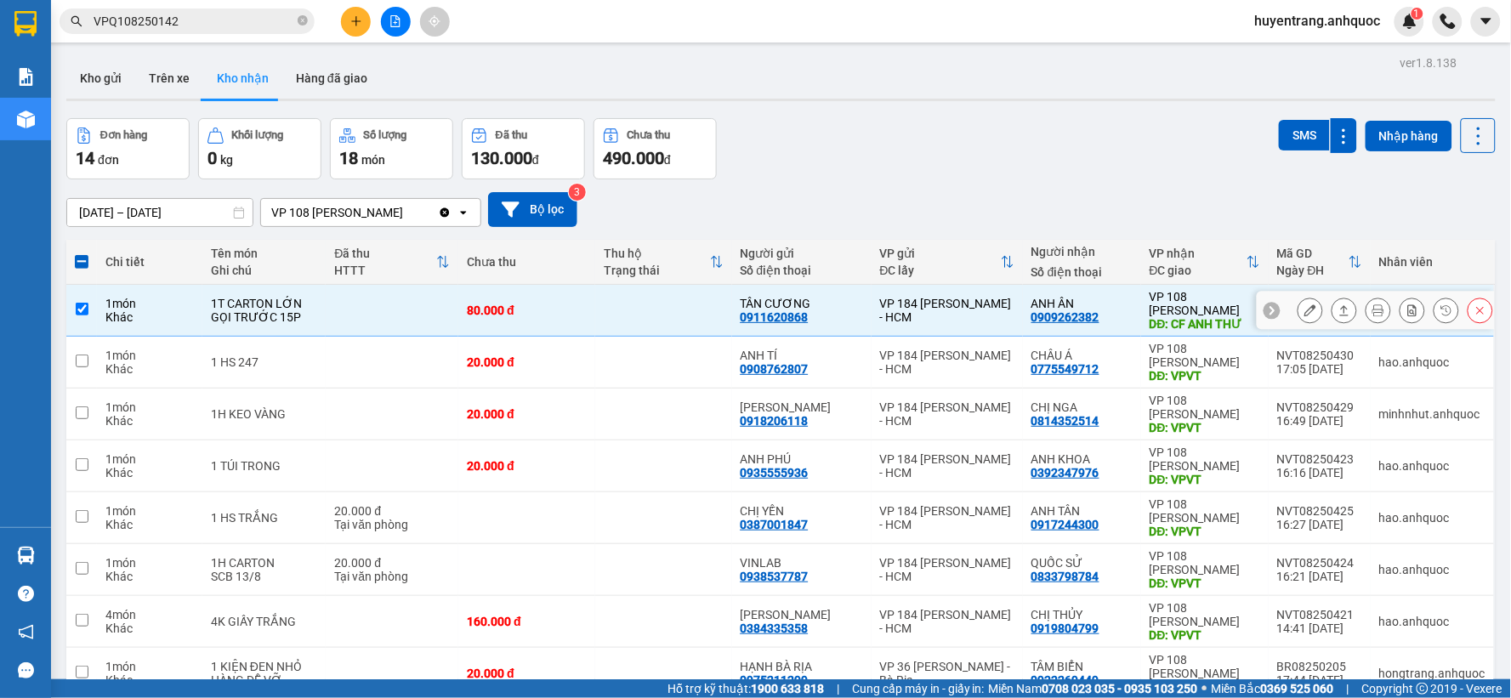
scroll to position [196, 0]
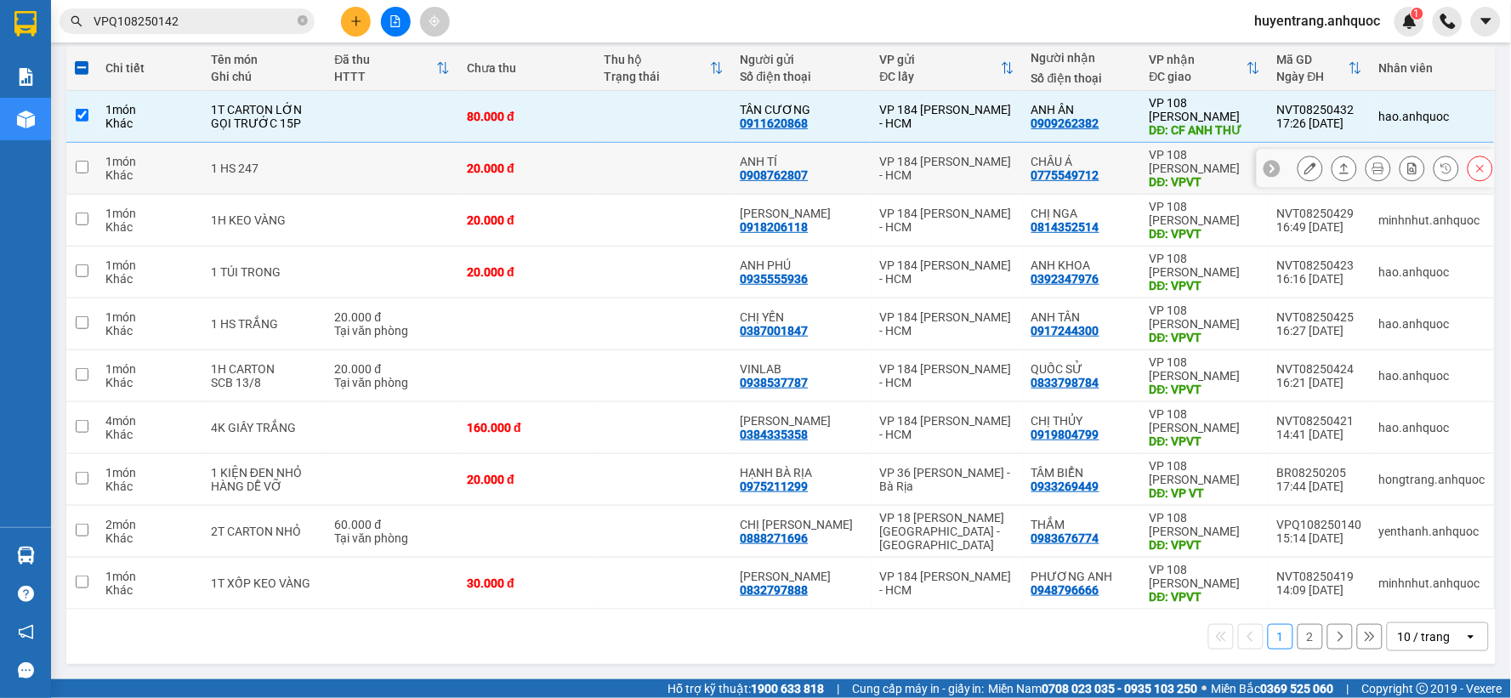
click at [641, 187] on td at bounding box center [663, 169] width 137 height 52
checkbox input "true"
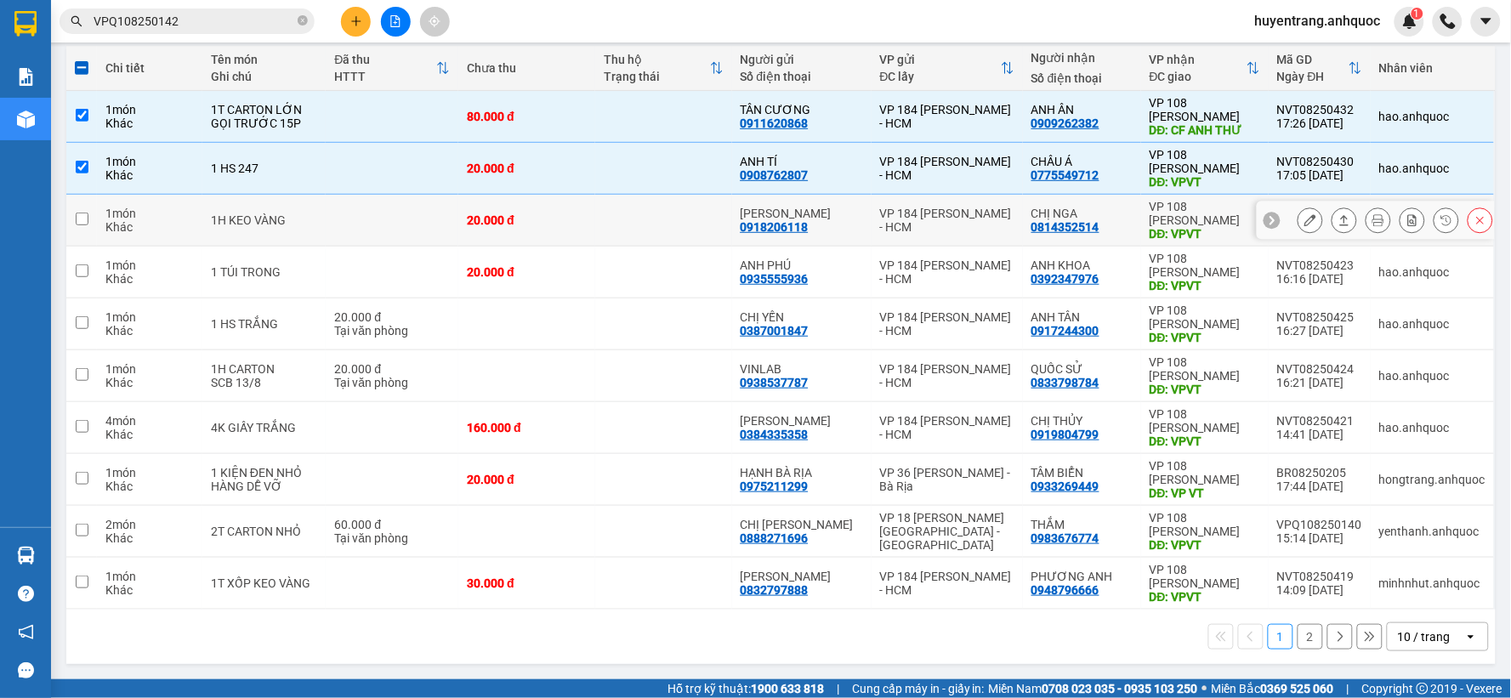
click at [644, 225] on td at bounding box center [663, 221] width 137 height 52
checkbox input "true"
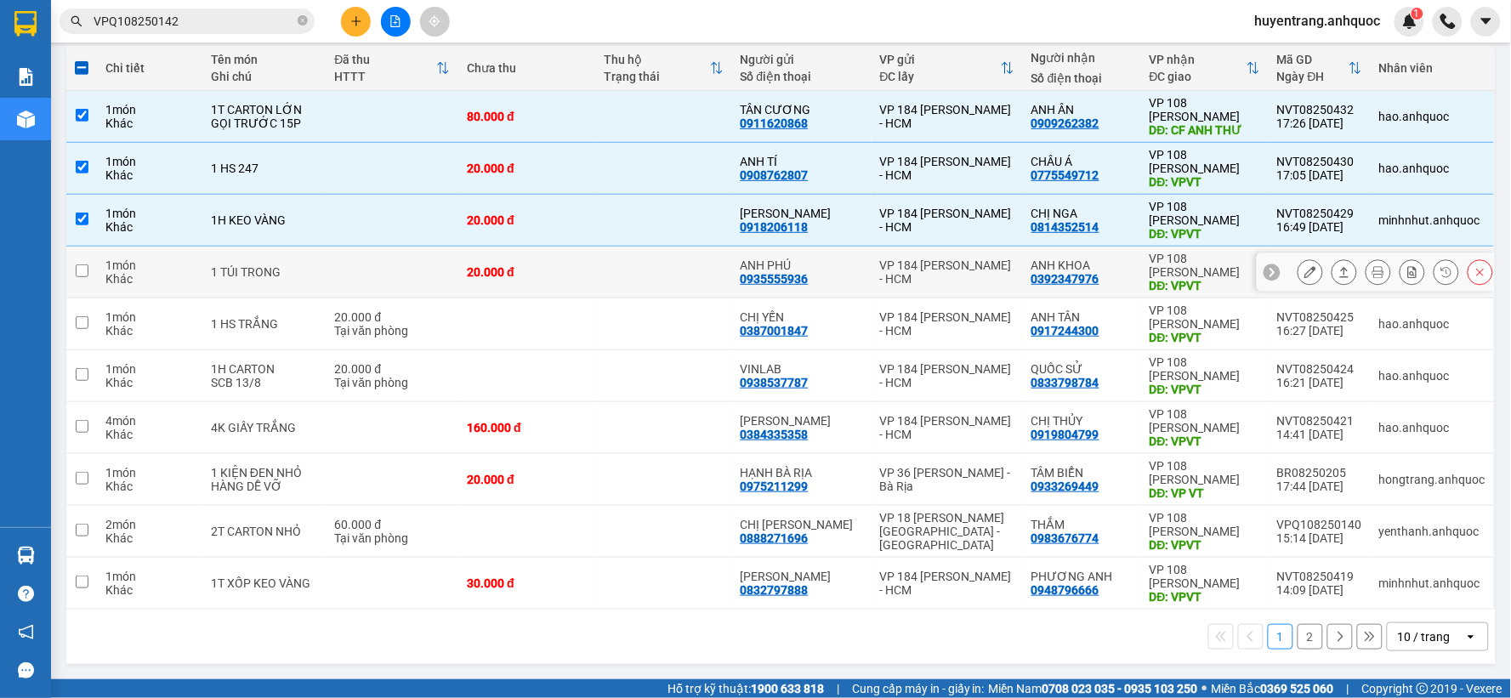
click at [706, 289] on td at bounding box center [663, 273] width 137 height 52
checkbox input "true"
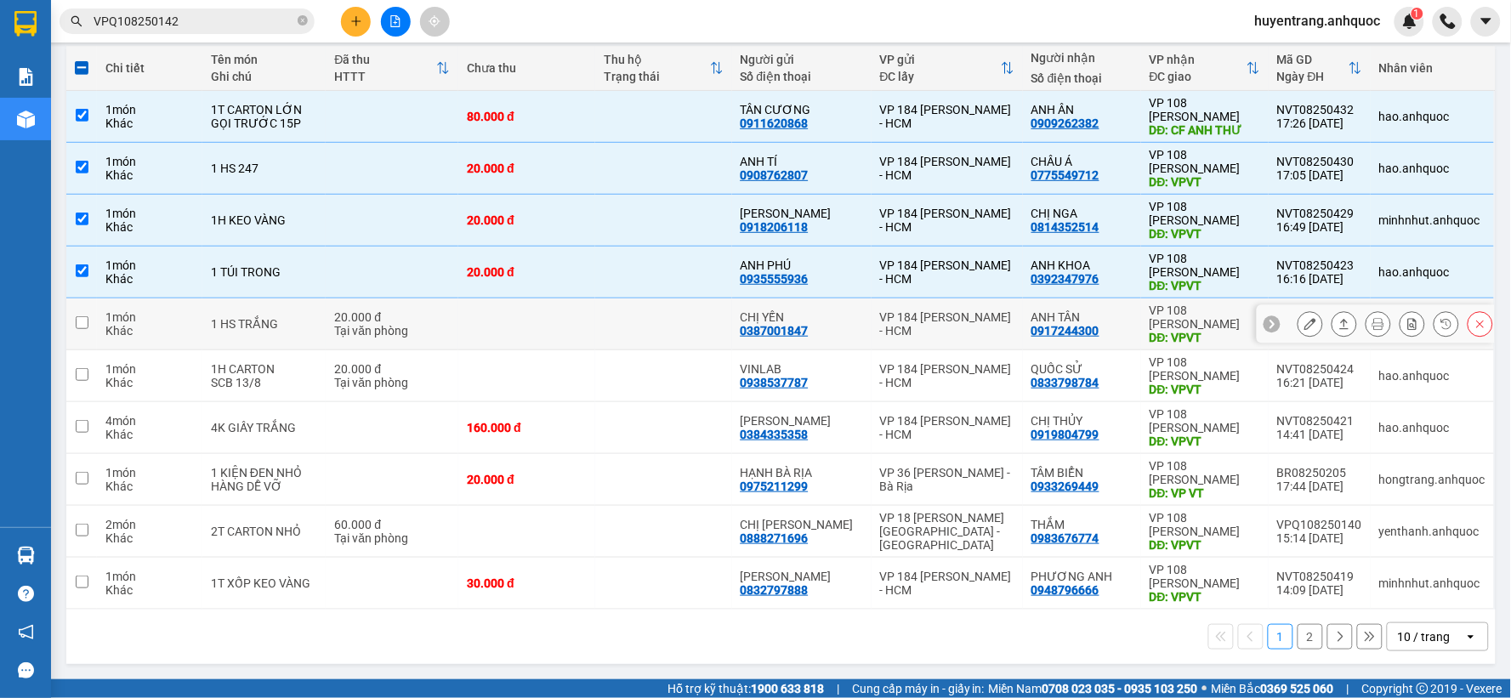
click at [704, 336] on td at bounding box center [663, 324] width 137 height 52
checkbox input "true"
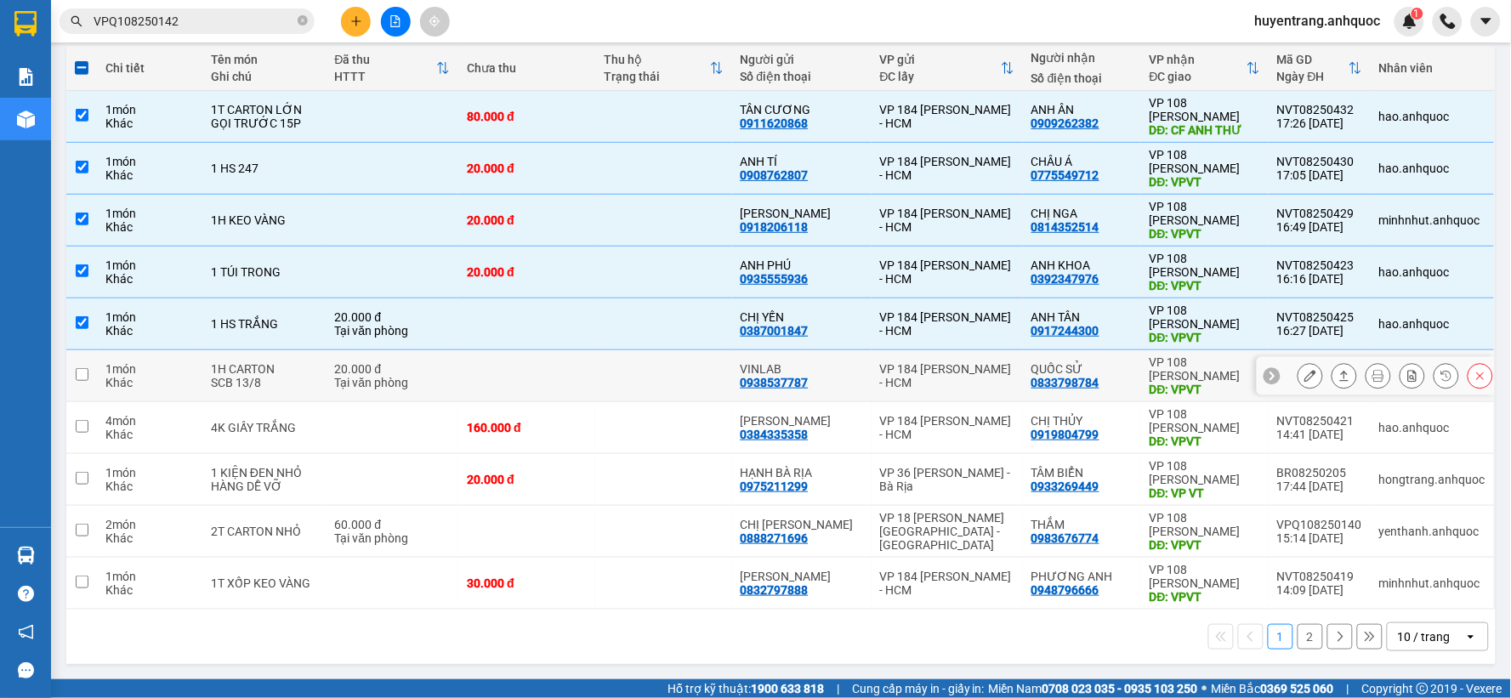
click at [704, 383] on td at bounding box center [663, 376] width 137 height 52
checkbox input "true"
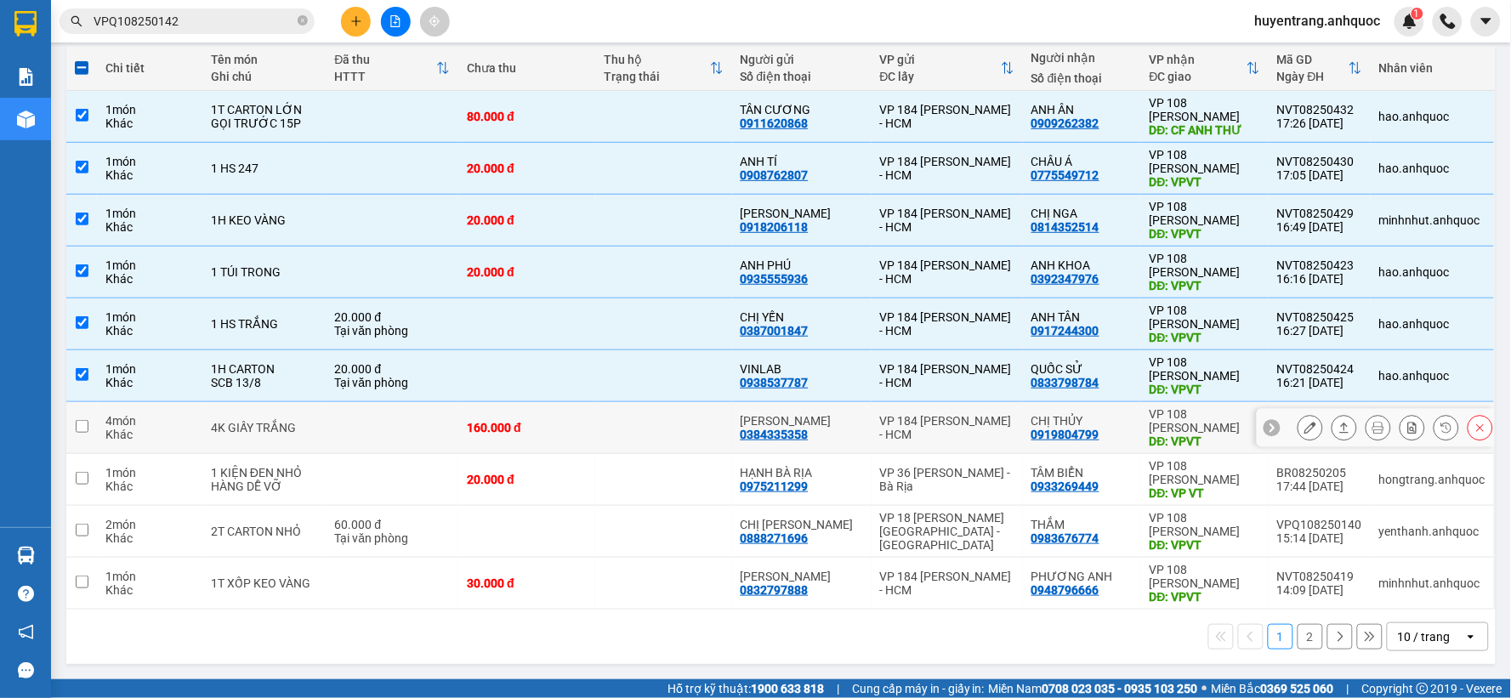
click at [706, 428] on td at bounding box center [663, 428] width 137 height 52
checkbox input "true"
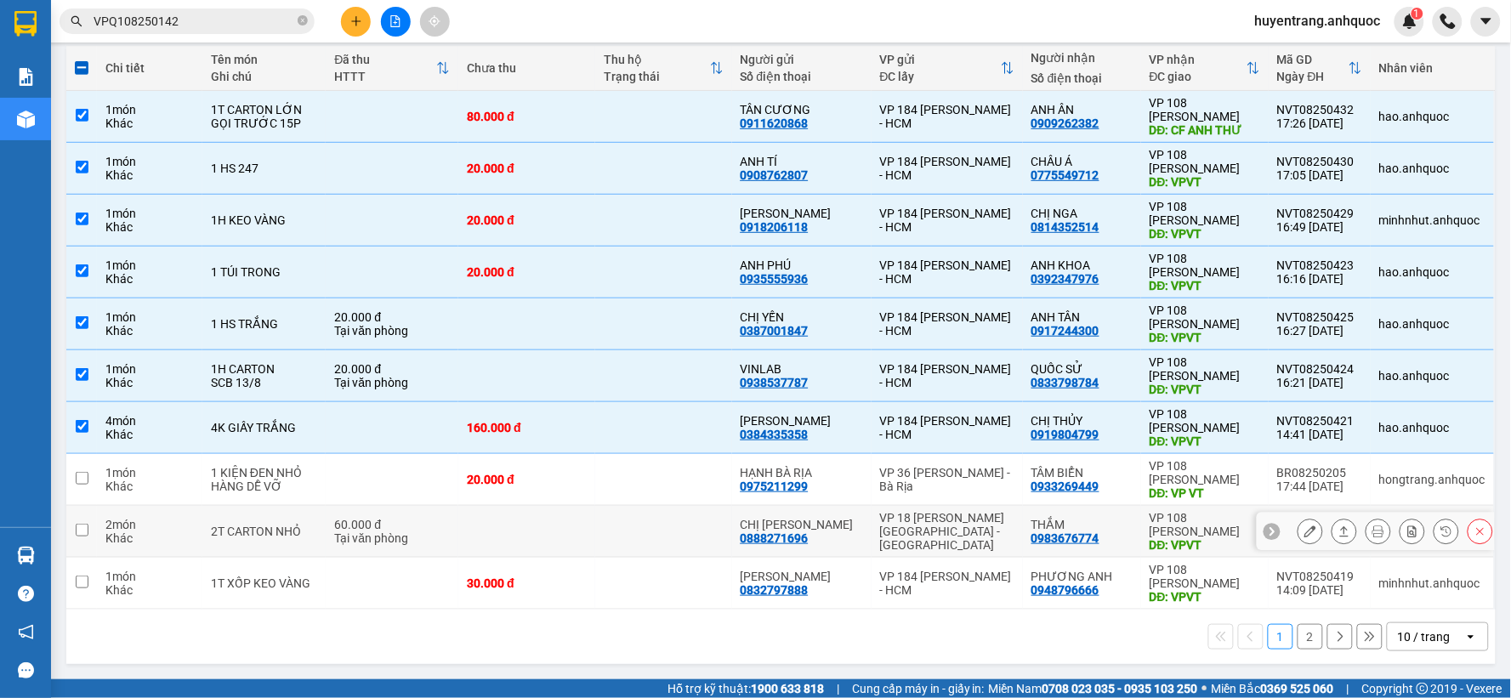
click at [1069, 531] on div "0983676774" at bounding box center [1065, 538] width 68 height 14
click at [1066, 531] on div "0983676774" at bounding box center [1065, 538] width 68 height 14
click at [886, 536] on div "VP 18 [PERSON_NAME][GEOGRAPHIC_DATA] - [GEOGRAPHIC_DATA]" at bounding box center [947, 531] width 134 height 41
checkbox input "true"
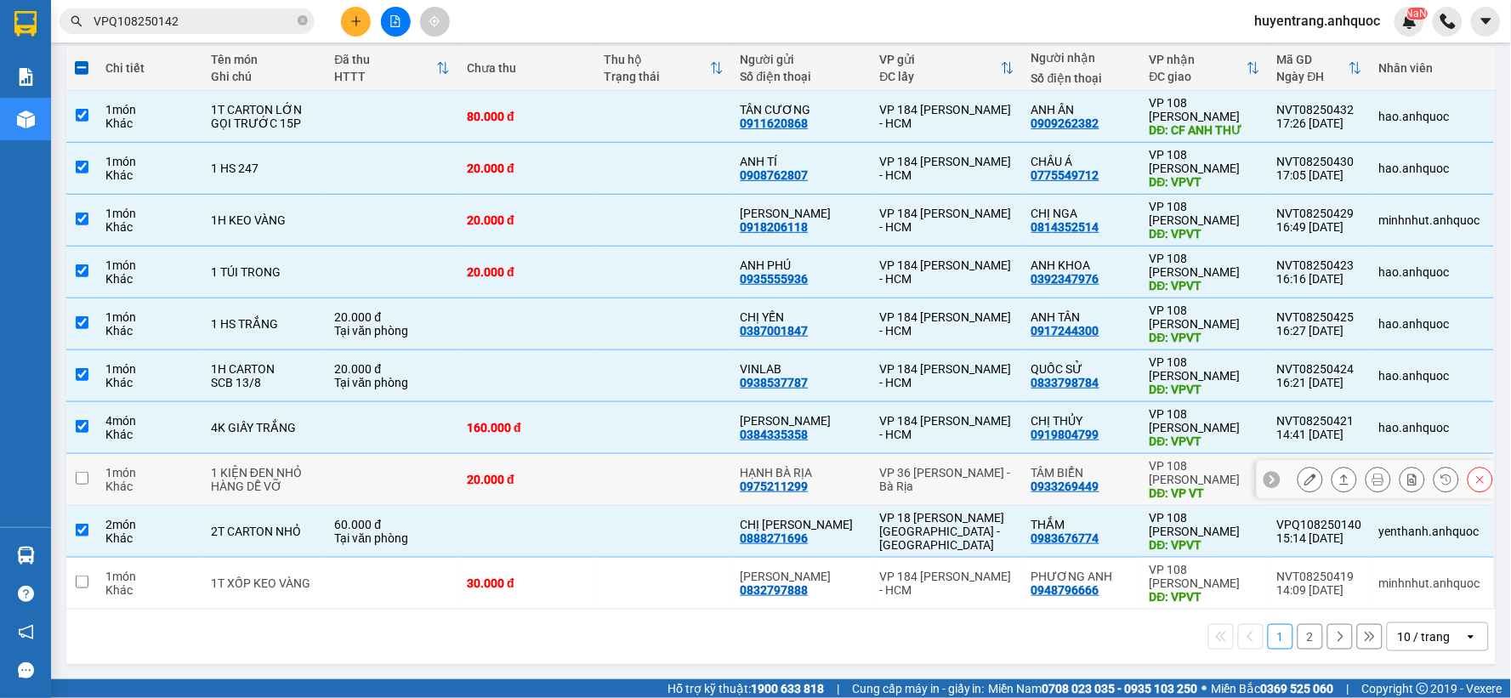
click at [924, 473] on div "VP 36 [PERSON_NAME] - Bà Rịa" at bounding box center [947, 479] width 134 height 27
checkbox input "true"
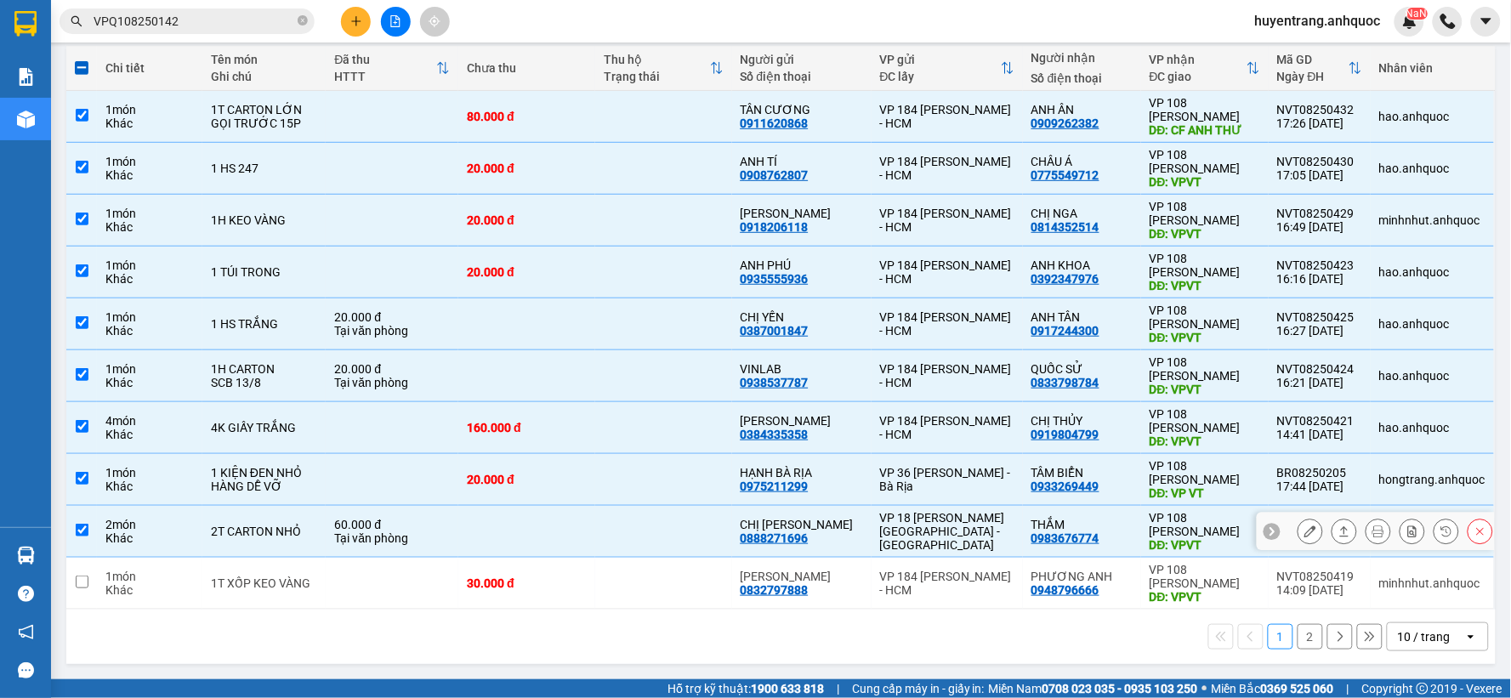
click at [828, 518] on div "CHỊ [PERSON_NAME]" at bounding box center [801, 525] width 122 height 14
checkbox input "false"
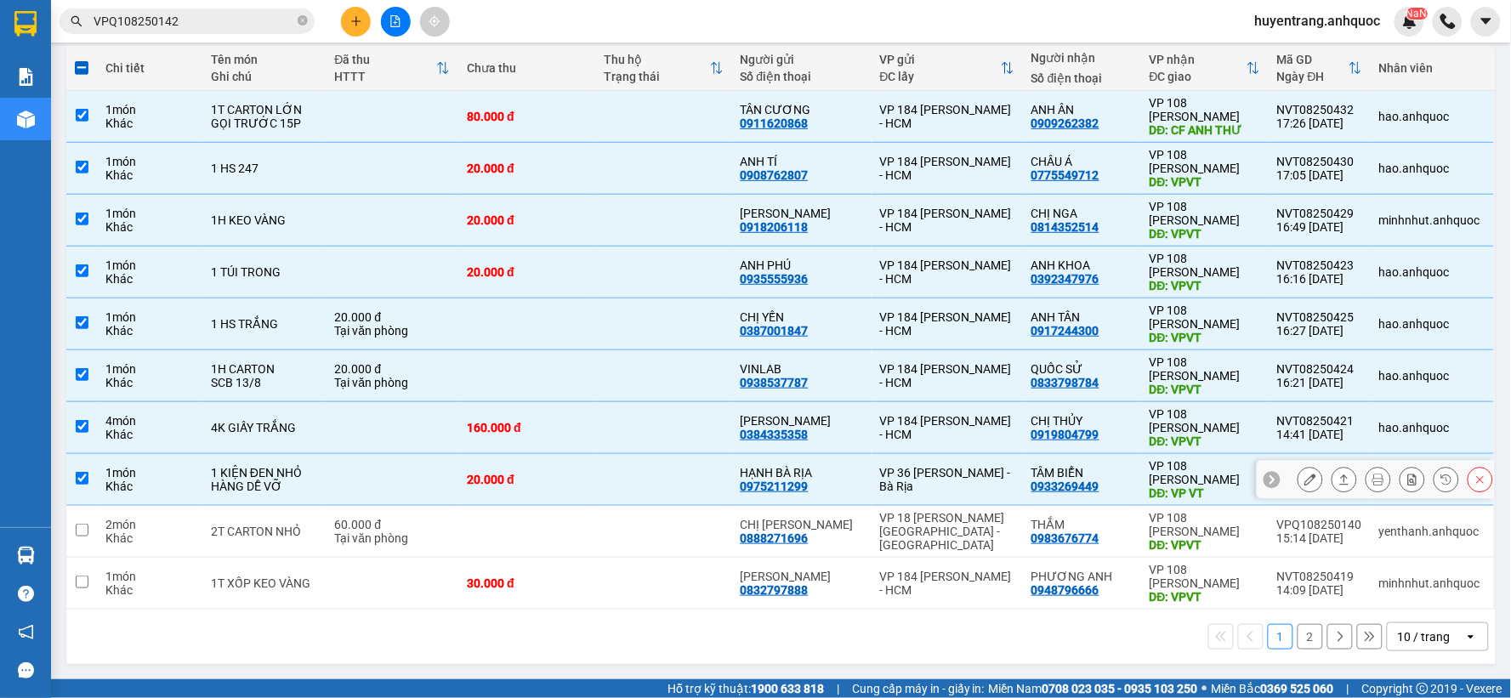
click at [881, 482] on div "VP 36 [PERSON_NAME] - Bà Rịa" at bounding box center [947, 479] width 134 height 27
checkbox input "false"
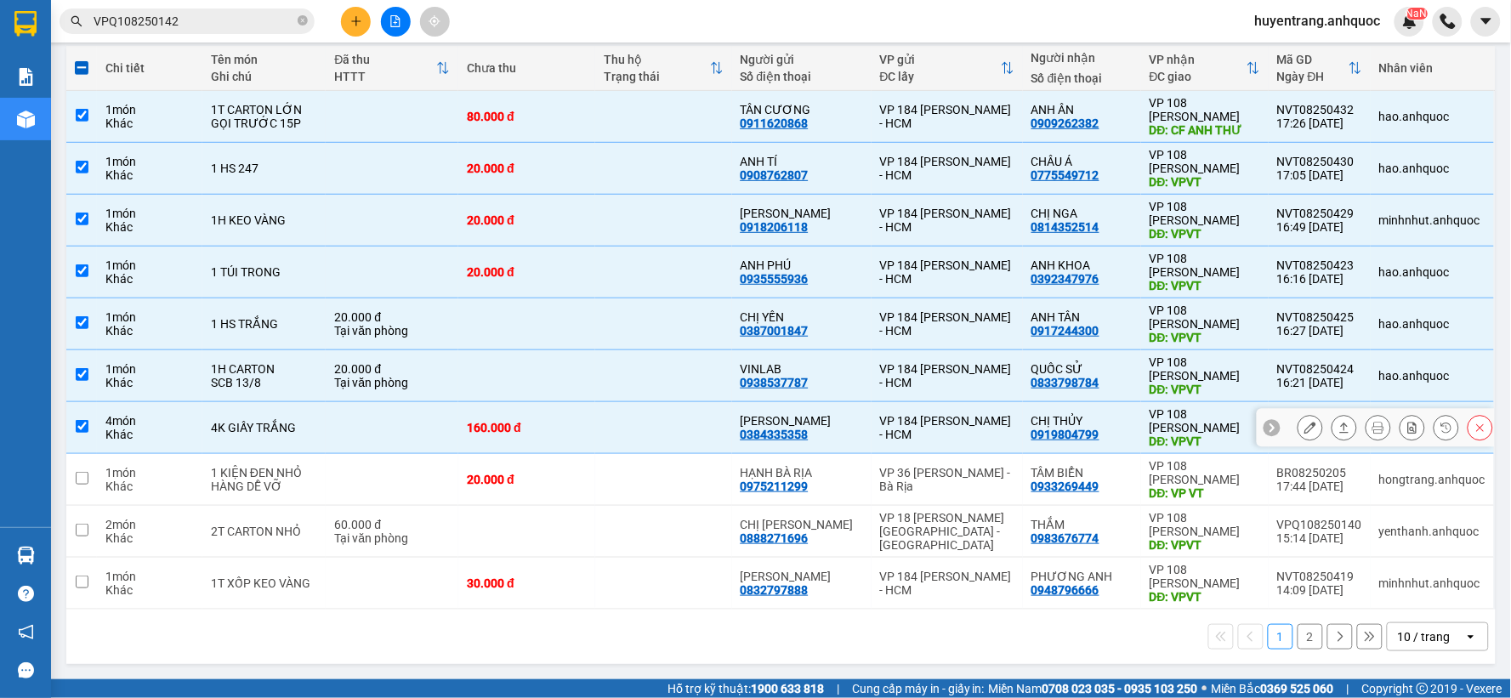
click at [880, 428] on div "VP 184 [PERSON_NAME] - HCM" at bounding box center [947, 427] width 134 height 27
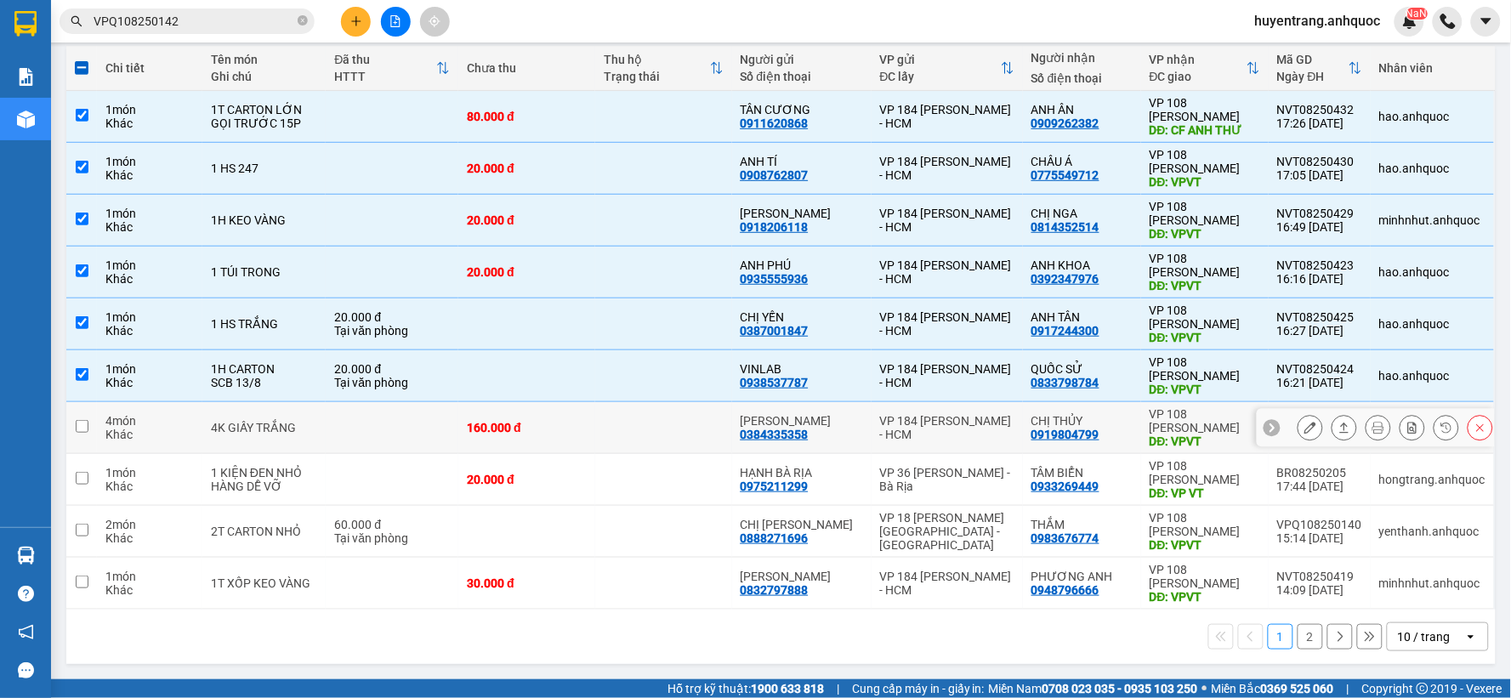
checkbox input "false"
click at [865, 383] on td "VINLAB 0938537787" at bounding box center [801, 376] width 139 height 52
checkbox input "false"
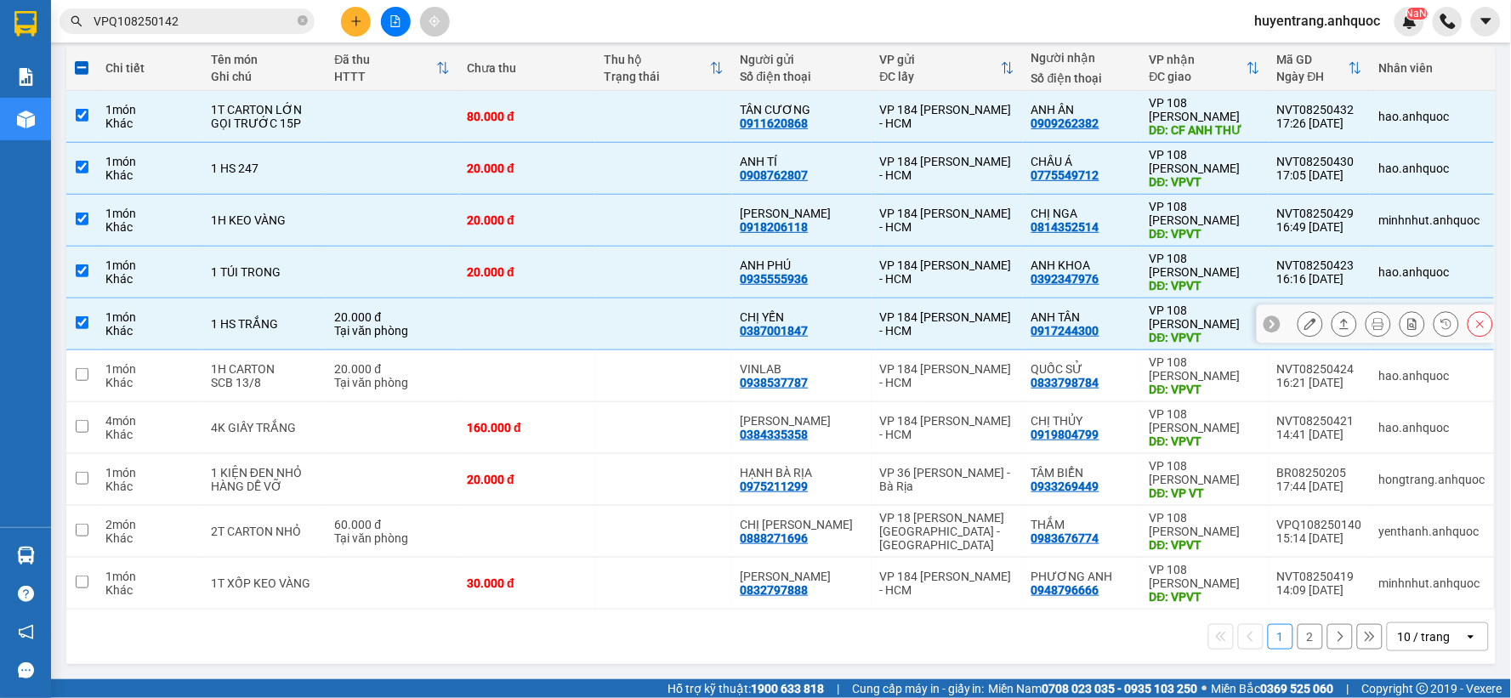
click at [822, 327] on div "CHỊ YẾN 0387001847" at bounding box center [801, 323] width 122 height 27
checkbox input "false"
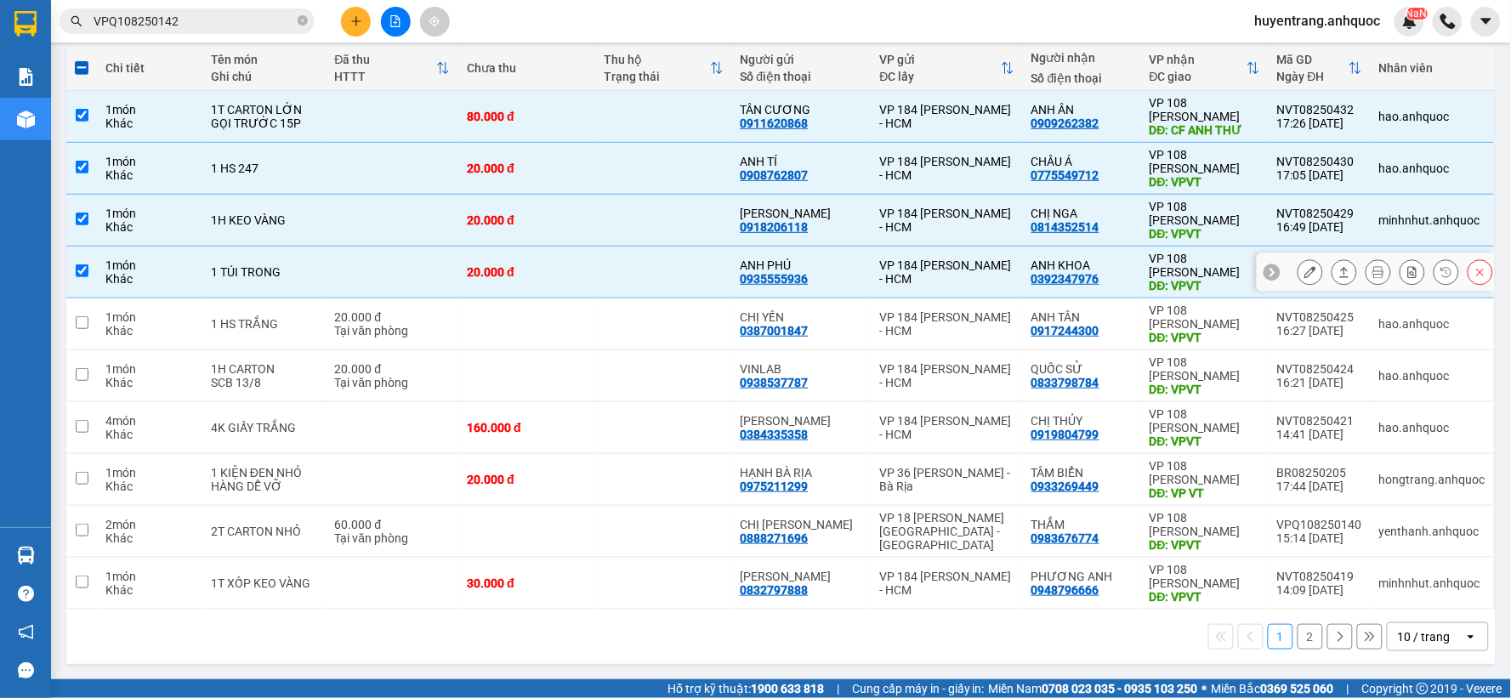
click at [839, 269] on div "ANH PHÚ" at bounding box center [801, 265] width 122 height 14
checkbox input "false"
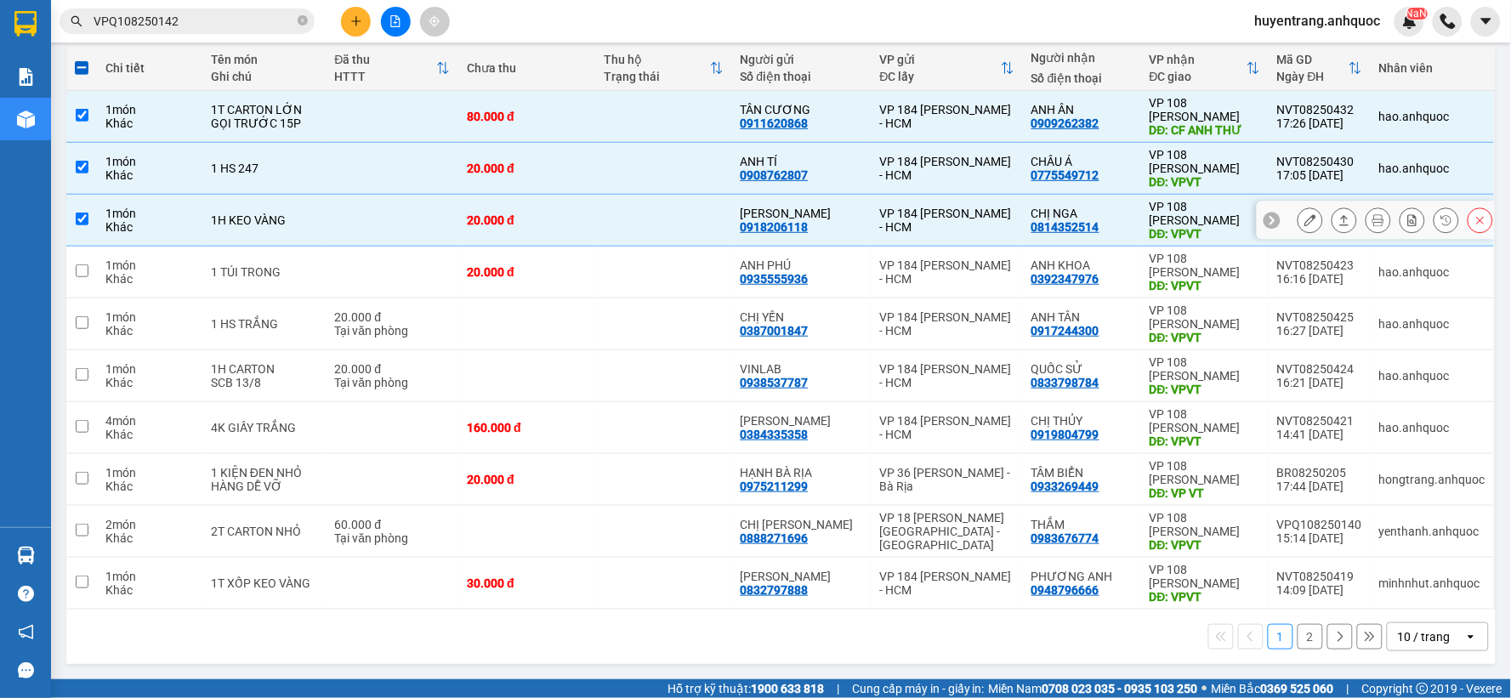
click at [854, 204] on td "CHI TUYỀN 0918206118" at bounding box center [801, 221] width 139 height 52
checkbox input "false"
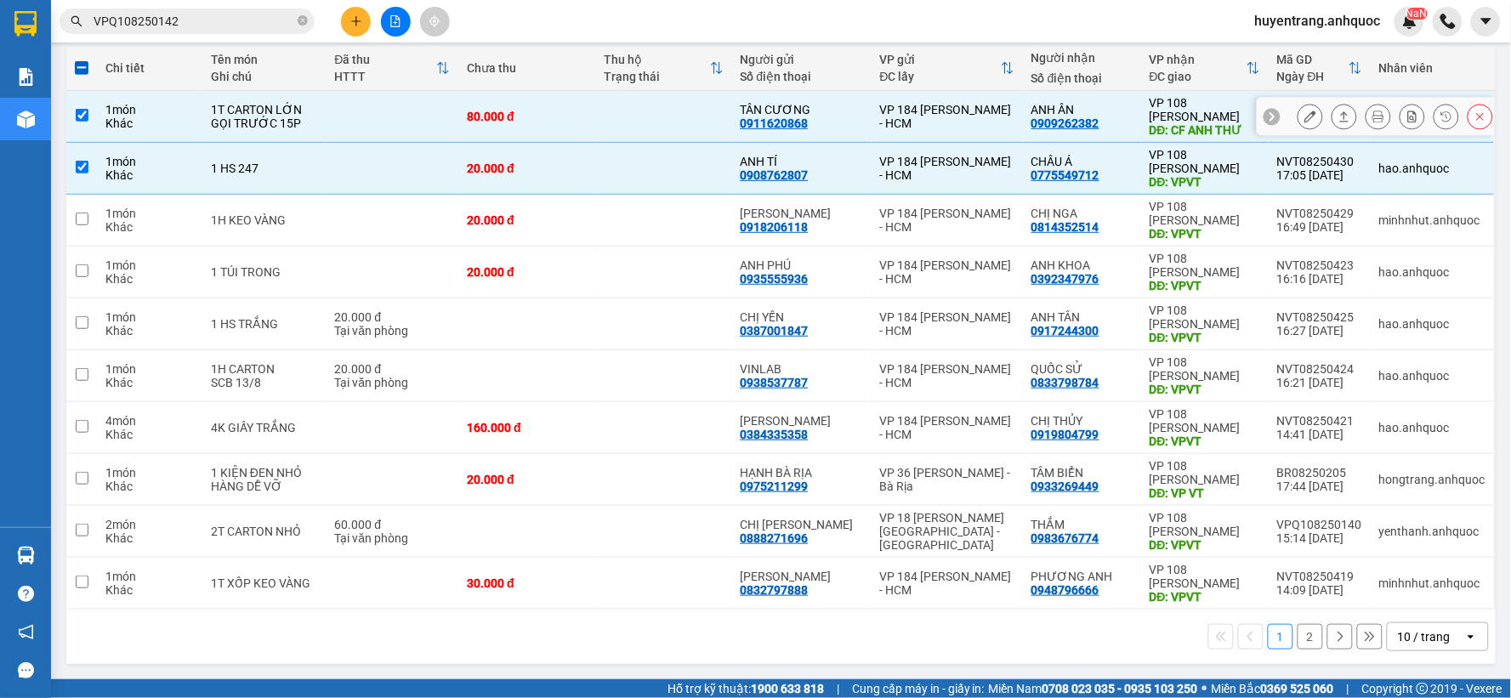
click at [831, 133] on td "TÂN CƯƠNG 0911620868" at bounding box center [801, 117] width 139 height 52
checkbox input "false"
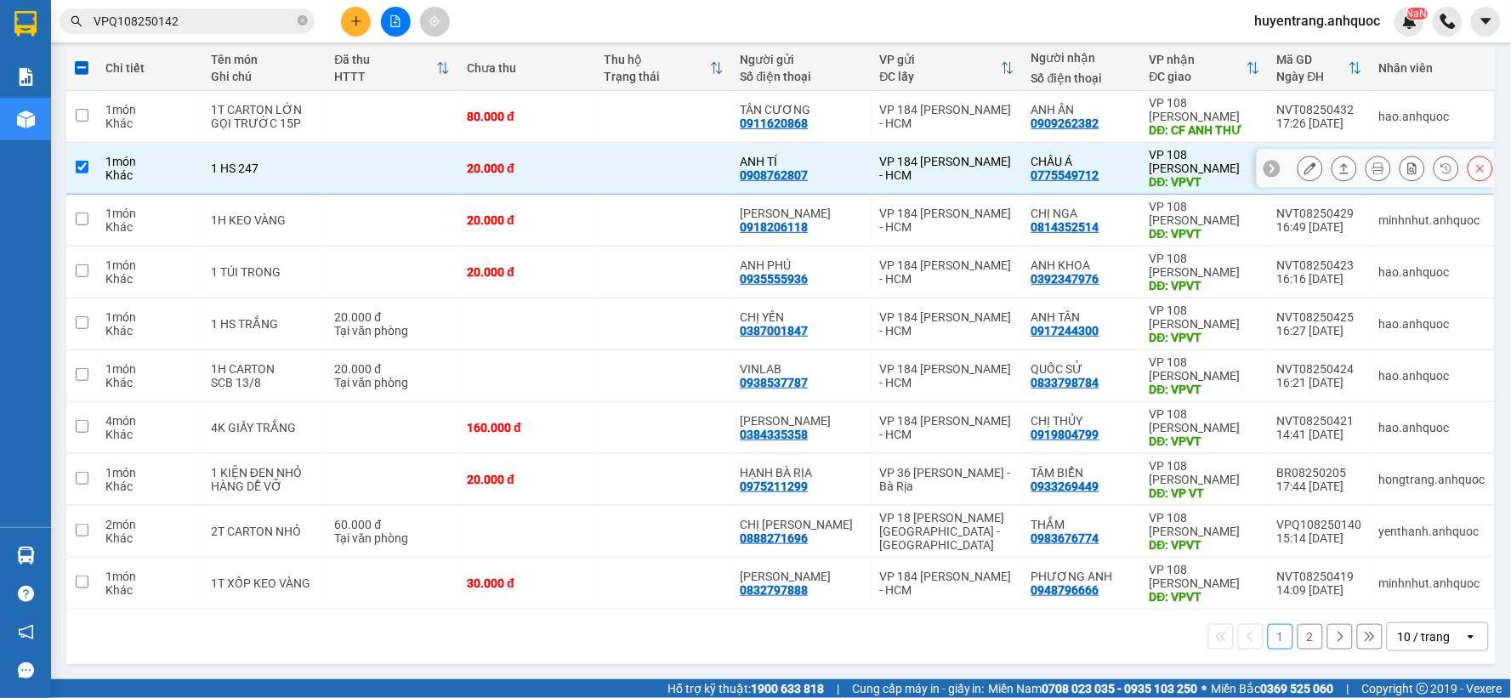
click at [830, 162] on div "ANH TÍ" at bounding box center [801, 162] width 122 height 14
checkbox input "false"
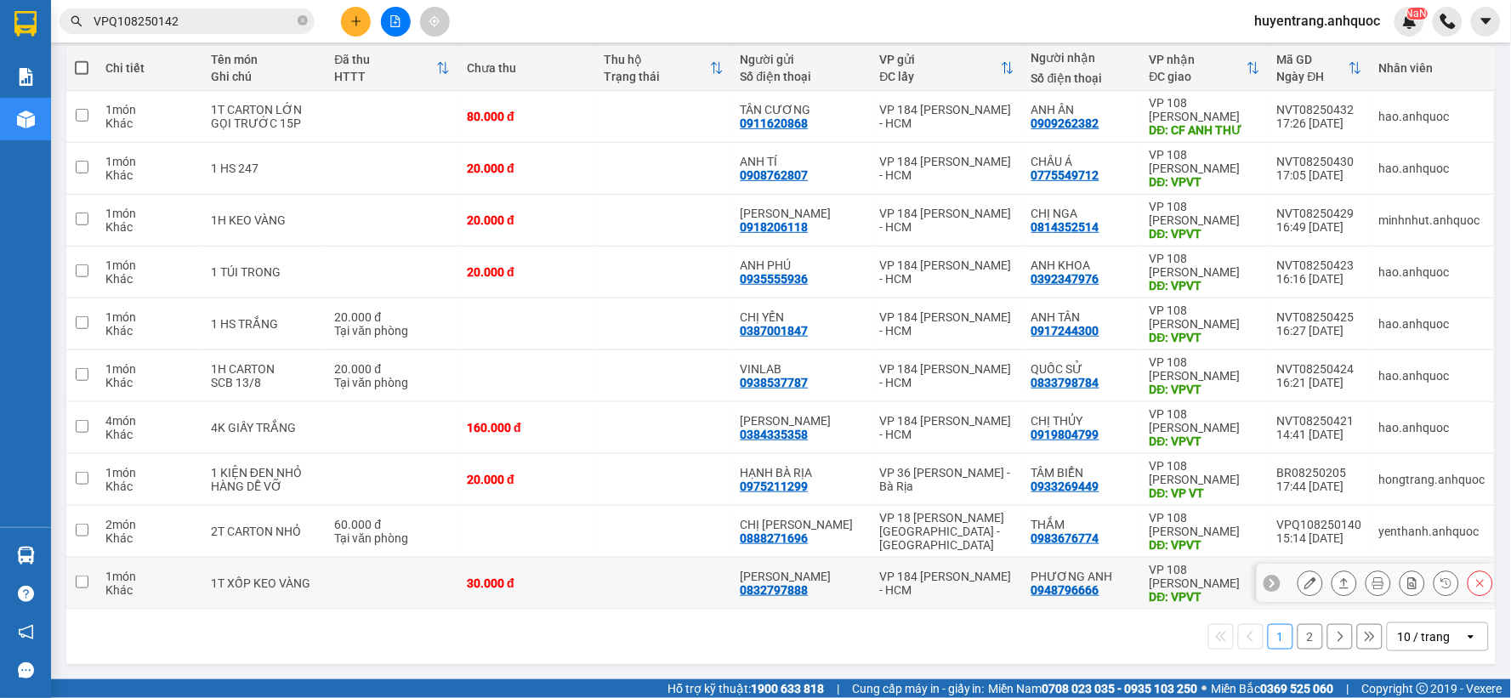
click at [965, 588] on div "VP 184 [PERSON_NAME] - HCM" at bounding box center [947, 583] width 134 height 27
checkbox input "true"
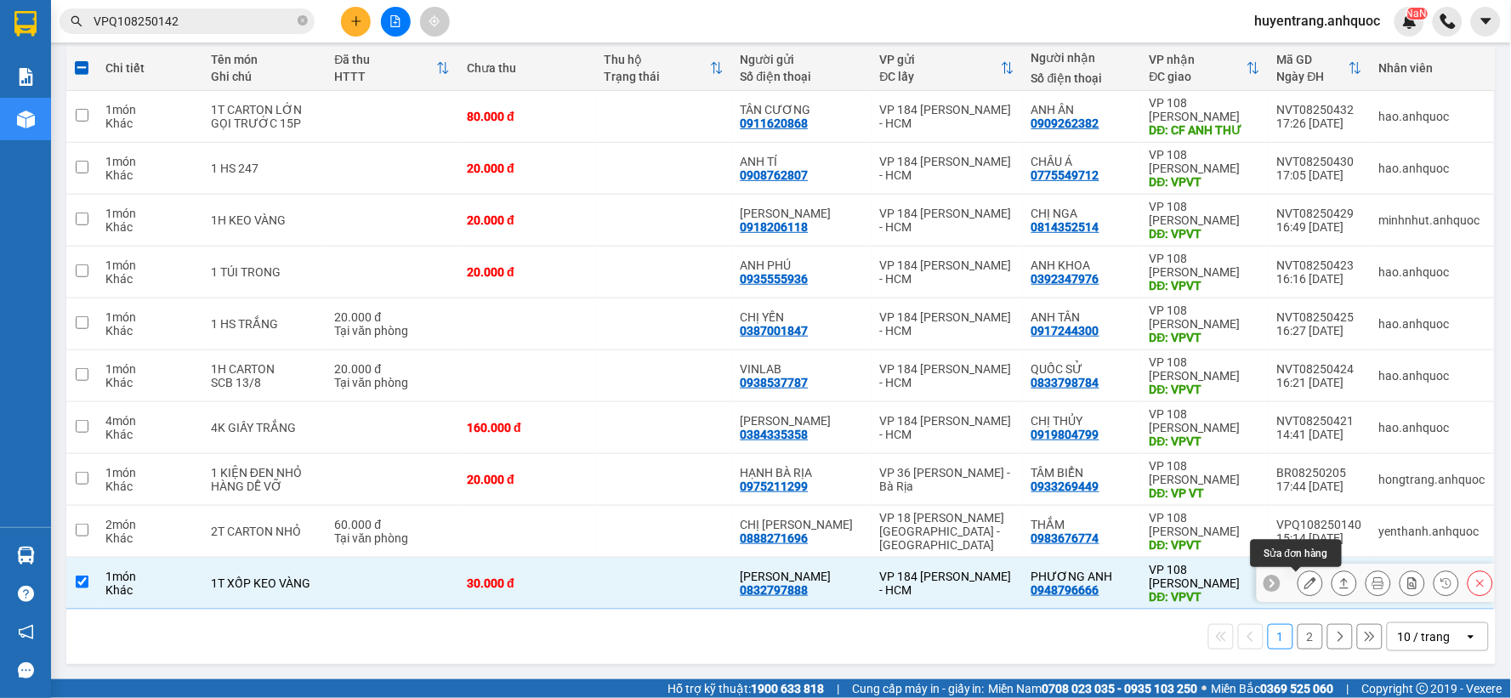
click at [1304, 577] on icon at bounding box center [1310, 583] width 12 height 12
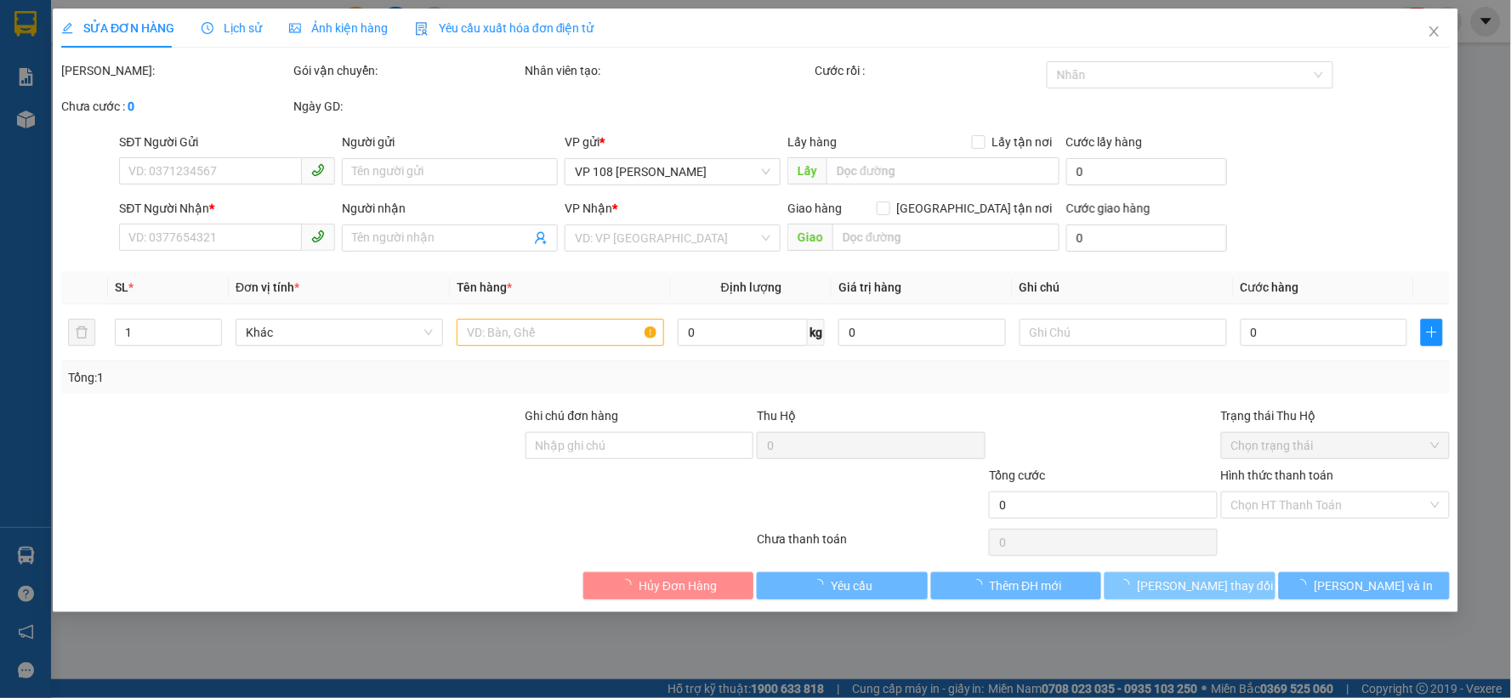
type input "0832797888"
type input "[PERSON_NAME]"
type input "0948796666"
type input "PHƯƠNG ANH"
type input "VPVT"
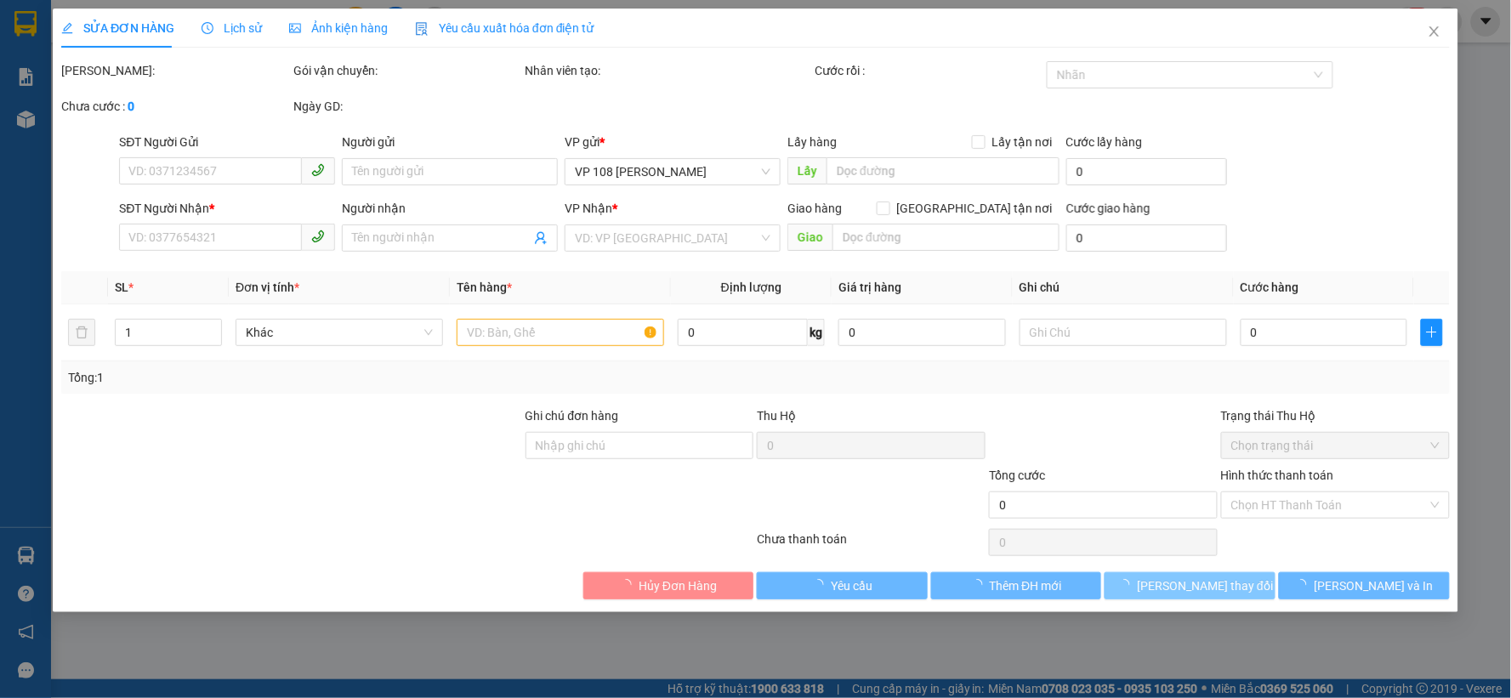
type input "30.000"
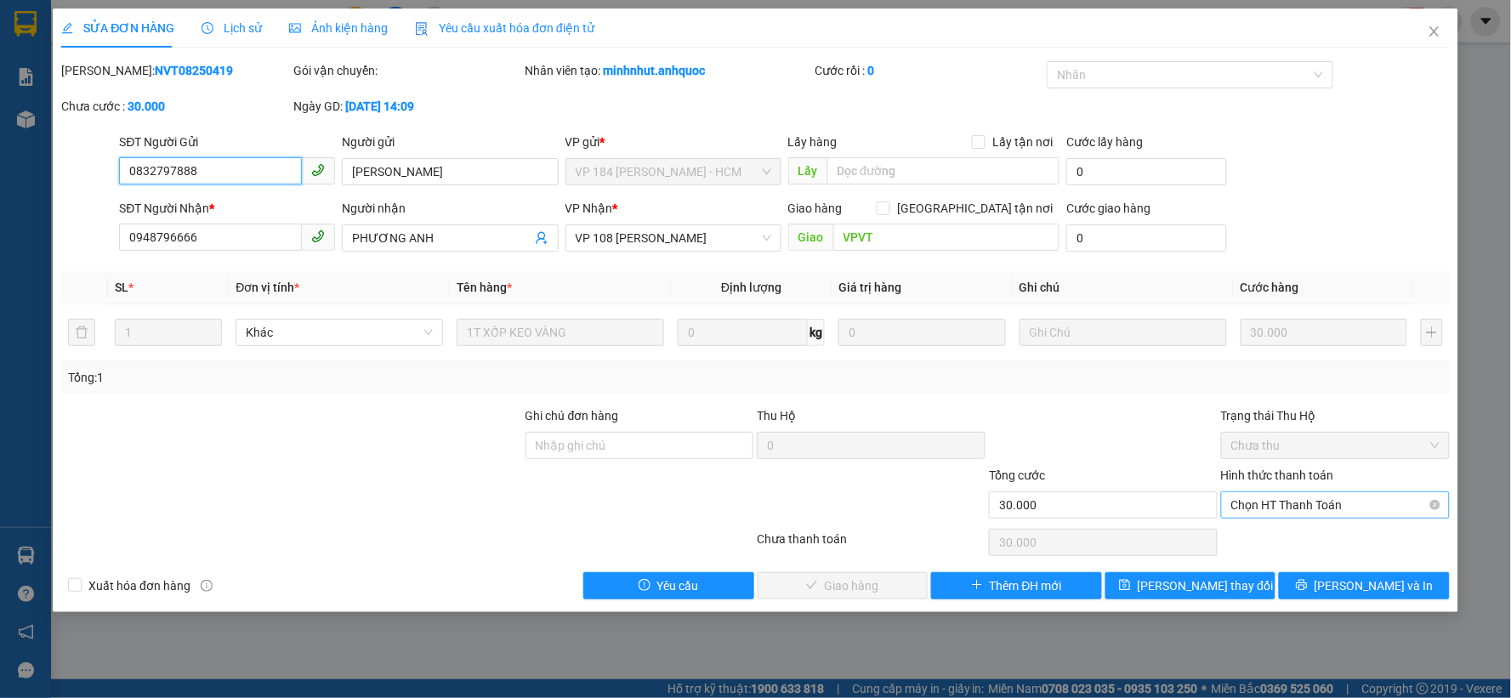
click at [1296, 512] on span "Chọn HT Thanh Toán" at bounding box center [1335, 505] width 208 height 26
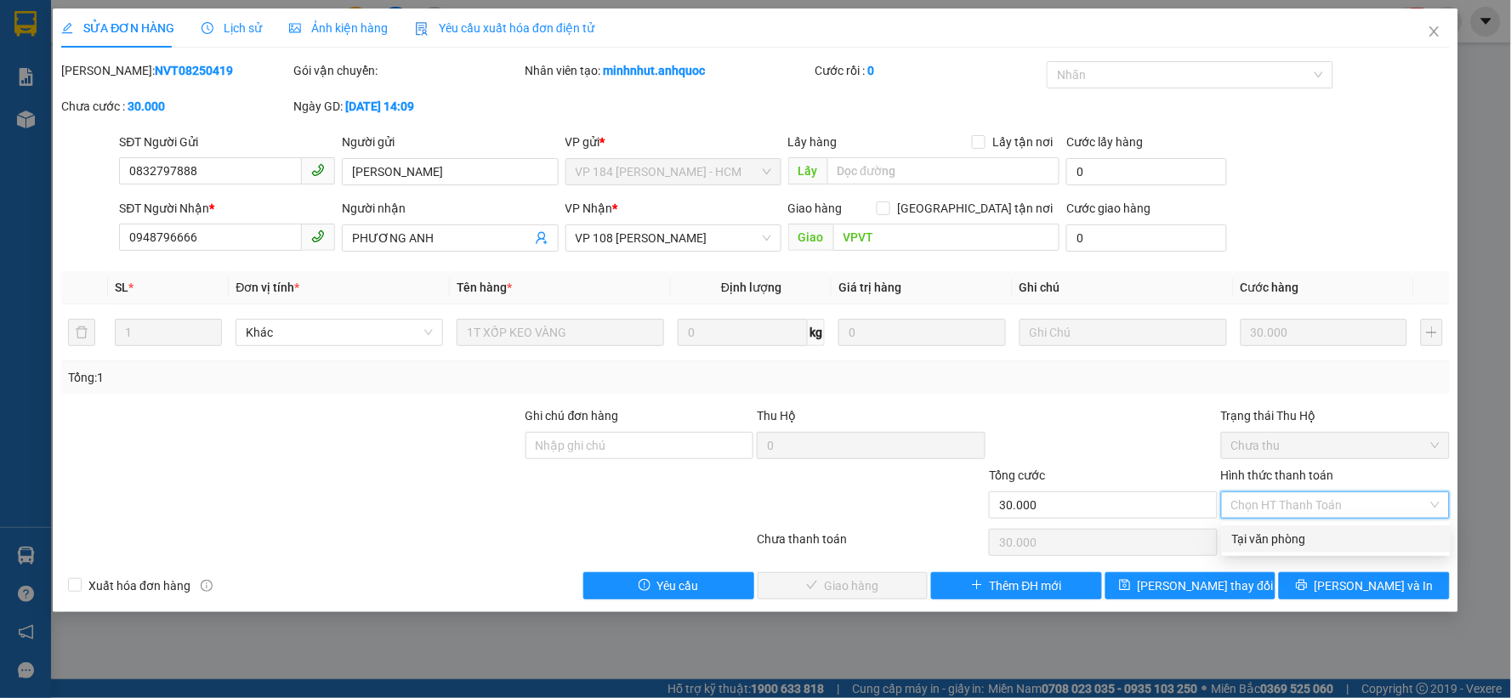
click at [1296, 538] on div "Tại văn phòng" at bounding box center [1336, 539] width 208 height 19
type input "0"
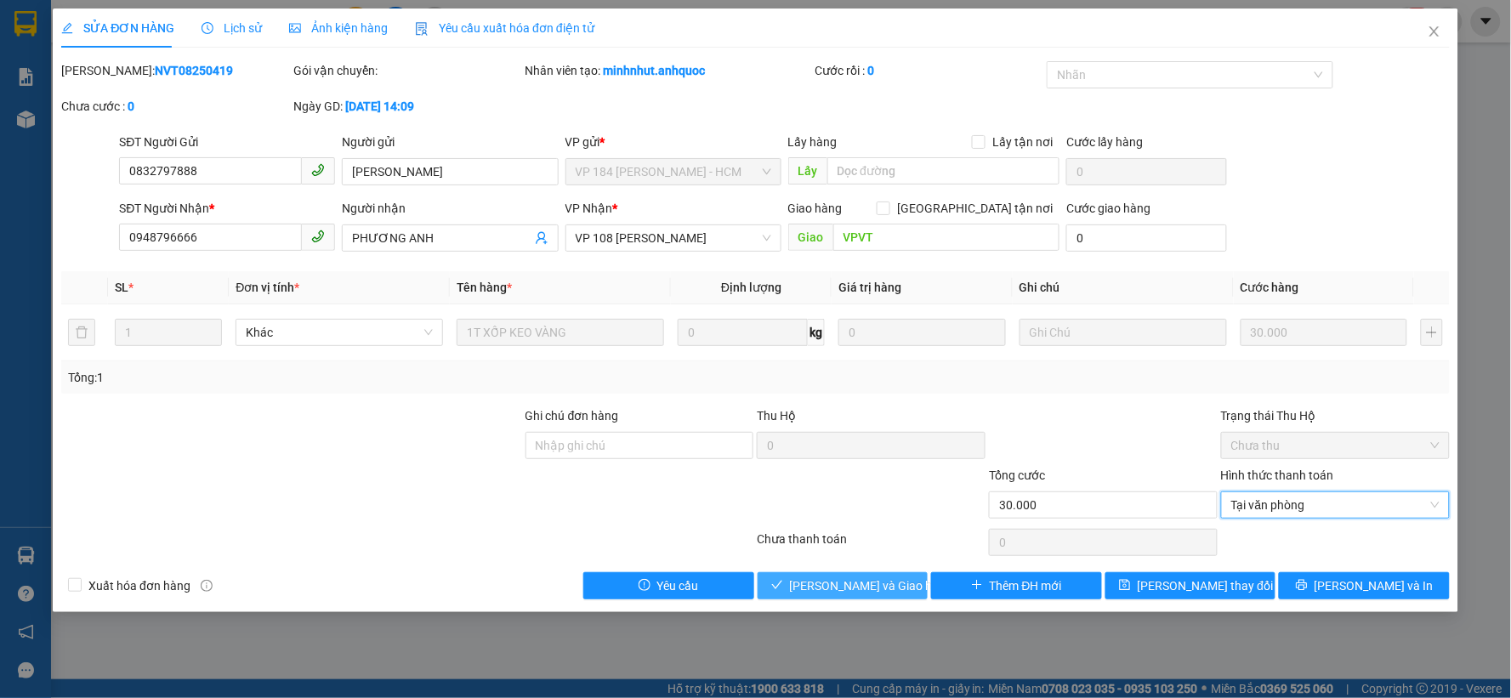
click at [902, 579] on button "[PERSON_NAME] và Giao hàng" at bounding box center [842, 585] width 171 height 27
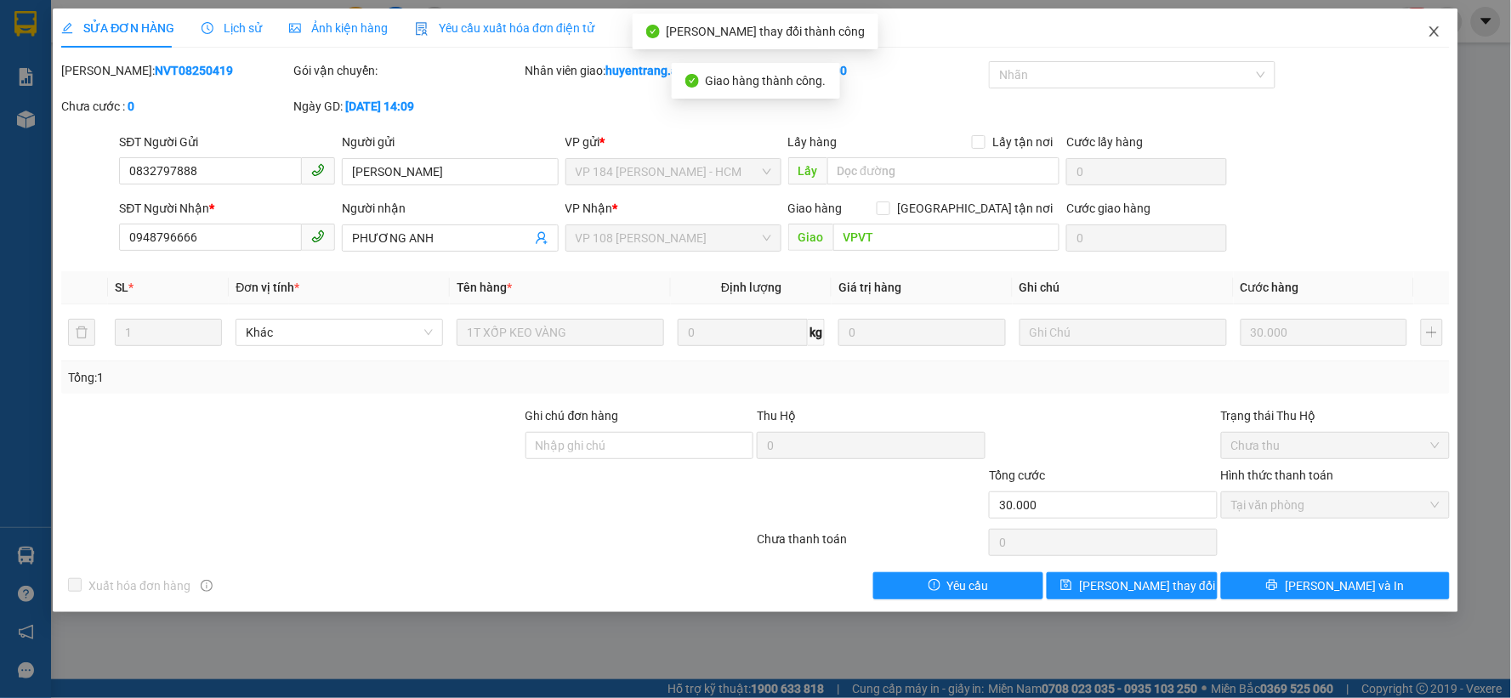
click at [1434, 39] on span "Close" at bounding box center [1434, 33] width 48 height 48
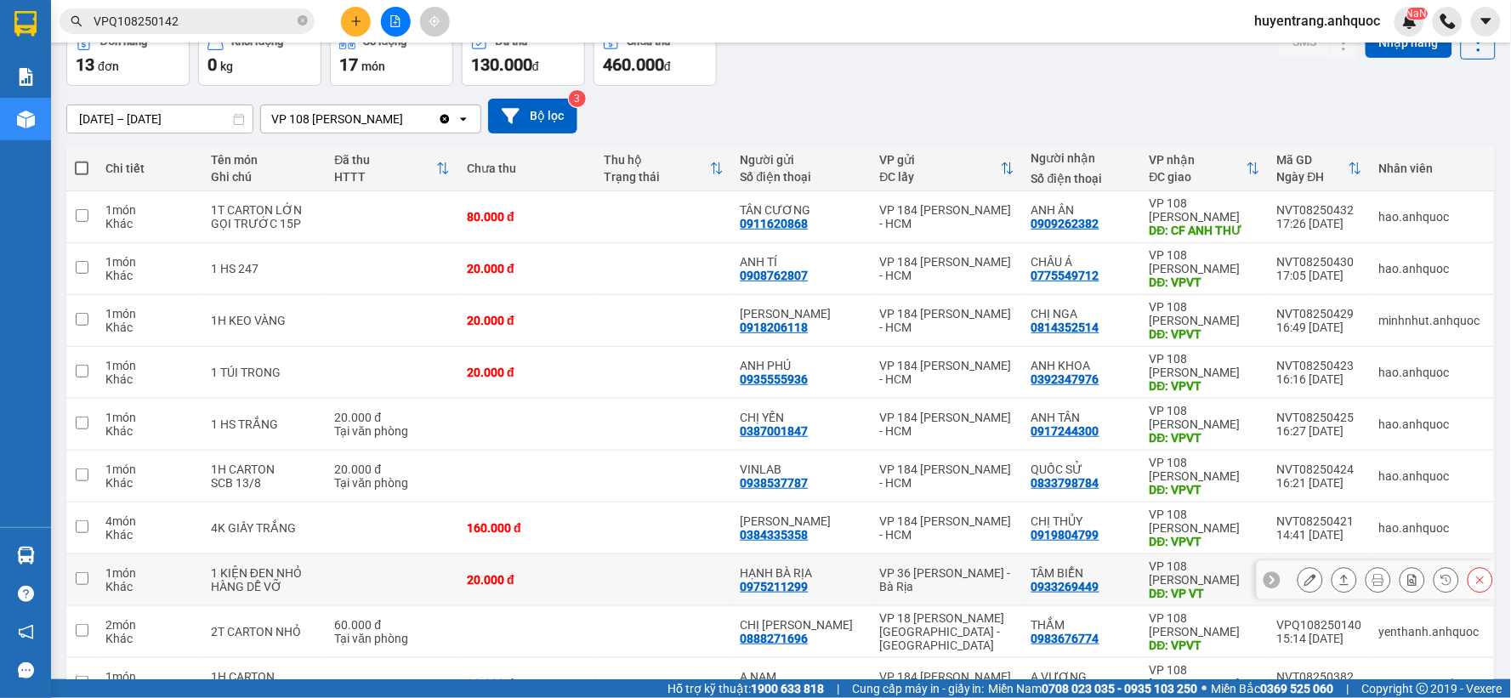
scroll to position [196, 0]
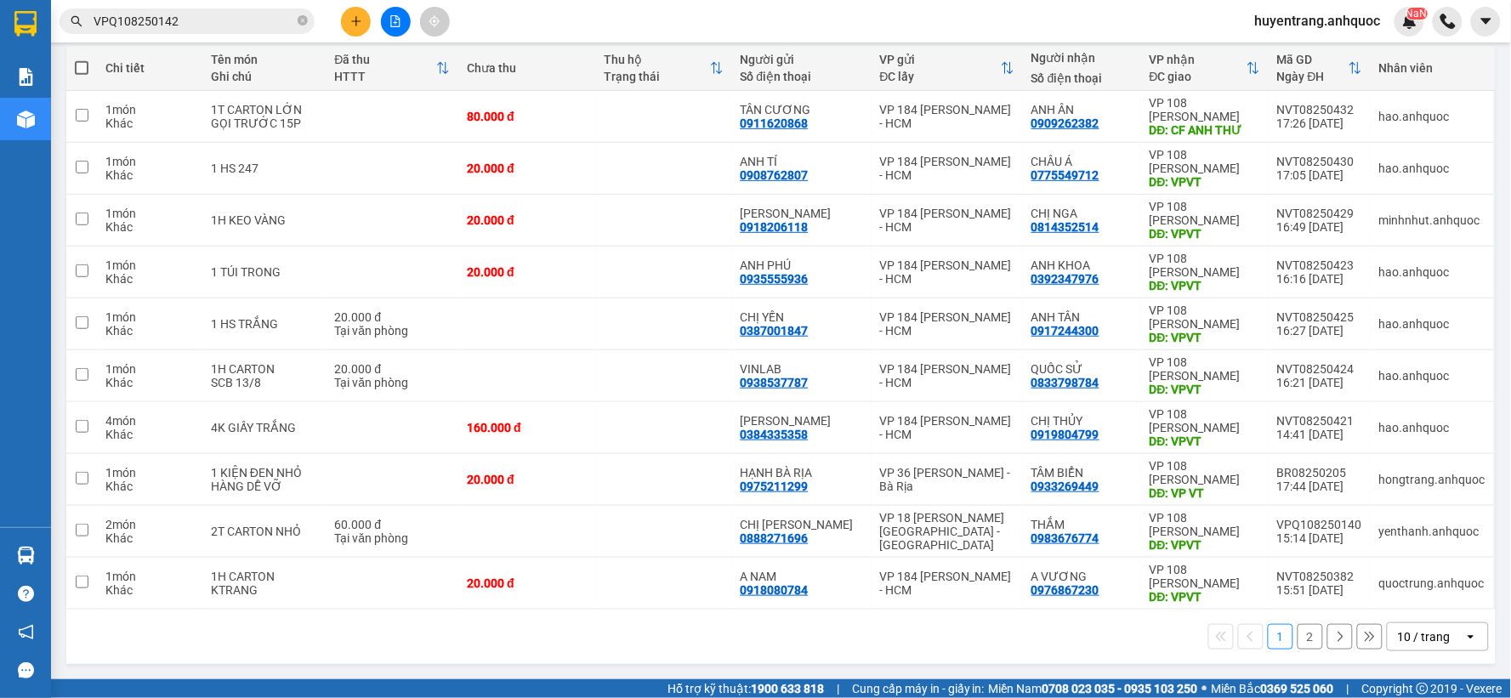
click at [1302, 638] on button "2" at bounding box center [1310, 637] width 26 height 26
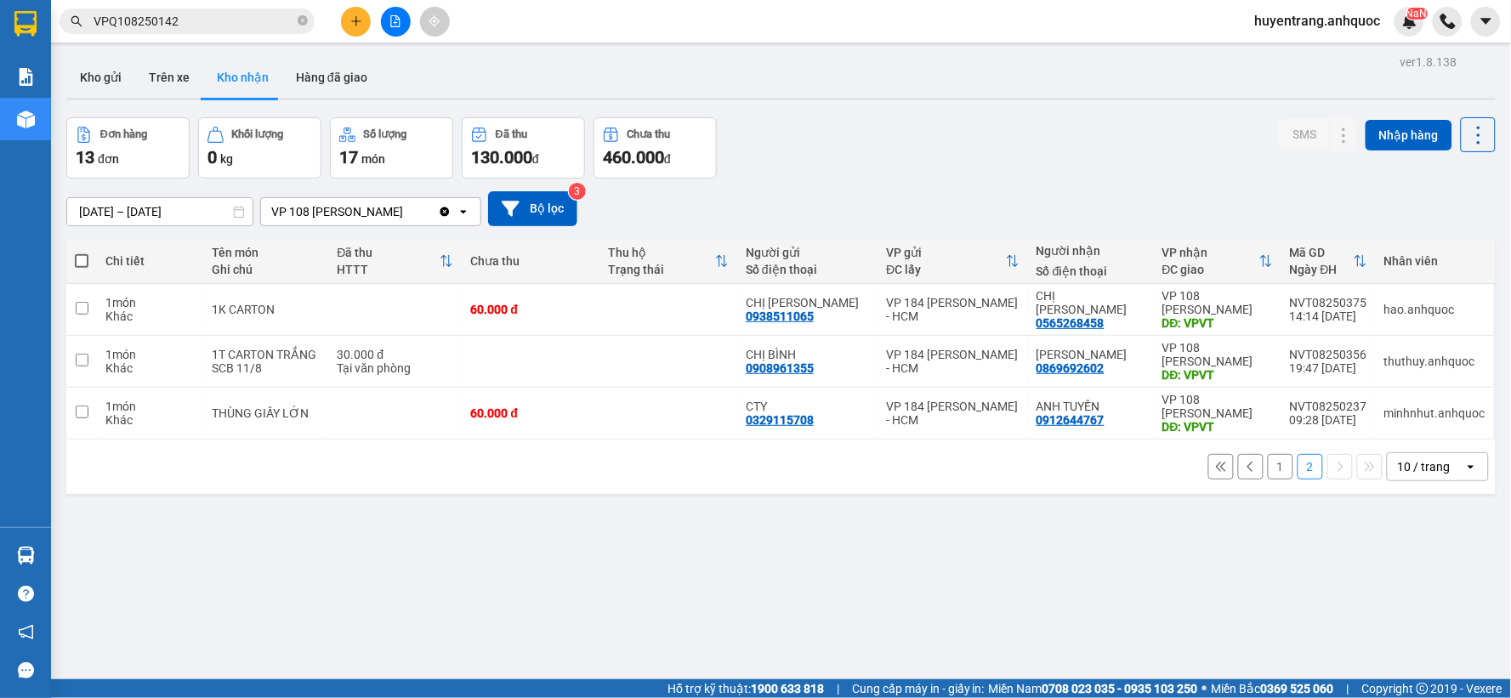
scroll to position [0, 0]
click at [86, 91] on button "Kho gửi" at bounding box center [100, 78] width 69 height 41
click at [128, 66] on button "Kho gửi" at bounding box center [100, 78] width 69 height 41
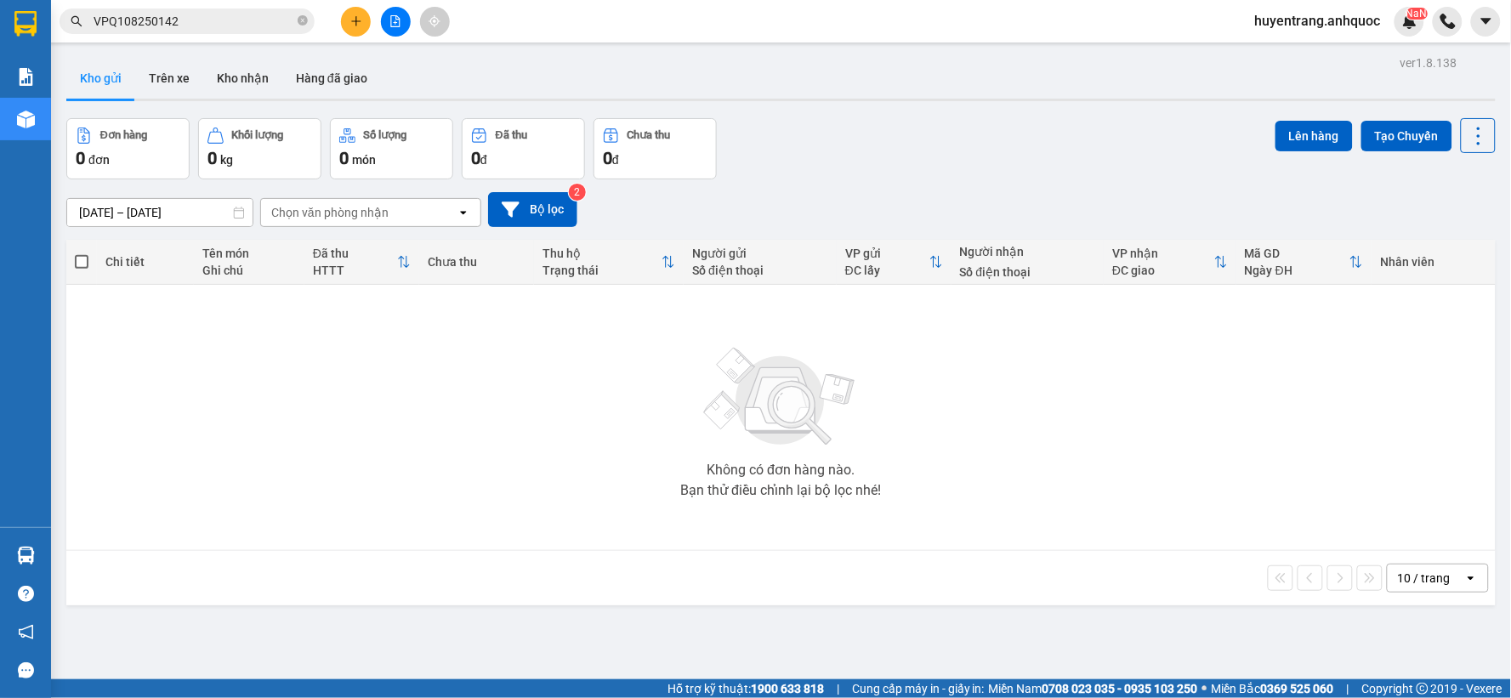
click at [159, 54] on div "ver 1.8.138 Kho gửi Trên xe Kho nhận Hàng đã giao Đơn hàng 0 đơn Khối lượng 0 k…" at bounding box center [781, 400] width 1443 height 698
click at [165, 88] on button "Trên xe" at bounding box center [169, 78] width 68 height 41
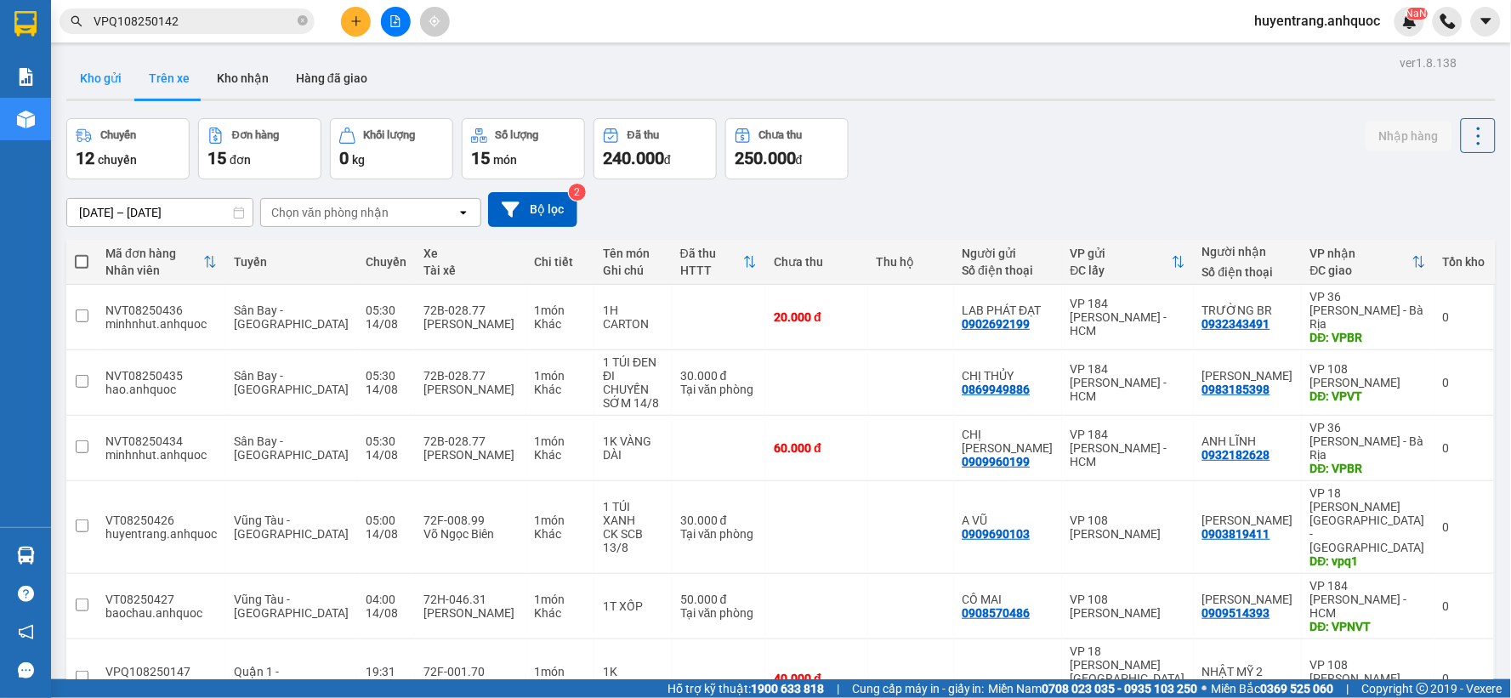
click at [111, 82] on button "Kho gửi" at bounding box center [100, 78] width 69 height 41
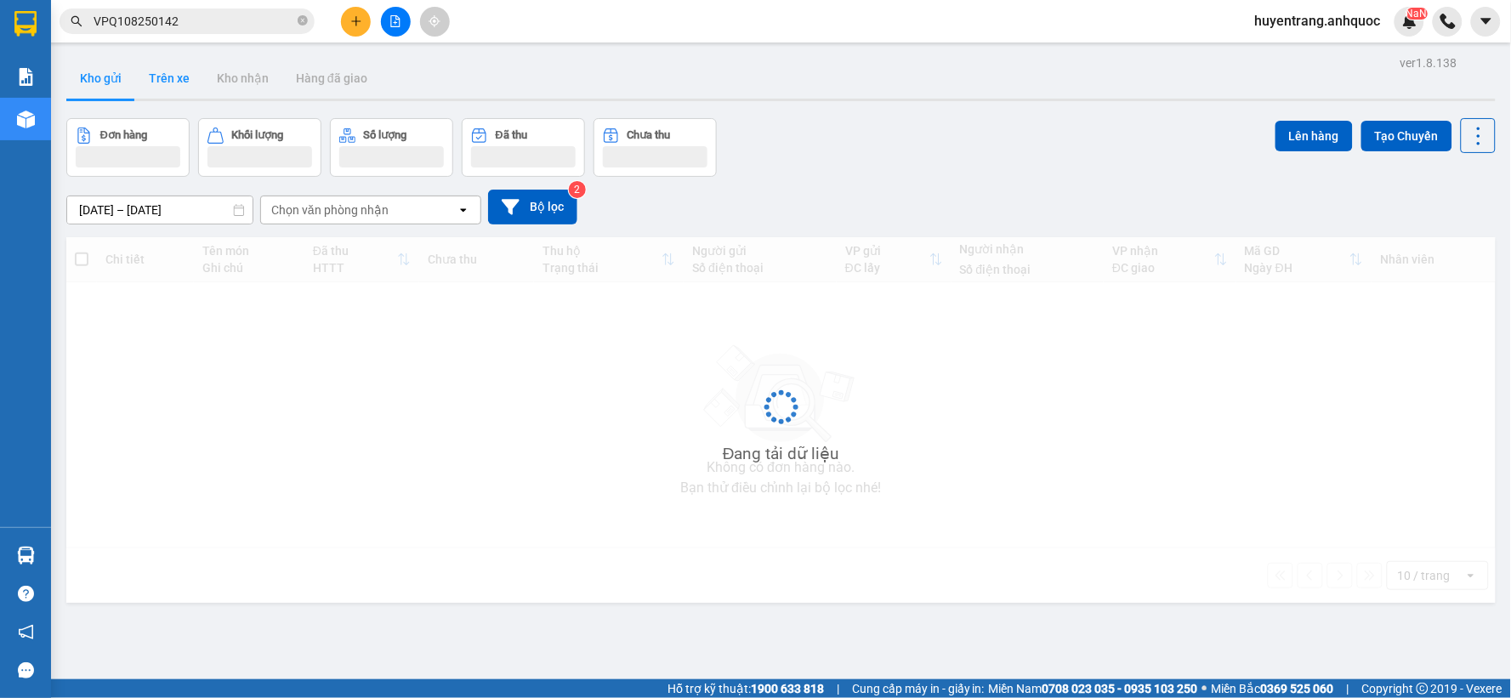
click at [173, 78] on button "Trên xe" at bounding box center [169, 78] width 68 height 41
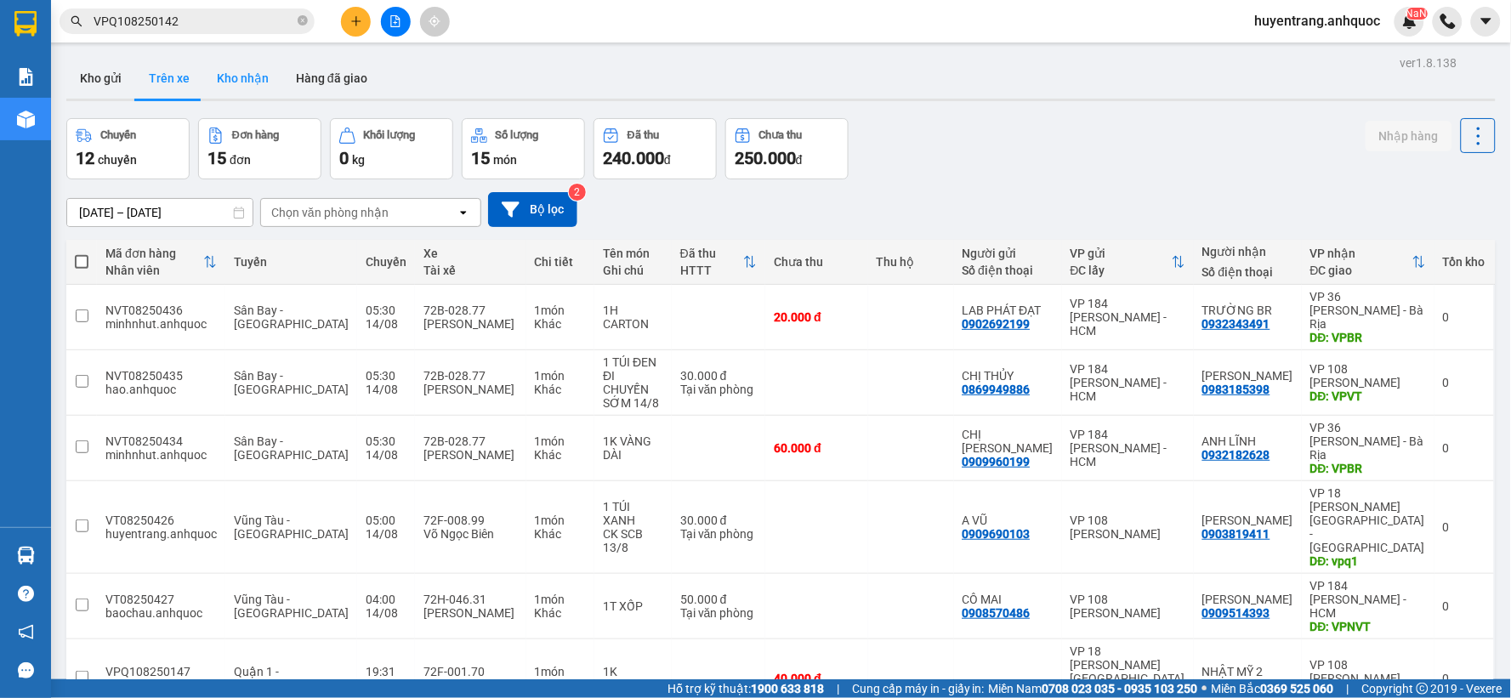
click at [235, 83] on button "Kho nhận" at bounding box center [242, 78] width 79 height 41
type input "[DATE] – [DATE]"
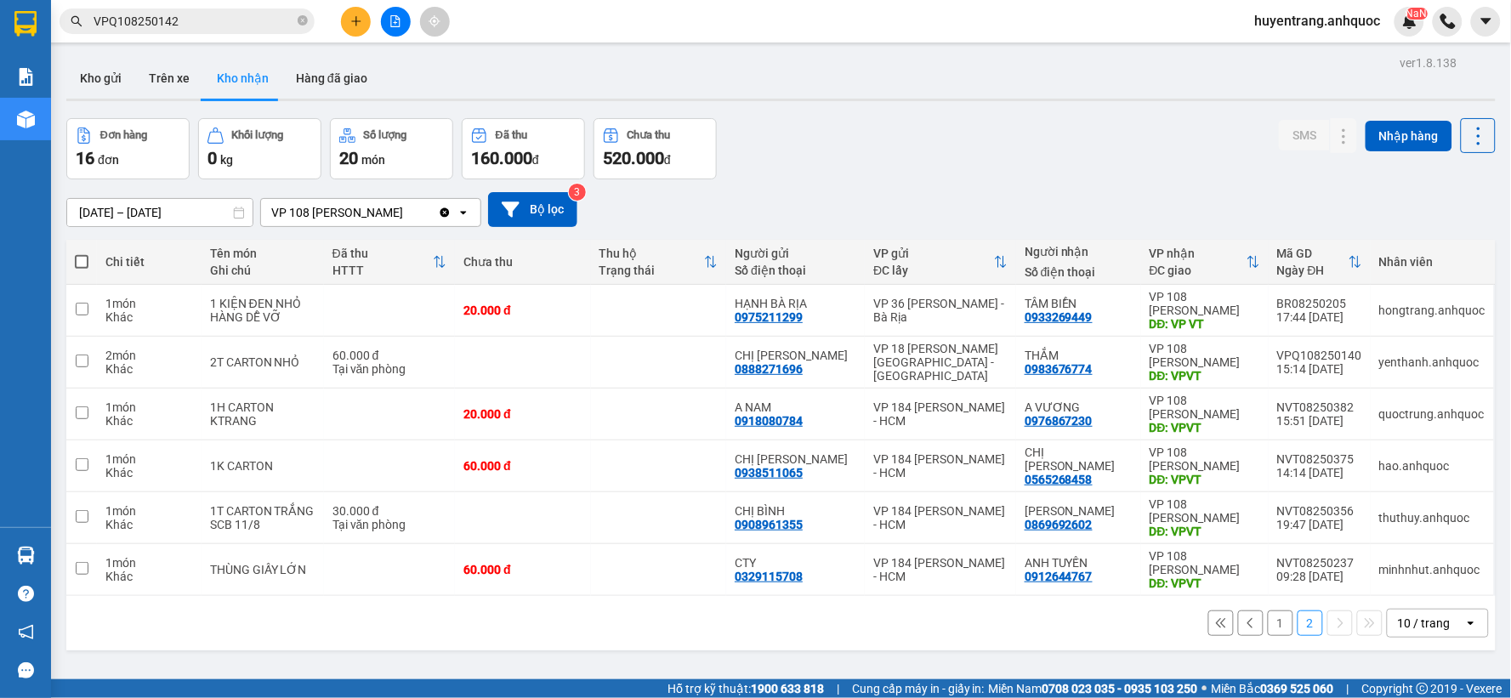
click at [1273, 619] on button "1" at bounding box center [1281, 623] width 26 height 26
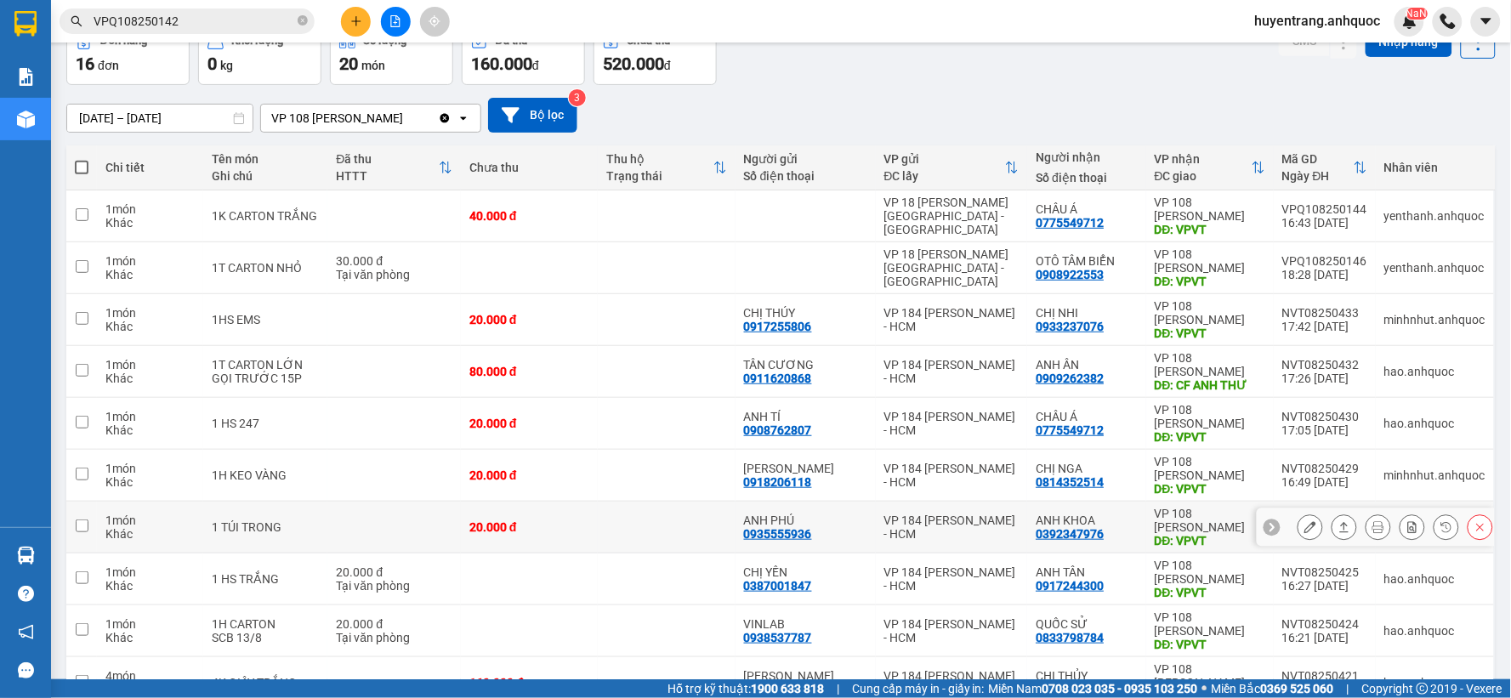
scroll to position [196, 0]
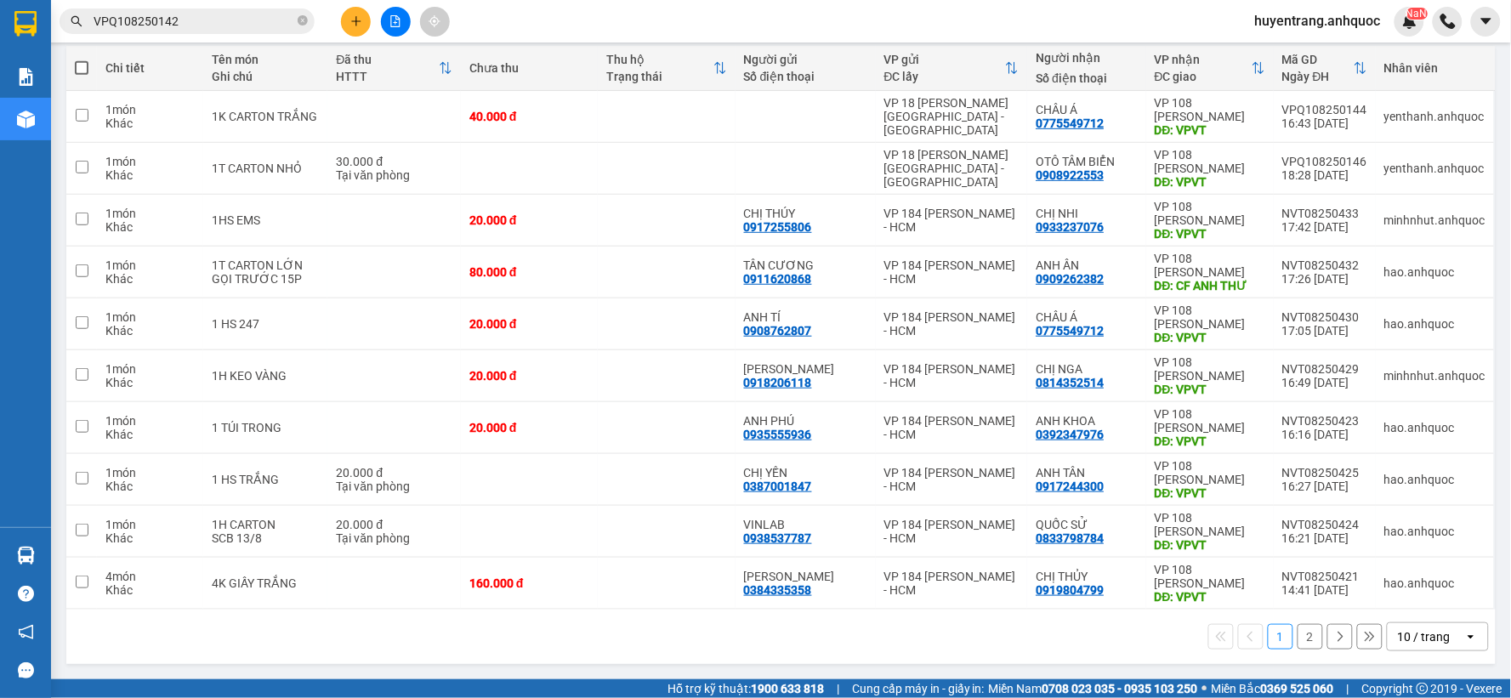
click at [1320, 23] on span "huyentrang.anhquoc" at bounding box center [1317, 20] width 153 height 21
click at [1279, 60] on span "Đăng xuất" at bounding box center [1325, 52] width 117 height 19
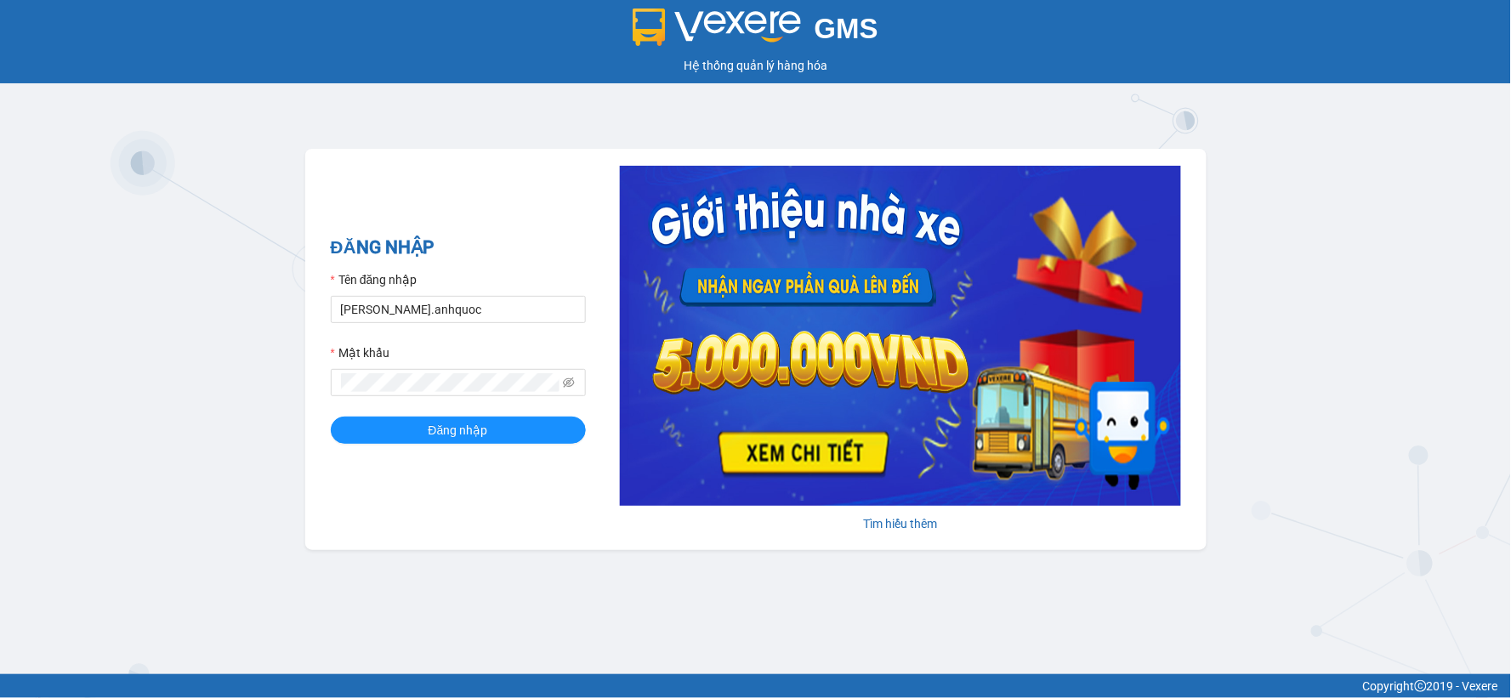
click at [460, 327] on form "Tên đăng nhập [PERSON_NAME].anhquoc Mật khẩu Đăng nhập" at bounding box center [458, 356] width 255 height 173
click at [466, 311] on input "phung.anhquoc" at bounding box center [458, 309] width 255 height 27
type input "baongoc.anhquoc"
click at [482, 430] on span "Đăng nhập" at bounding box center [458, 430] width 60 height 19
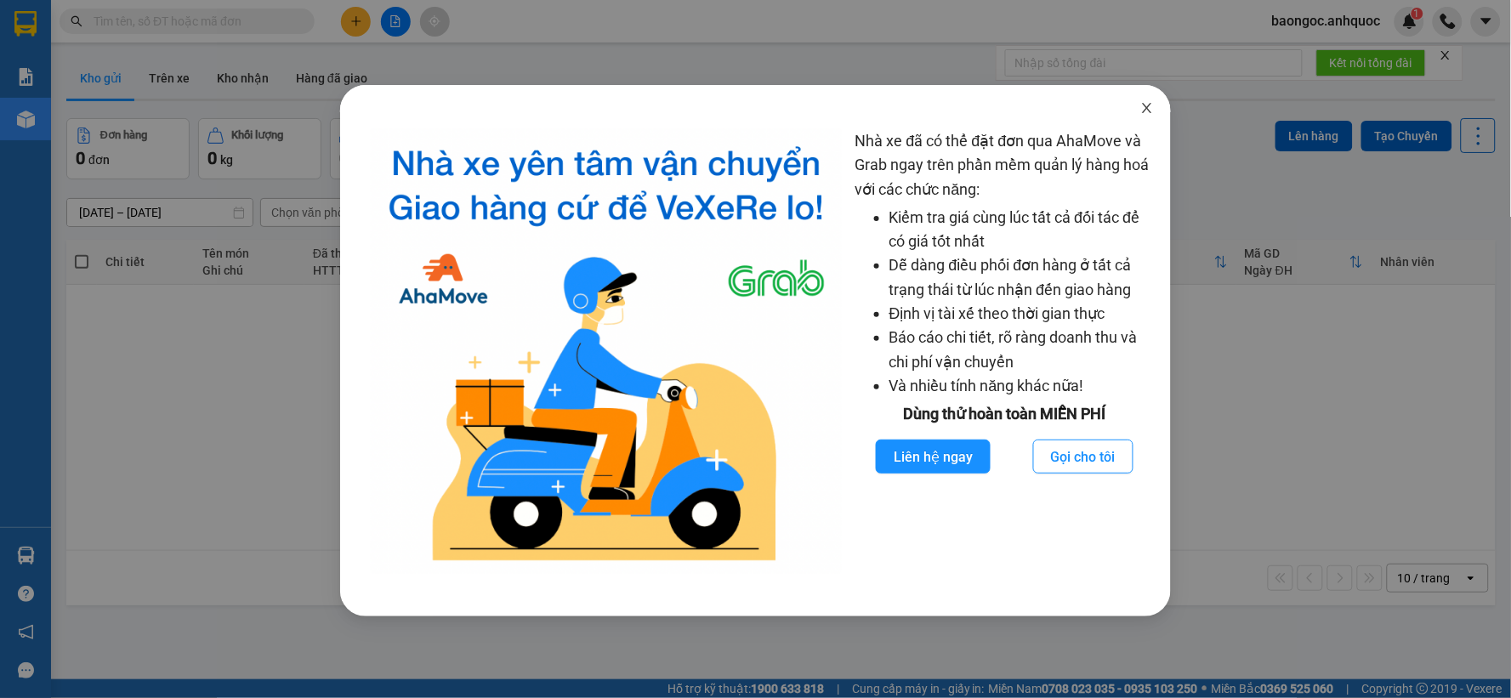
click at [1150, 105] on icon "close" at bounding box center [1147, 108] width 9 height 10
